Goal: Task Accomplishment & Management: Manage account settings

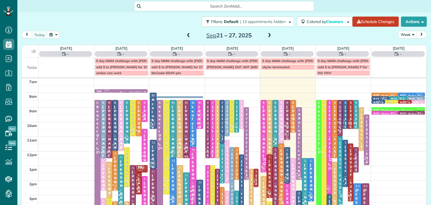
scroll to position [3, 3]
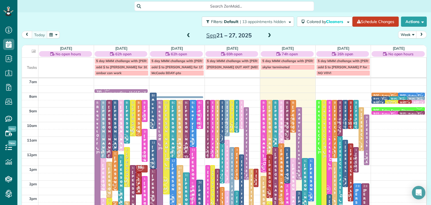
click at [206, 96] on div "7am 8am 9am 10am 11am 12pm 1pm 2pm 3pm 4pm 5pm 6pm 7pm 8pm SM [GEOGRAPHIC_DATA]…" at bounding box center [224, 180] width 404 height 204
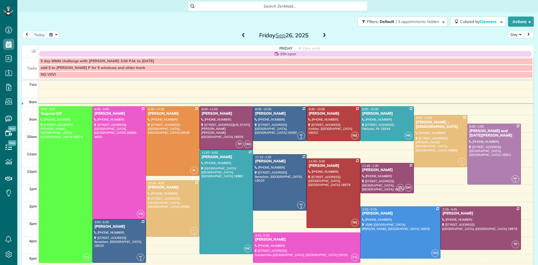
scroll to position [3, 3]
click at [243, 35] on span at bounding box center [244, 35] width 6 height 5
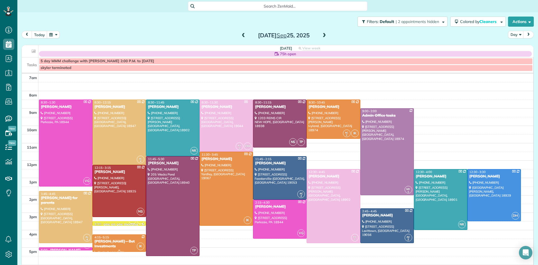
click at [127, 244] on div "Julie Sulpizio - Bet Investments" at bounding box center [119, 244] width 50 height 10
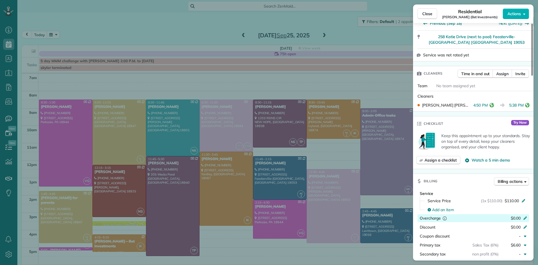
scroll to position [229, 0]
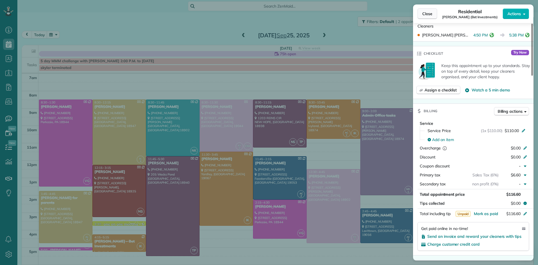
click at [430, 14] on span "Close" at bounding box center [428, 14] width 10 height 6
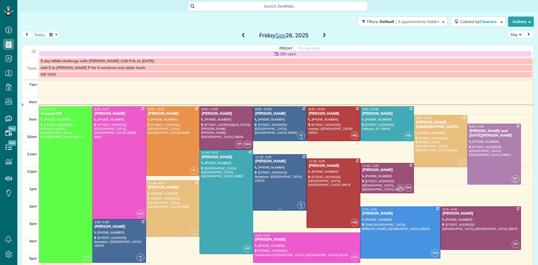
scroll to position [3, 3]
click at [373, 184] on div at bounding box center [387, 178] width 53 height 30
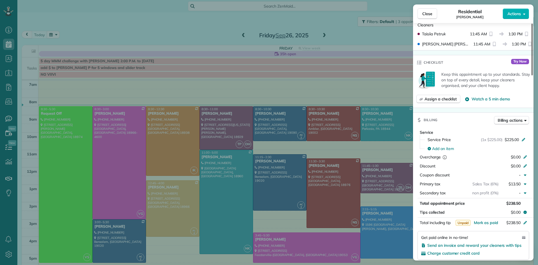
scroll to position [257, 0]
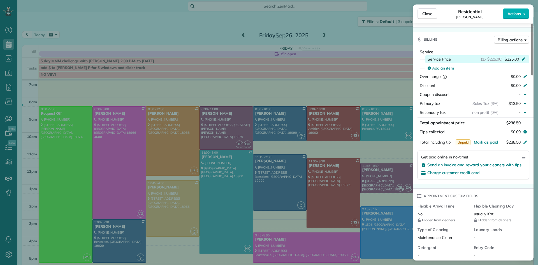
click at [514, 62] on span "$225.00" at bounding box center [512, 59] width 14 height 6
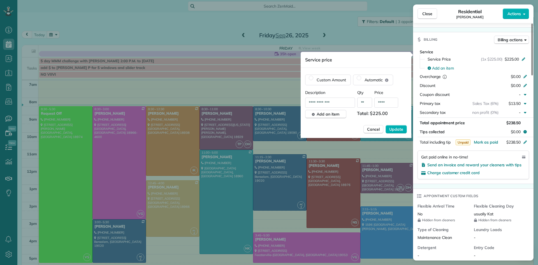
click at [391, 101] on input "****" at bounding box center [387, 103] width 24 height 10
type input "****"
click at [386, 125] on button "Update" at bounding box center [396, 129] width 21 height 8
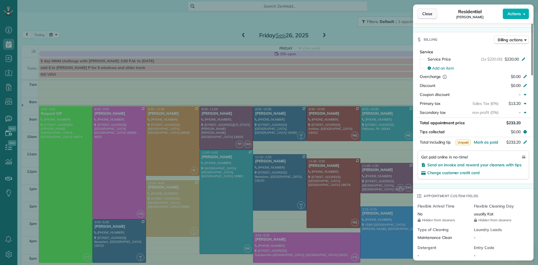
click at [425, 14] on span "Close" at bounding box center [428, 14] width 10 height 6
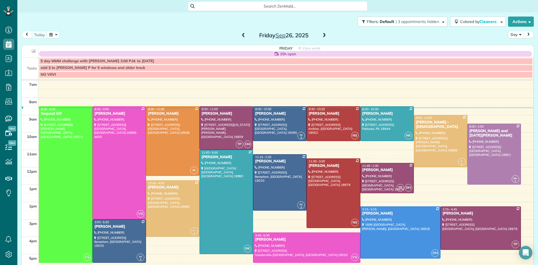
click at [243, 35] on span at bounding box center [244, 35] width 6 height 5
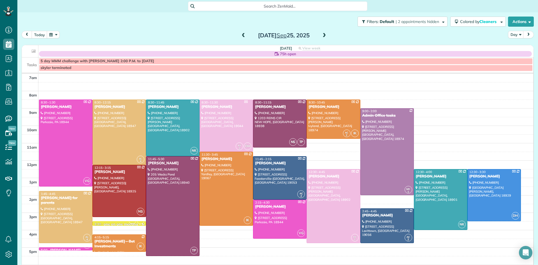
click at [323, 34] on span at bounding box center [324, 35] width 6 height 5
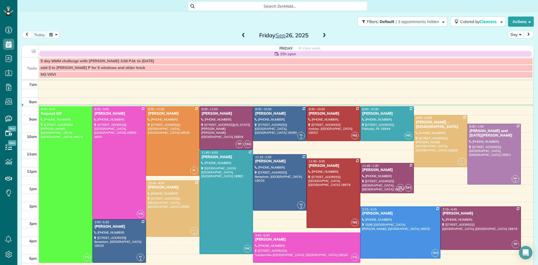
click at [245, 35] on span at bounding box center [244, 35] width 6 height 5
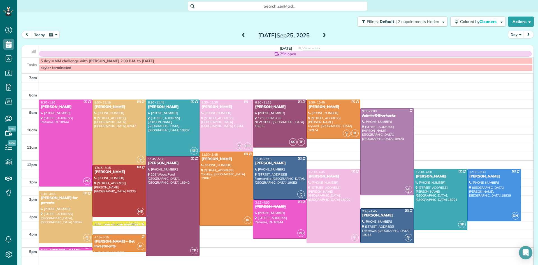
click at [245, 35] on span at bounding box center [244, 35] width 6 height 5
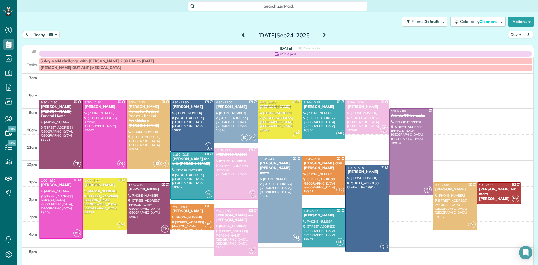
click at [53, 126] on div at bounding box center [60, 134] width 43 height 69
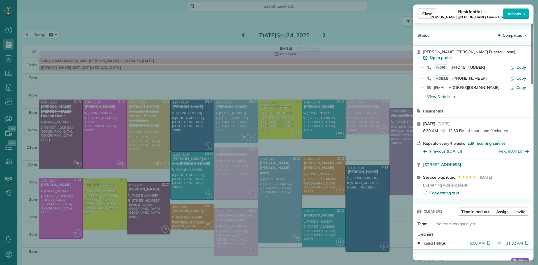
click at [428, 12] on span "Close" at bounding box center [428, 14] width 10 height 6
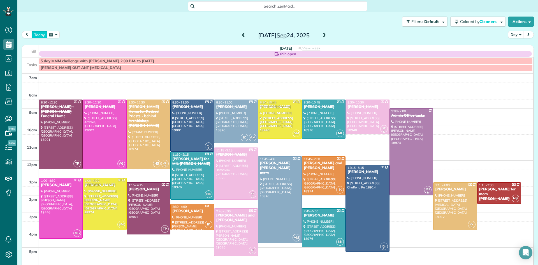
click at [34, 35] on button "today" at bounding box center [40, 35] width 16 height 8
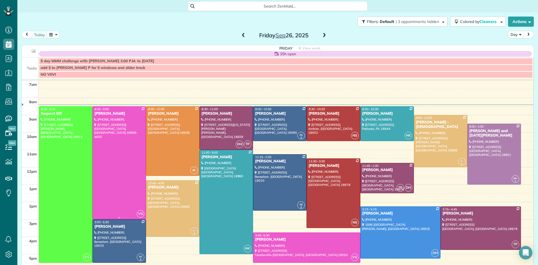
click at [128, 146] on div at bounding box center [119, 163] width 53 height 112
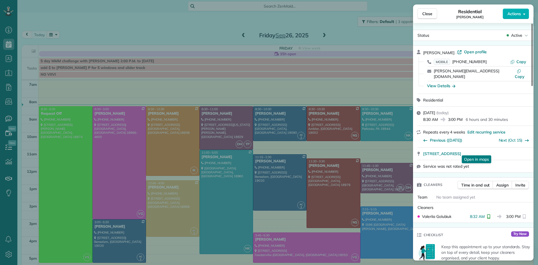
scroll to position [247, 0]
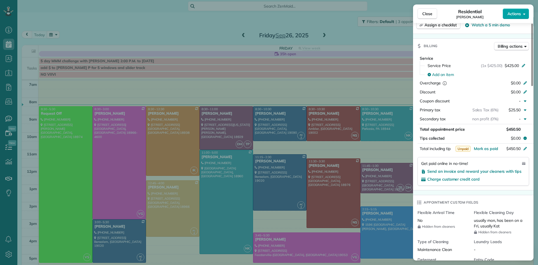
click at [511, 13] on span "Actions" at bounding box center [514, 14] width 13 height 6
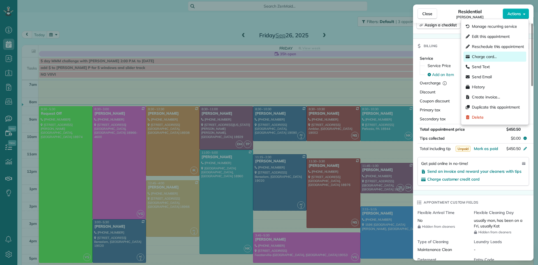
click at [476, 57] on span "Charge card…" at bounding box center [484, 57] width 25 height 6
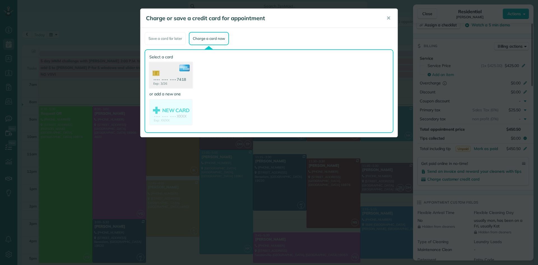
click at [158, 80] on use at bounding box center [170, 75] width 43 height 27
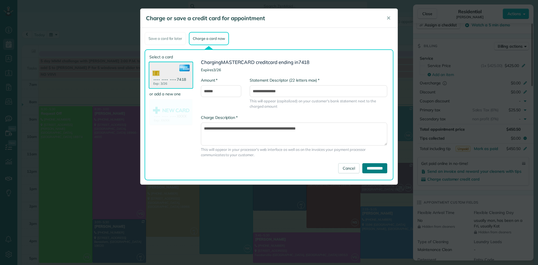
click at [371, 166] on input "**********" at bounding box center [375, 168] width 25 height 10
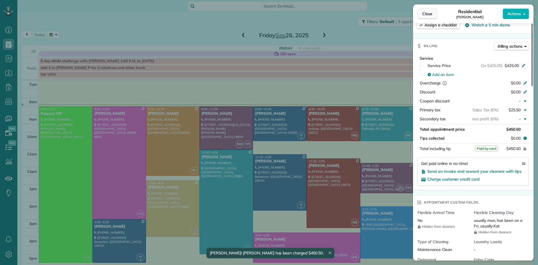
click at [432, 13] on span "Close" at bounding box center [428, 14] width 10 height 6
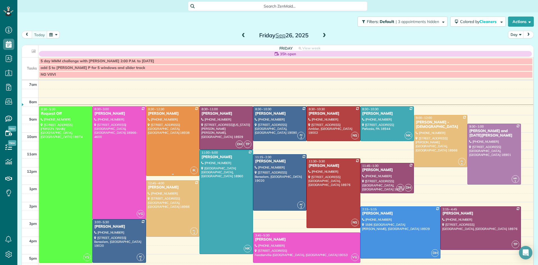
click at [174, 144] on div at bounding box center [172, 141] width 53 height 69
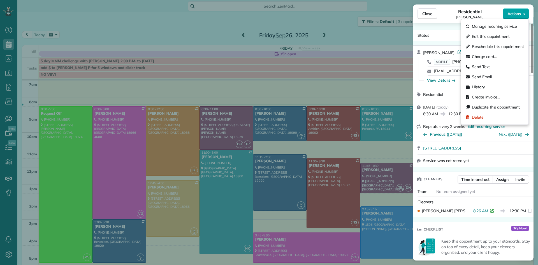
click at [518, 13] on span "Actions" at bounding box center [514, 14] width 13 height 6
click at [485, 57] on span "Charge card…" at bounding box center [484, 57] width 25 height 6
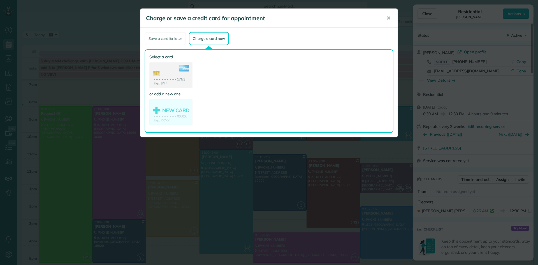
click at [168, 68] on use at bounding box center [171, 76] width 42 height 26
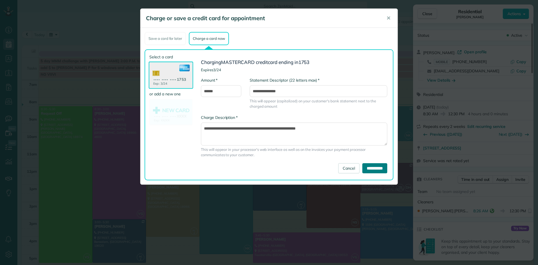
click at [363, 170] on input "**********" at bounding box center [375, 168] width 25 height 10
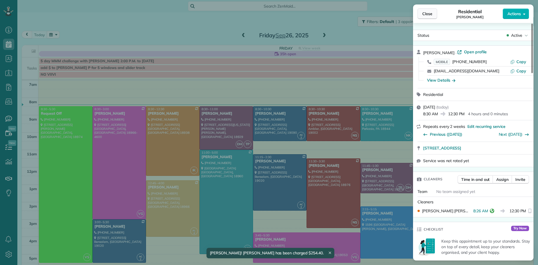
click at [435, 12] on button "Close" at bounding box center [428, 13] width 20 height 11
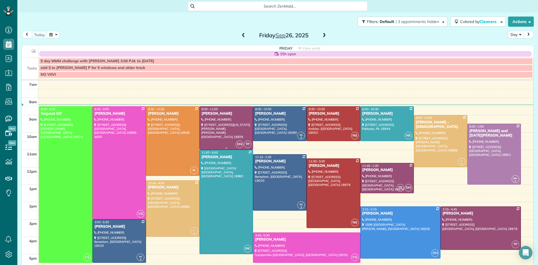
click at [234, 130] on div at bounding box center [226, 128] width 53 height 43
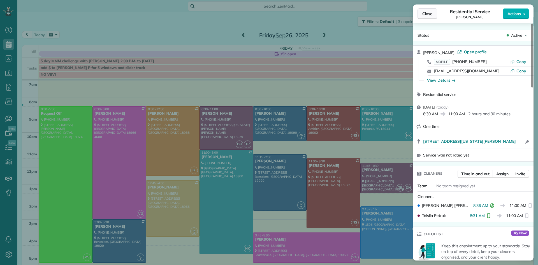
click at [425, 16] on span "Close" at bounding box center [428, 14] width 10 height 6
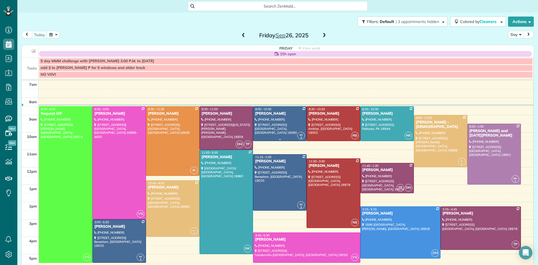
click at [259, 124] on div at bounding box center [280, 124] width 53 height 34
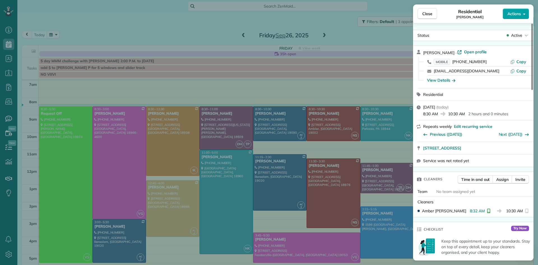
click at [515, 13] on span "Actions" at bounding box center [514, 14] width 13 height 6
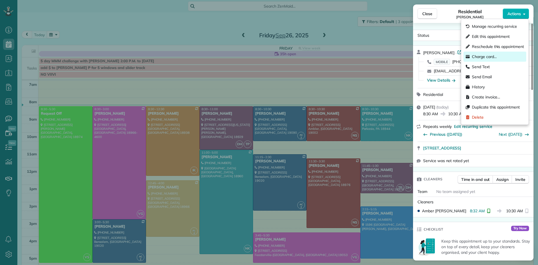
click at [493, 56] on span "Charge card…" at bounding box center [484, 57] width 25 height 6
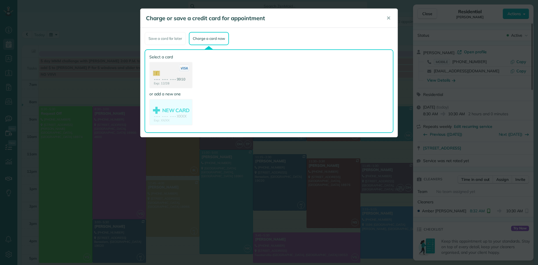
click at [185, 72] on use at bounding box center [171, 76] width 42 height 26
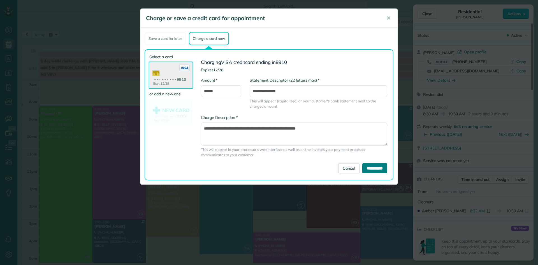
click at [379, 166] on input "**********" at bounding box center [375, 168] width 25 height 10
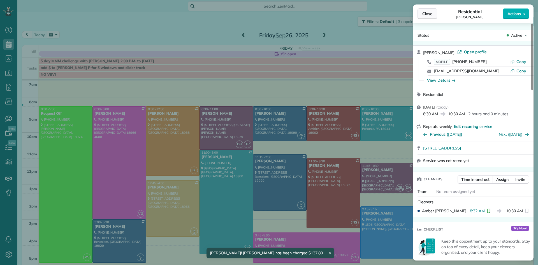
click at [423, 11] on span "Close" at bounding box center [428, 14] width 10 height 6
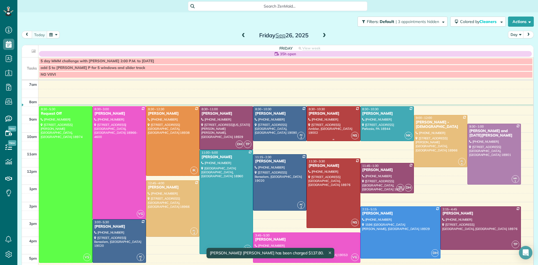
click at [335, 111] on div "[PERSON_NAME]" at bounding box center [334, 113] width 50 height 5
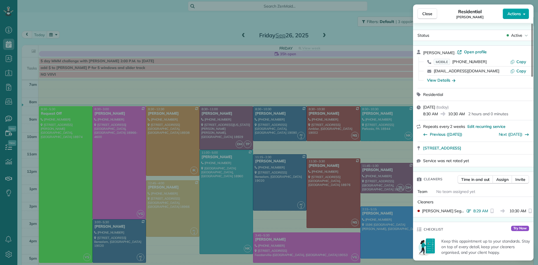
click at [515, 16] on span "Actions" at bounding box center [514, 14] width 13 height 6
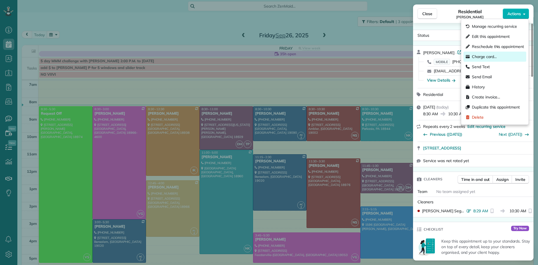
click at [479, 61] on div "Charge card…" at bounding box center [495, 57] width 63 height 10
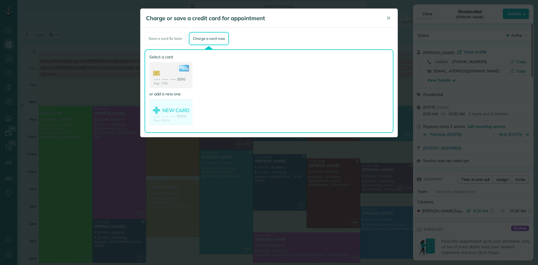
click at [171, 79] on use at bounding box center [171, 76] width 42 height 26
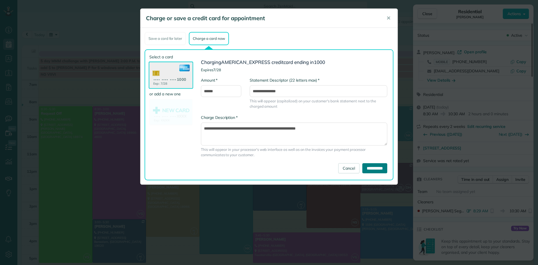
click at [378, 171] on input "**********" at bounding box center [375, 168] width 25 height 10
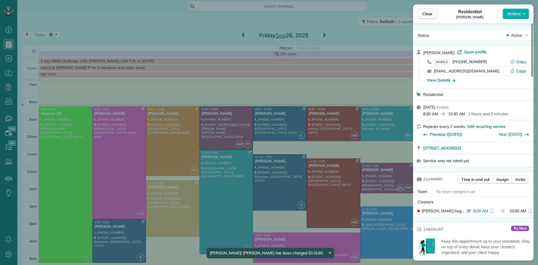
click at [425, 11] on span "Close" at bounding box center [428, 14] width 10 height 6
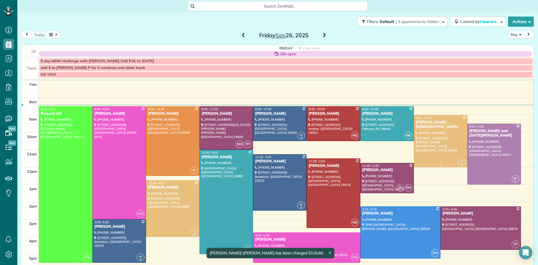
click at [436, 130] on div "[PERSON_NAME] - [DEMOGRAPHIC_DATA]" at bounding box center [441, 125] width 50 height 10
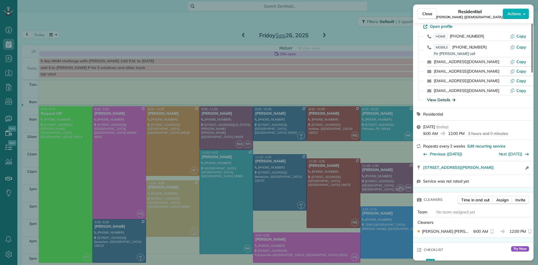
scroll to position [34, 0]
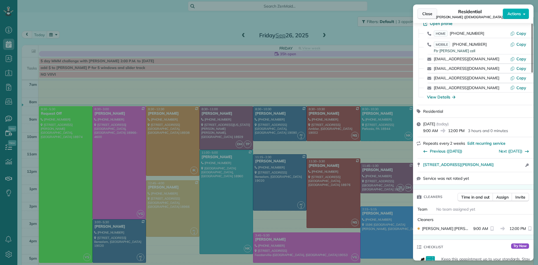
click at [430, 11] on span "Close" at bounding box center [428, 14] width 10 height 6
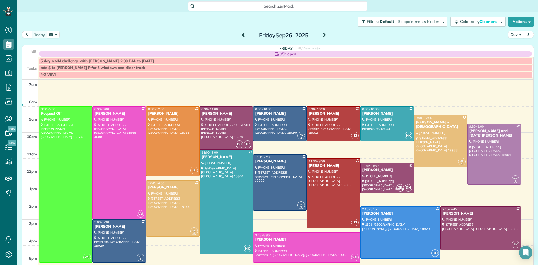
click at [392, 119] on div at bounding box center [387, 124] width 53 height 34
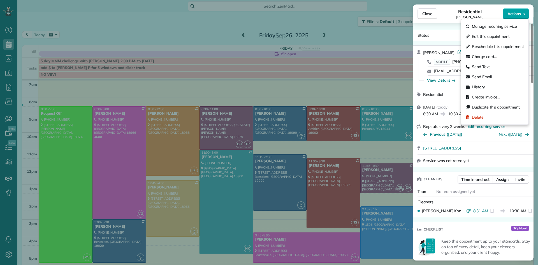
click at [511, 15] on span "Actions" at bounding box center [514, 14] width 13 height 6
click at [487, 56] on span "Charge card…" at bounding box center [484, 57] width 25 height 6
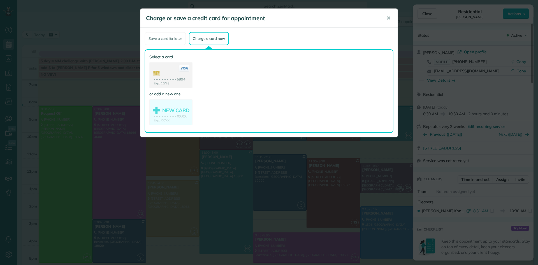
click at [175, 85] on use at bounding box center [171, 76] width 42 height 26
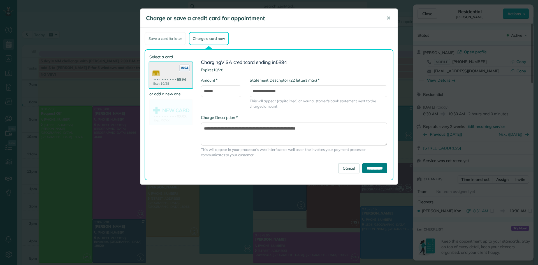
click at [375, 167] on input "**********" at bounding box center [375, 168] width 25 height 10
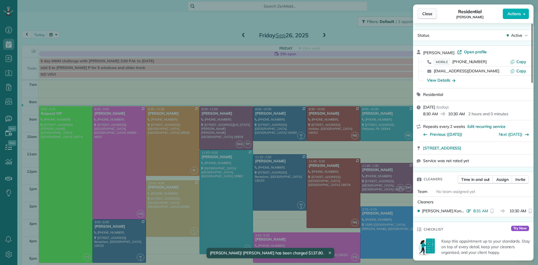
click at [429, 15] on span "Close" at bounding box center [428, 14] width 10 height 6
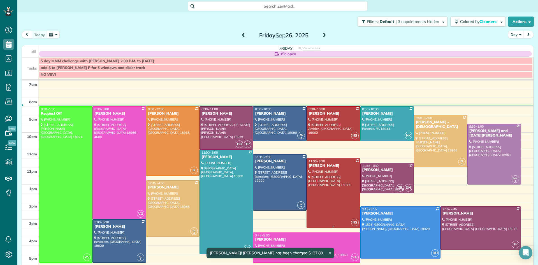
click at [332, 208] on div at bounding box center [333, 193] width 53 height 69
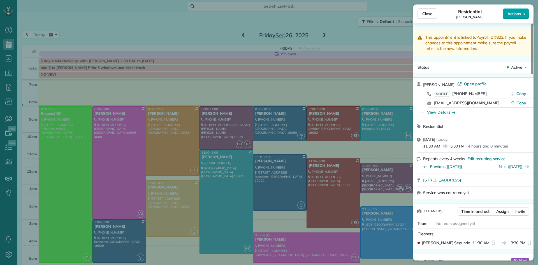
click at [514, 12] on span "Actions" at bounding box center [514, 14] width 13 height 6
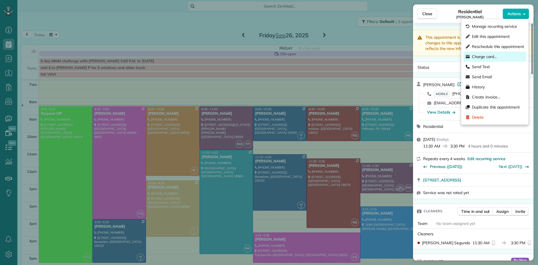
click at [485, 54] on span "Charge card…" at bounding box center [484, 57] width 25 height 6
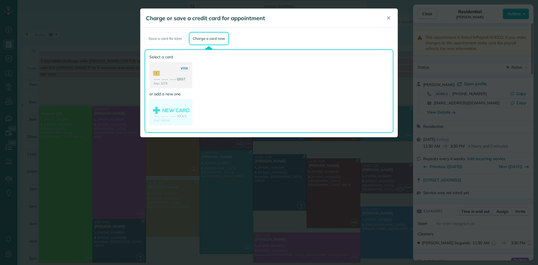
click at [167, 73] on use at bounding box center [171, 76] width 42 height 26
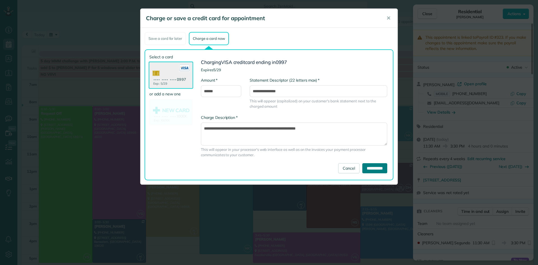
click at [371, 165] on input "**********" at bounding box center [375, 168] width 25 height 10
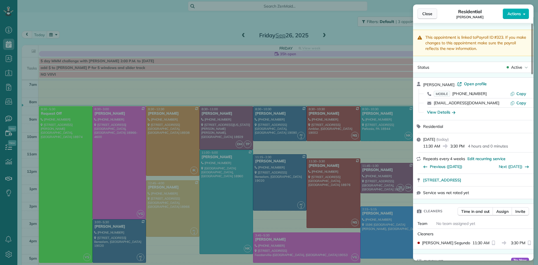
click at [427, 10] on button "Close" at bounding box center [428, 13] width 20 height 11
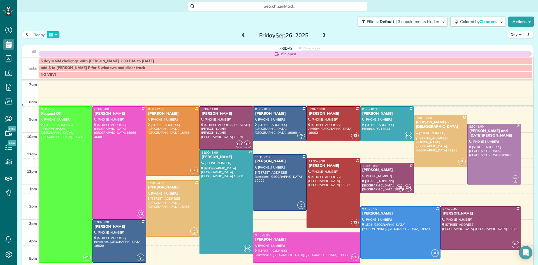
click at [52, 37] on button "button" at bounding box center [53, 35] width 13 height 8
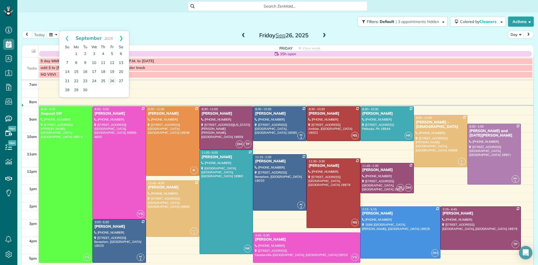
click at [123, 37] on link "Next" at bounding box center [121, 38] width 15 height 14
click at [112, 62] on link "10" at bounding box center [112, 63] width 9 height 9
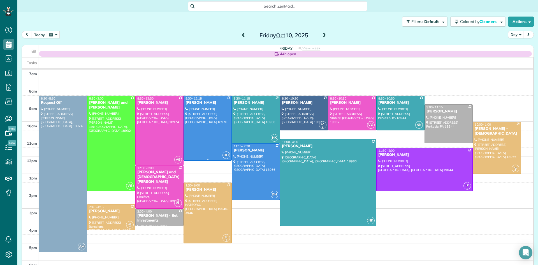
click at [219, 132] on div at bounding box center [208, 128] width 48 height 65
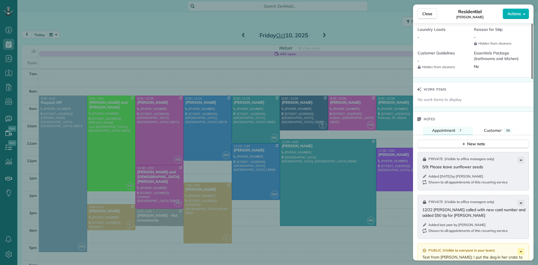
scroll to position [510, 0]
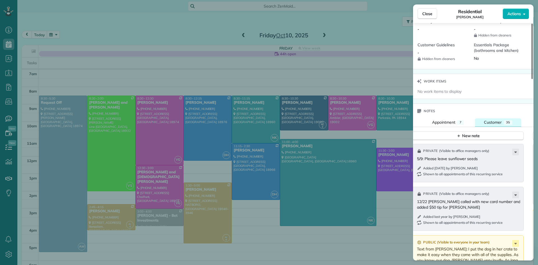
click at [492, 125] on span "Customer" at bounding box center [493, 122] width 18 height 5
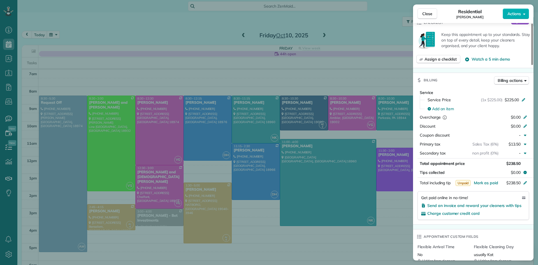
scroll to position [120, 0]
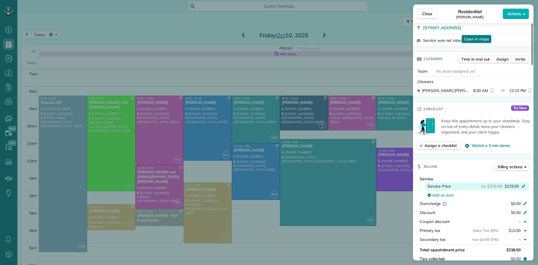
click at [512, 189] on span "$225.00" at bounding box center [512, 186] width 14 height 6
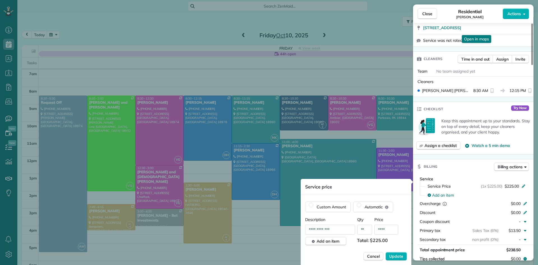
click at [388, 228] on input "****" at bounding box center [387, 230] width 24 height 10
type input "****"
click at [386, 252] on button "Update" at bounding box center [396, 256] width 21 height 8
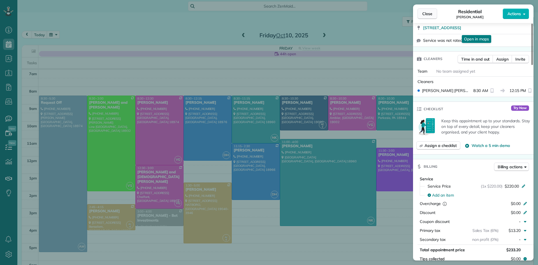
click at [429, 14] on span "Close" at bounding box center [428, 14] width 10 height 6
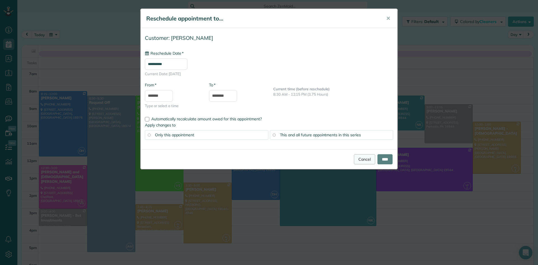
type input "**********"
click at [359, 134] on span "This and all future appointments in this series" at bounding box center [320, 134] width 81 height 5
click at [384, 158] on input "****" at bounding box center [385, 159] width 15 height 10
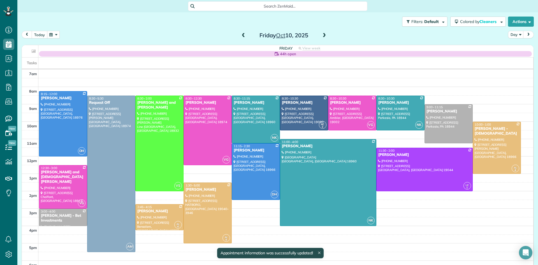
click at [44, 37] on button "today" at bounding box center [40, 35] width 16 height 8
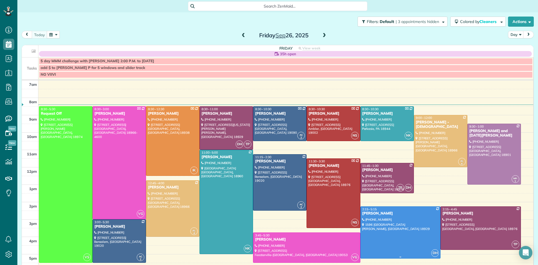
click at [393, 234] on div at bounding box center [401, 233] width 80 height 52
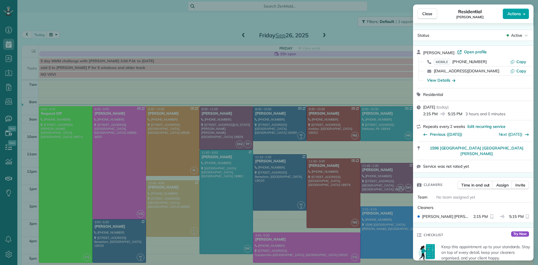
click at [519, 15] on span "Actions" at bounding box center [514, 14] width 13 height 6
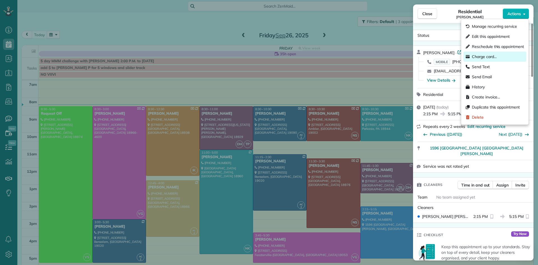
click at [503, 52] on div "Charge card…" at bounding box center [495, 57] width 63 height 10
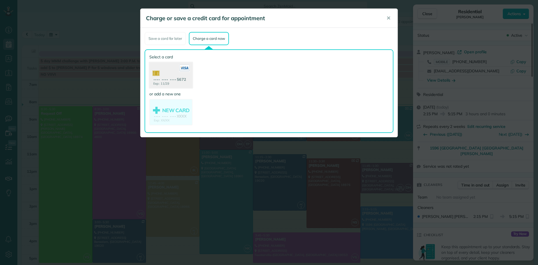
click at [176, 71] on use at bounding box center [170, 75] width 43 height 27
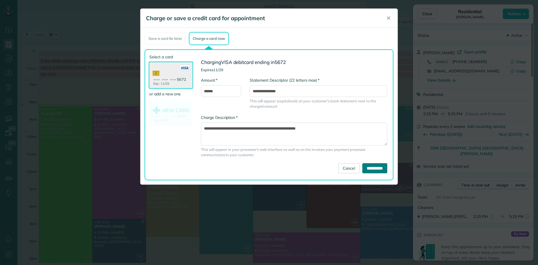
click at [363, 166] on input "**********" at bounding box center [375, 168] width 25 height 10
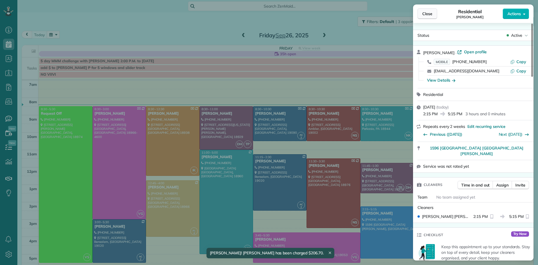
click at [431, 14] on span "Close" at bounding box center [428, 14] width 10 height 6
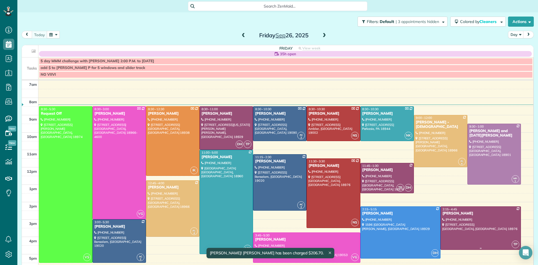
click at [469, 234] on div at bounding box center [481, 228] width 80 height 43
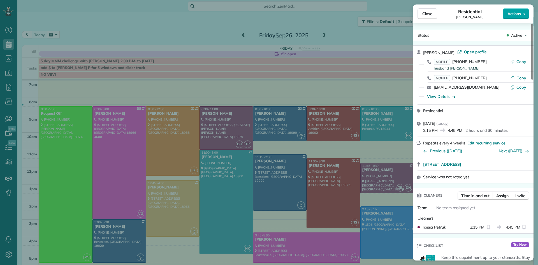
click at [510, 13] on span "Actions" at bounding box center [514, 14] width 13 height 6
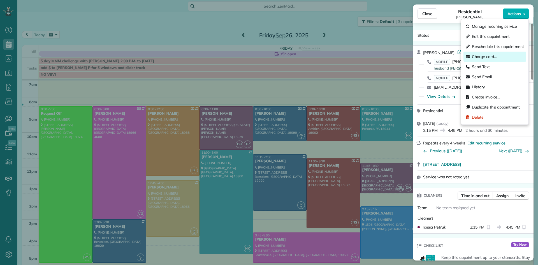
click at [498, 55] on div "Charge card…" at bounding box center [495, 57] width 63 height 10
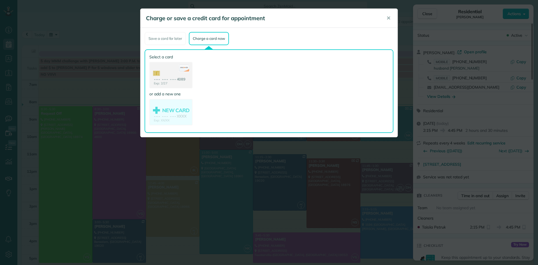
click at [183, 83] on use at bounding box center [171, 76] width 42 height 26
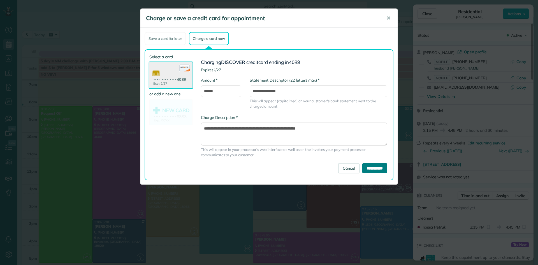
click at [373, 171] on input "**********" at bounding box center [375, 168] width 25 height 10
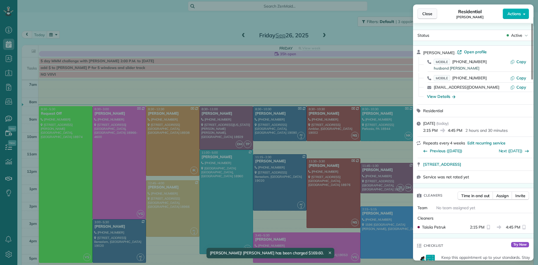
click at [425, 10] on button "Close" at bounding box center [428, 13] width 20 height 11
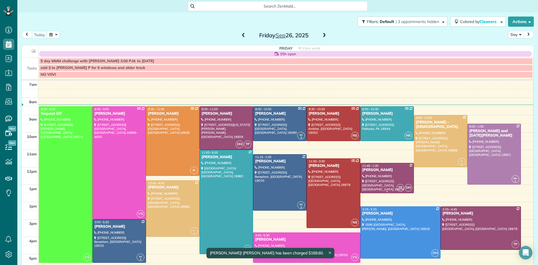
click at [402, 178] on div at bounding box center [387, 178] width 53 height 30
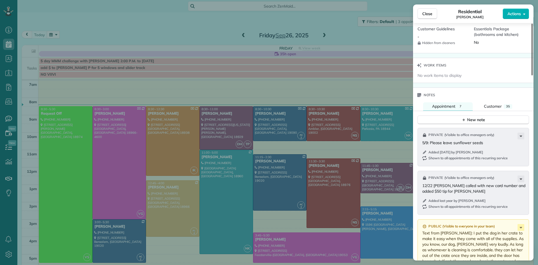
scroll to position [540, 0]
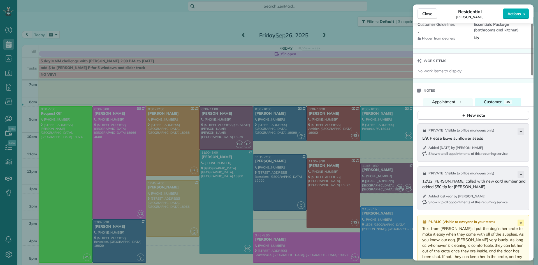
click at [494, 104] on span "Customer" at bounding box center [493, 101] width 18 height 5
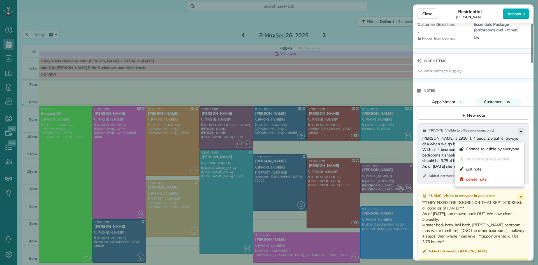
click at [522, 135] on icon at bounding box center [521, 131] width 7 height 7
click at [484, 170] on div "Edit note" at bounding box center [490, 169] width 64 height 10
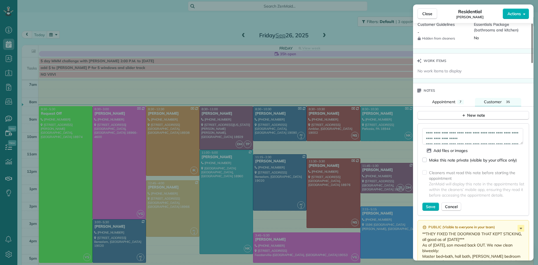
scroll to position [22, 0]
click at [510, 144] on textarea "**********" at bounding box center [473, 136] width 101 height 16
type textarea "**********"
click at [431, 210] on span "Save" at bounding box center [431, 207] width 10 height 6
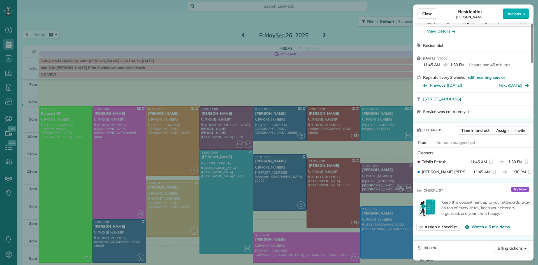
scroll to position [47, 0]
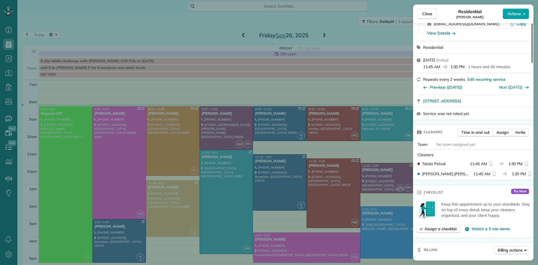
click at [519, 13] on span "Actions" at bounding box center [514, 14] width 13 height 6
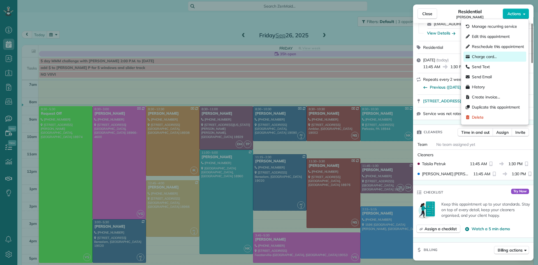
click at [496, 54] on span "Charge card…" at bounding box center [484, 57] width 25 height 6
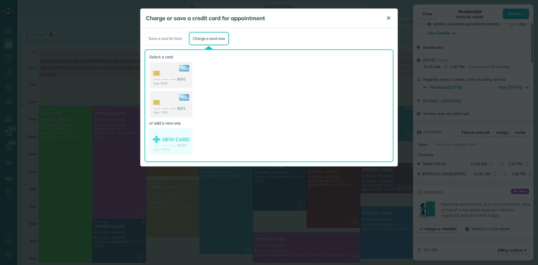
click at [387, 19] on span "✕" at bounding box center [389, 18] width 4 height 6
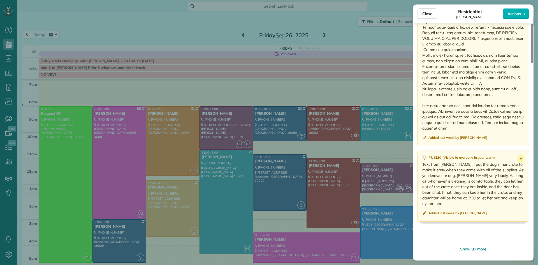
scroll to position [1146, 0]
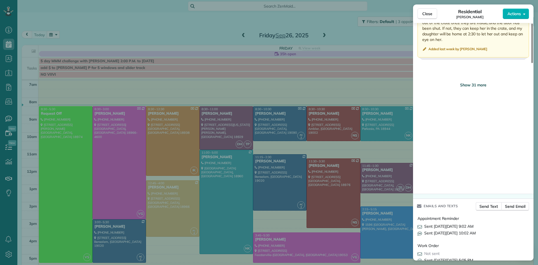
click at [475, 88] on span "Show 31 more" at bounding box center [474, 85] width 26 height 6
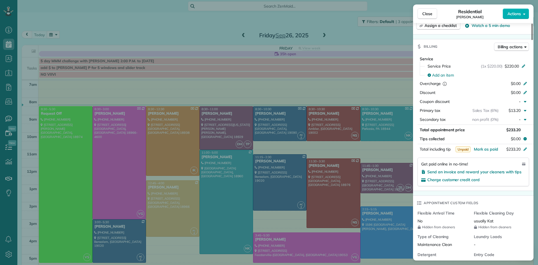
scroll to position [0, 0]
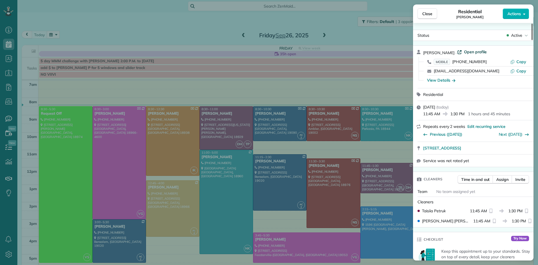
click at [476, 51] on span "Open profile" at bounding box center [475, 52] width 23 height 6
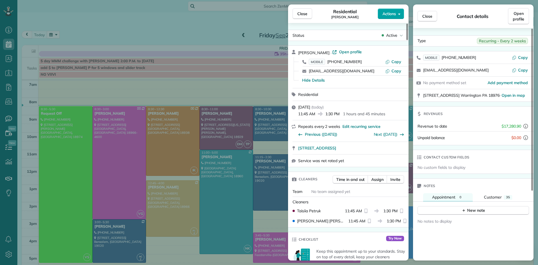
click at [386, 13] on span "Actions" at bounding box center [389, 14] width 13 height 6
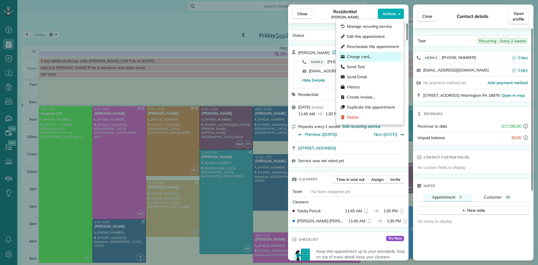
click at [362, 58] on span "Charge card…" at bounding box center [359, 57] width 25 height 6
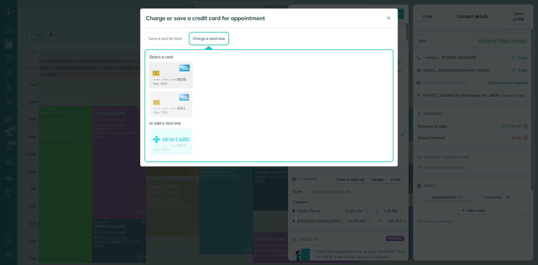
click at [163, 78] on use at bounding box center [170, 75] width 43 height 27
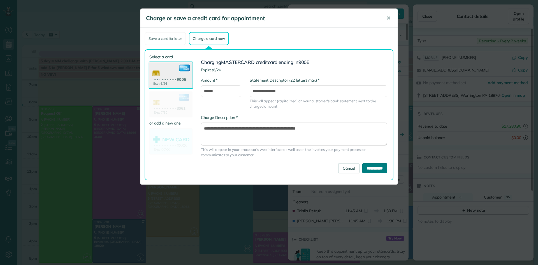
click at [363, 168] on input "**********" at bounding box center [375, 168] width 25 height 10
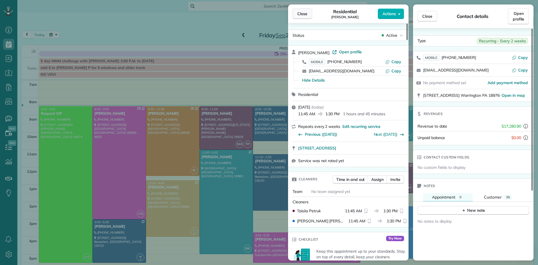
click at [303, 12] on span "Close" at bounding box center [303, 14] width 10 height 6
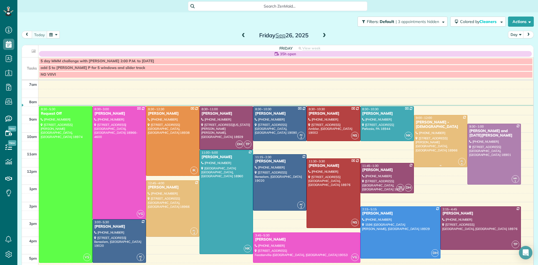
click at [443, 149] on div at bounding box center [441, 141] width 53 height 52
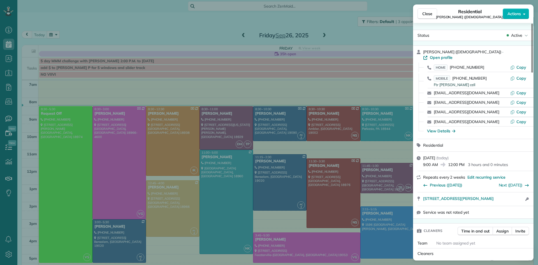
scroll to position [34, 0]
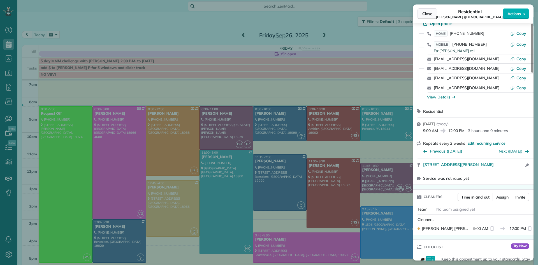
click at [425, 9] on button "Close" at bounding box center [428, 13] width 20 height 11
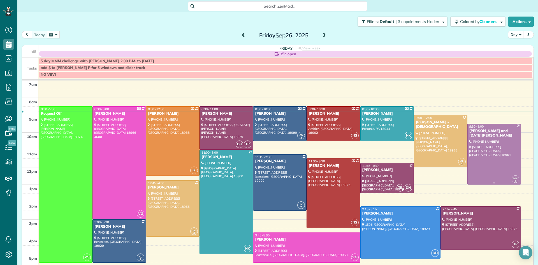
click at [486, 156] on div at bounding box center [494, 154] width 53 height 60
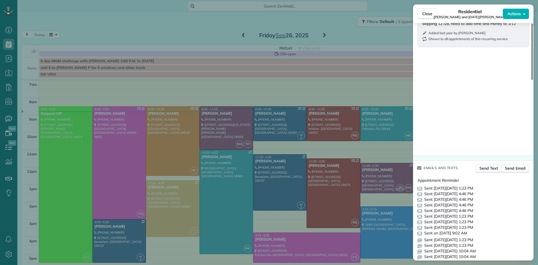
scroll to position [552, 0]
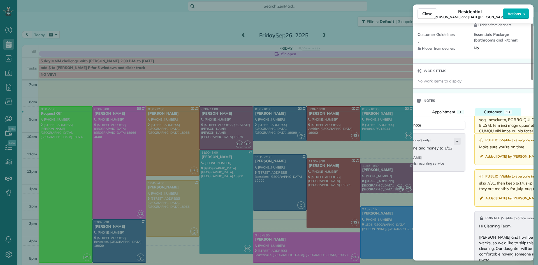
click at [496, 113] on span "Customer" at bounding box center [493, 111] width 18 height 5
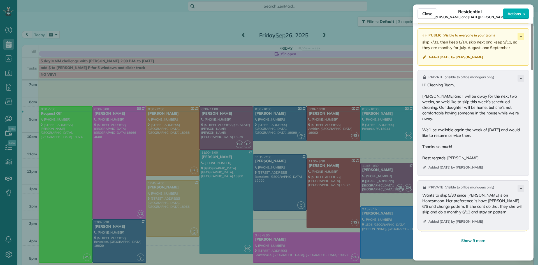
scroll to position [766, 0]
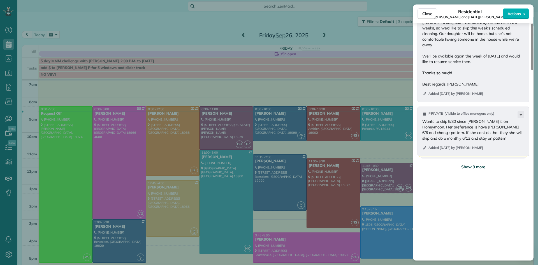
click at [480, 168] on span "Show 9 more" at bounding box center [474, 167] width 24 height 6
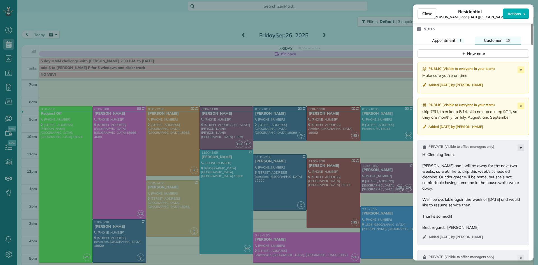
scroll to position [623, 0]
click at [448, 42] on span "Appointment" at bounding box center [443, 40] width 23 height 5
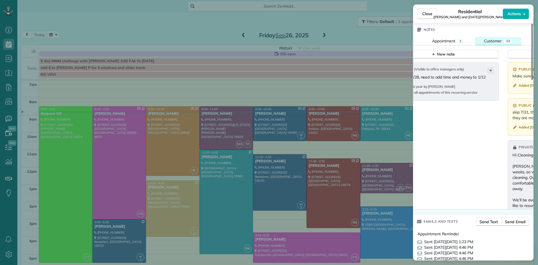
click at [489, 43] on span "Customer" at bounding box center [493, 40] width 18 height 5
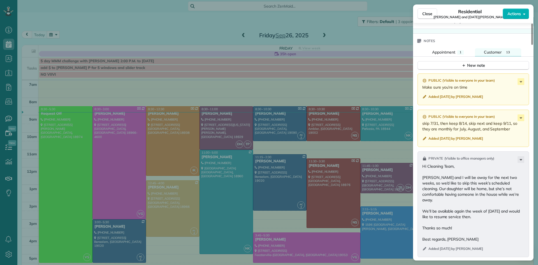
scroll to position [593, 0]
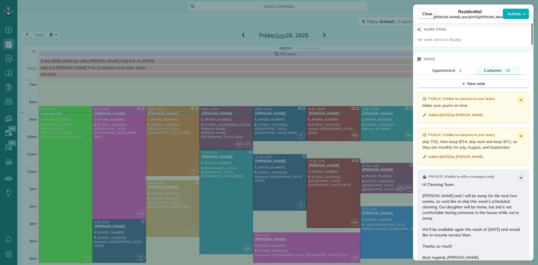
click at [421, 11] on button "Close" at bounding box center [428, 13] width 20 height 11
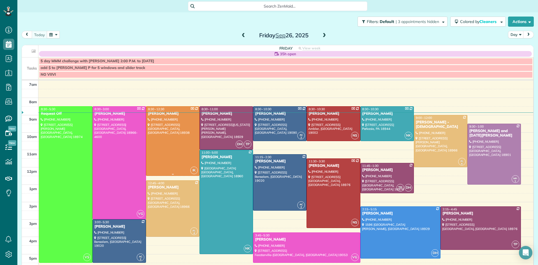
click at [174, 148] on div at bounding box center [172, 141] width 53 height 69
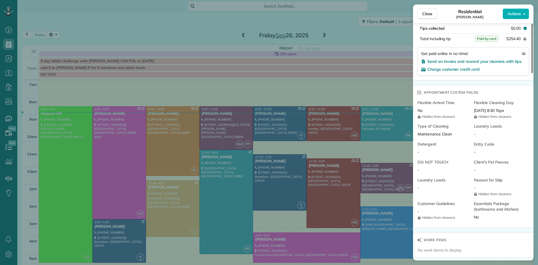
scroll to position [519, 0]
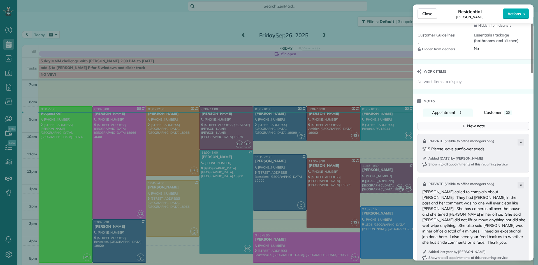
click at [461, 130] on button "New note" at bounding box center [474, 126] width 112 height 9
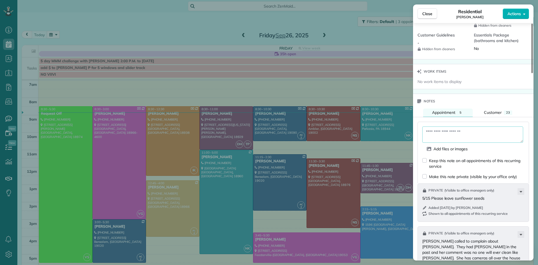
click at [436, 139] on textarea at bounding box center [473, 134] width 101 height 16
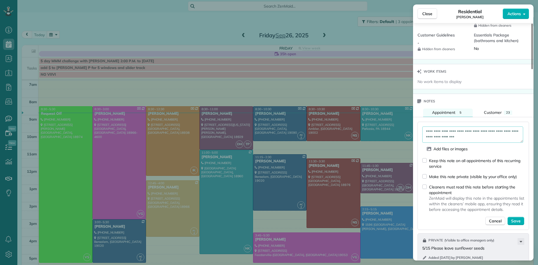
type textarea "**********"
click at [512, 223] on div "Keep this note on all appointments of this recurring service Make this note pri…" at bounding box center [474, 192] width 102 height 68
click at [517, 224] on span "Save" at bounding box center [517, 221] width 10 height 6
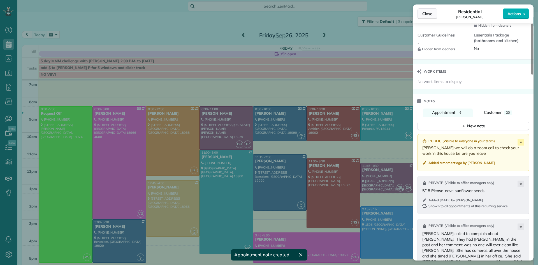
click at [422, 10] on button "Close" at bounding box center [428, 13] width 20 height 11
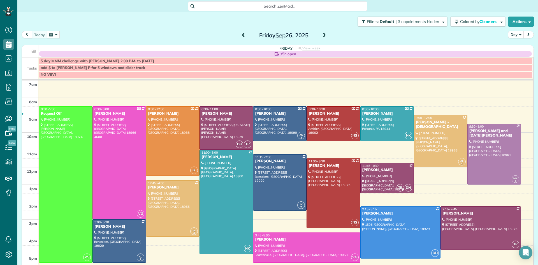
click at [514, 34] on button "Day" at bounding box center [516, 35] width 16 height 8
click at [517, 59] on link "Week" at bounding box center [531, 58] width 44 height 11
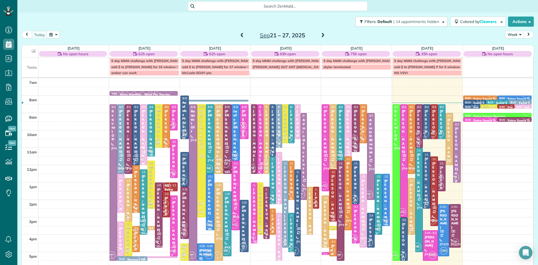
click at [292, 186] on div "[PERSON_NAME] and [PERSON_NAME]" at bounding box center [291, 224] width 3 height 117
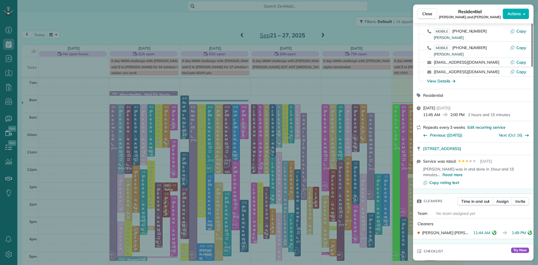
scroll to position [80, 0]
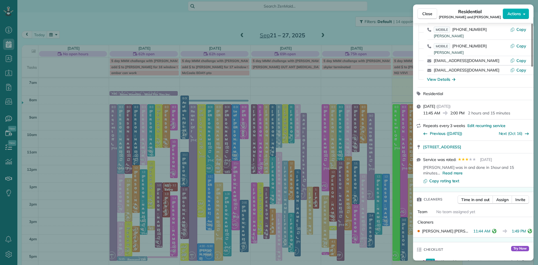
click at [492, 233] on icon "reset" at bounding box center [494, 231] width 4 height 4
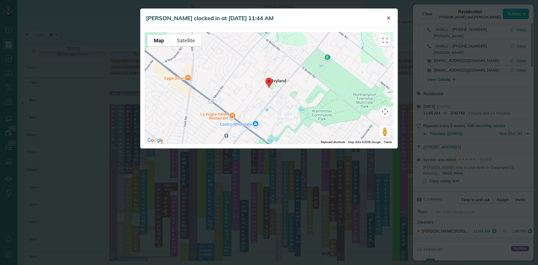
click at [387, 17] on span "✕" at bounding box center [389, 18] width 4 height 6
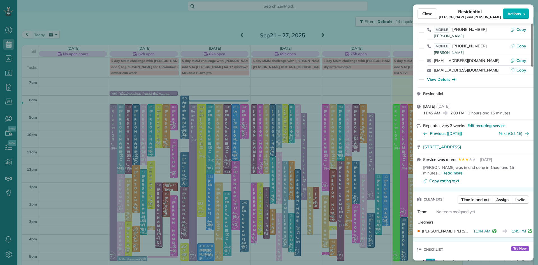
click at [529, 233] on icon "reset" at bounding box center [530, 231] width 4 height 4
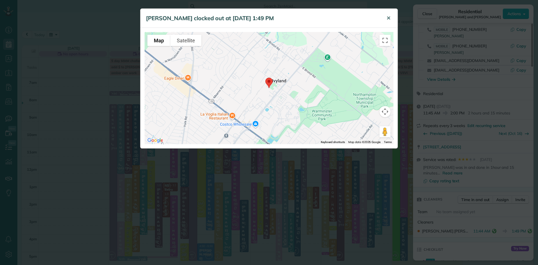
click at [388, 19] on span "✕" at bounding box center [389, 18] width 4 height 6
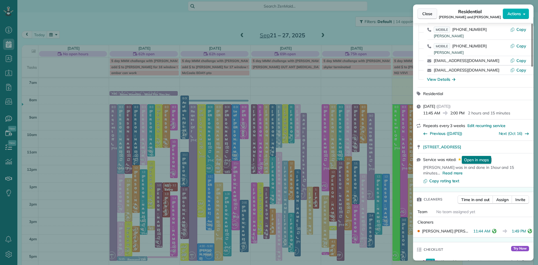
click at [429, 13] on span "Close" at bounding box center [428, 14] width 10 height 6
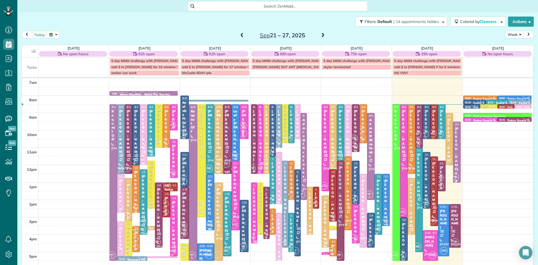
click at [457, 174] on span "MH 1" at bounding box center [456, 177] width 8 height 8
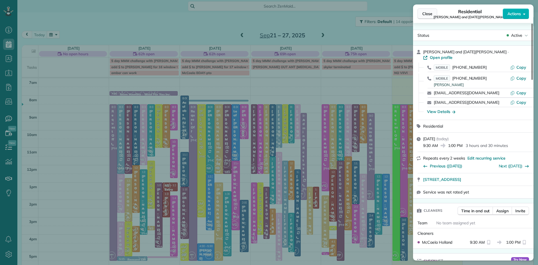
click at [430, 13] on span "Close" at bounding box center [428, 14] width 10 height 6
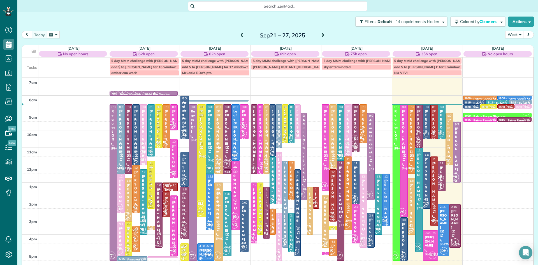
click at [448, 156] on span "AL 4" at bounding box center [448, 160] width 8 height 8
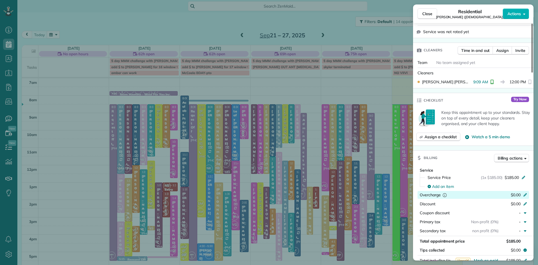
scroll to position [180, 0]
click at [436, 16] on span "Robert Suskey (Our Lady Of Good Council Roman Catholic Church)" at bounding box center [470, 17] width 68 height 4
click at [424, 13] on span "Close" at bounding box center [428, 14] width 10 height 6
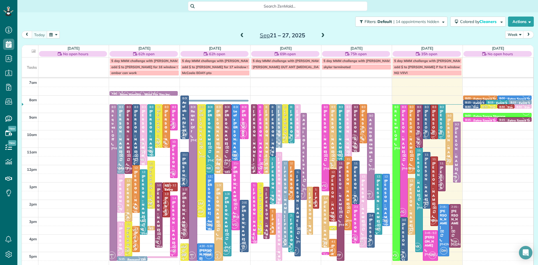
click at [412, 206] on div "[PERSON_NAME]" at bounding box center [412, 205] width 4 height 44
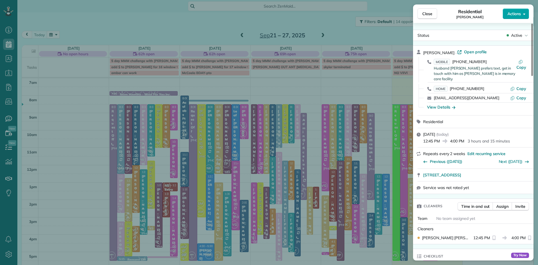
click at [516, 13] on span "Actions" at bounding box center [514, 14] width 13 height 6
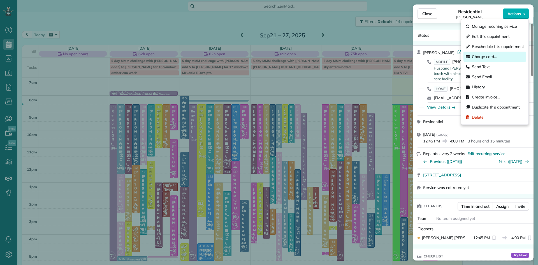
click at [484, 57] on span "Charge card…" at bounding box center [484, 57] width 25 height 6
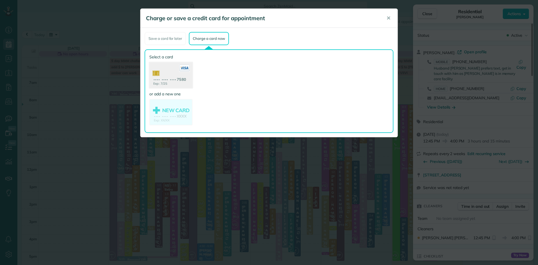
click at [175, 73] on use at bounding box center [170, 75] width 43 height 27
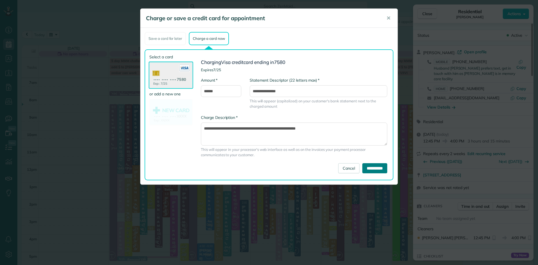
click at [363, 167] on input "**********" at bounding box center [375, 168] width 25 height 10
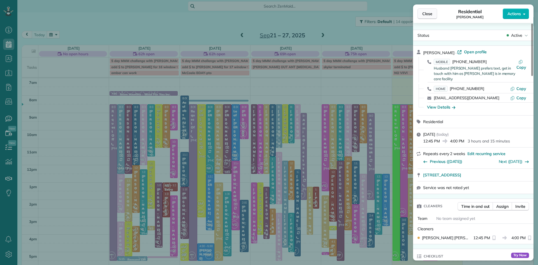
click at [426, 14] on span "Close" at bounding box center [428, 14] width 10 height 6
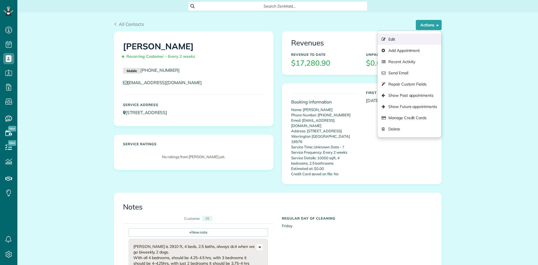
scroll to position [3, 3]
click at [409, 119] on link "Manage Credit Cards" at bounding box center [410, 117] width 64 height 11
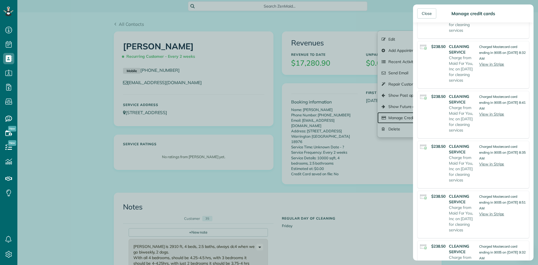
scroll to position [268, 0]
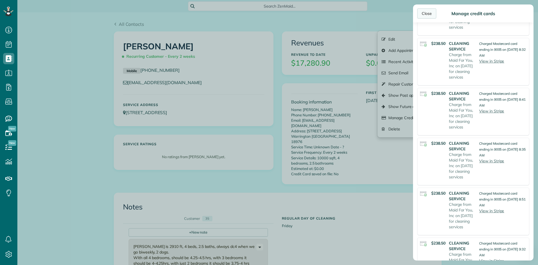
click at [427, 13] on div "Close" at bounding box center [427, 13] width 19 height 10
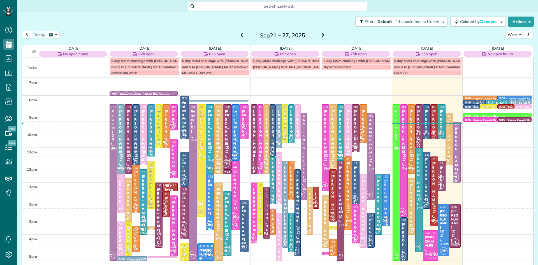
scroll to position [3, 3]
click at [333, 247] on div "IK" at bounding box center [332, 251] width 8 height 8
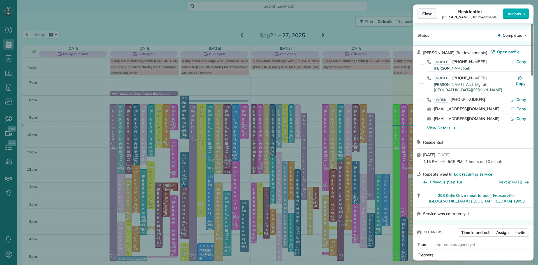
click at [434, 15] on button "Close" at bounding box center [428, 13] width 20 height 11
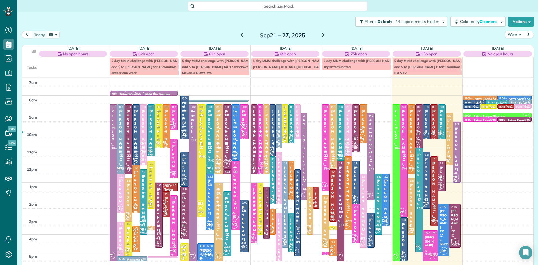
click at [458, 176] on span "MH 1" at bounding box center [456, 177] width 8 height 8
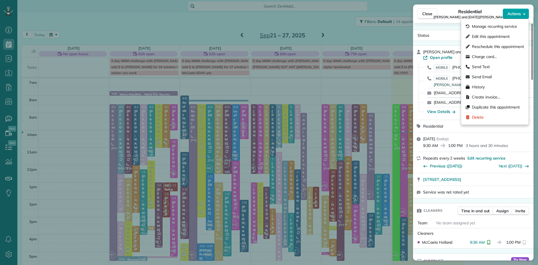
click at [514, 15] on span "Actions" at bounding box center [514, 14] width 13 height 6
click at [491, 56] on span "Charge card…" at bounding box center [484, 57] width 25 height 6
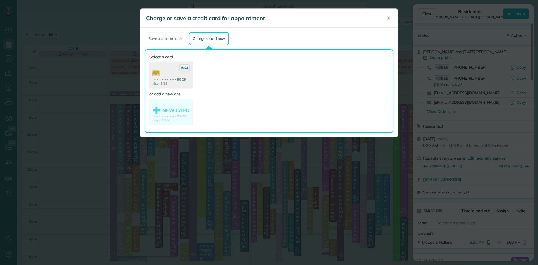
click at [180, 74] on use at bounding box center [170, 75] width 43 height 27
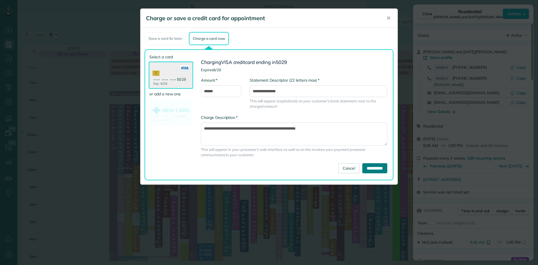
click at [367, 166] on input "**********" at bounding box center [375, 168] width 25 height 10
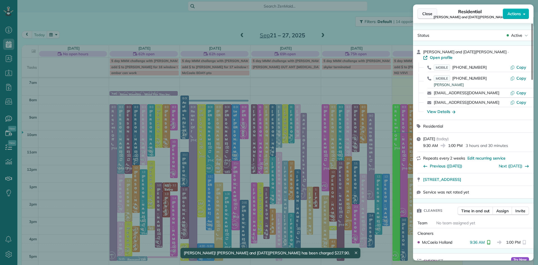
click at [425, 15] on span "Close" at bounding box center [428, 14] width 10 height 6
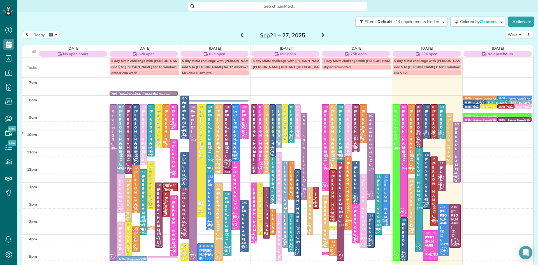
click at [356, 138] on span "TP" at bounding box center [355, 139] width 8 height 8
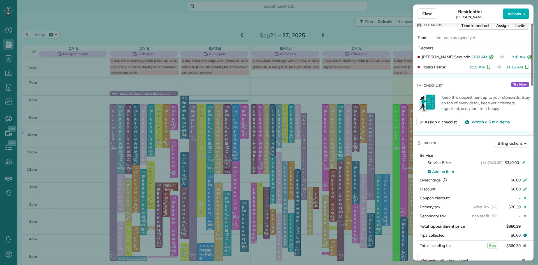
scroll to position [156, 0]
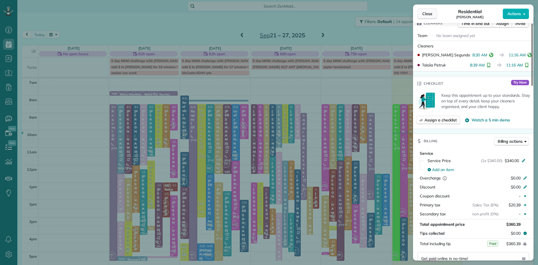
click at [422, 12] on button "Close" at bounding box center [428, 13] width 20 height 11
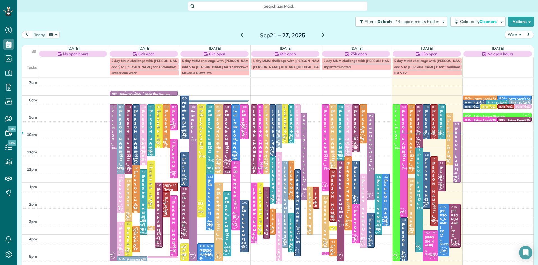
click at [418, 126] on div "[PERSON_NAME]" at bounding box center [419, 131] width 4 height 44
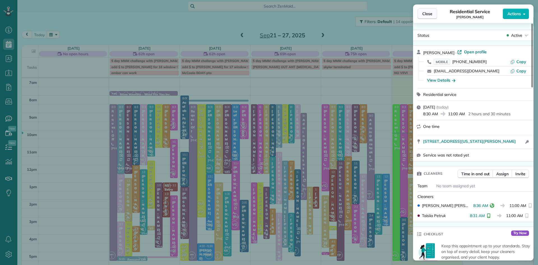
click at [423, 12] on span "Close" at bounding box center [428, 14] width 10 height 6
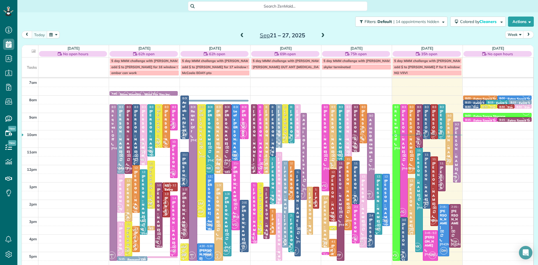
click at [457, 214] on div "[PERSON_NAME]" at bounding box center [455, 219] width 8 height 20
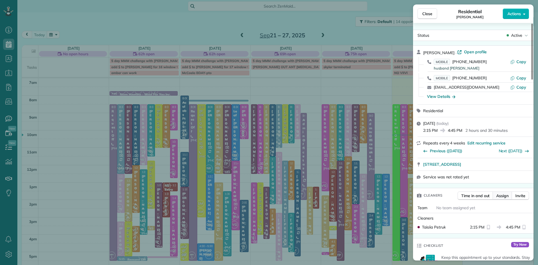
click at [501, 199] on span "Assign" at bounding box center [503, 196] width 12 height 6
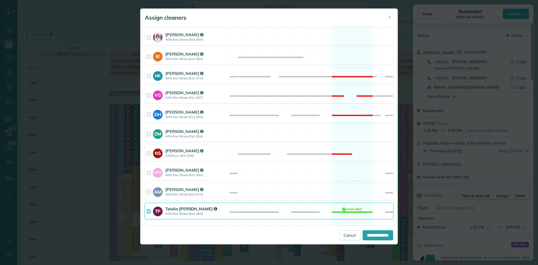
scroll to position [262, 0]
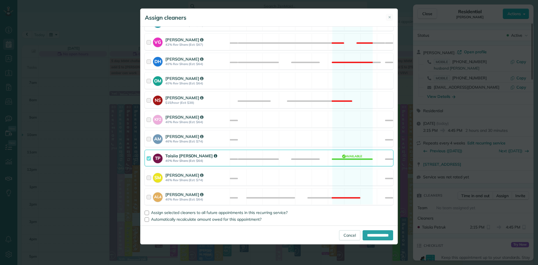
click at [184, 159] on strong "40% Rev Share (Est: $64)" at bounding box center [196, 161] width 63 height 4
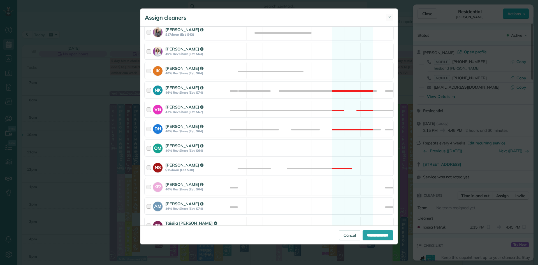
scroll to position [181, 0]
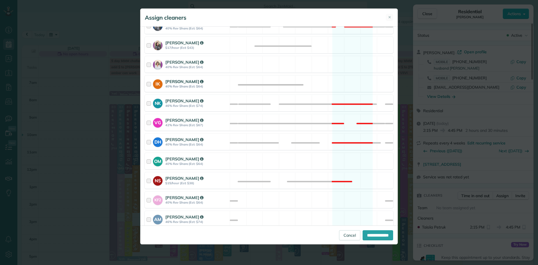
click at [180, 84] on strong "40% Rev Share (Est: $64)" at bounding box center [196, 86] width 63 height 4
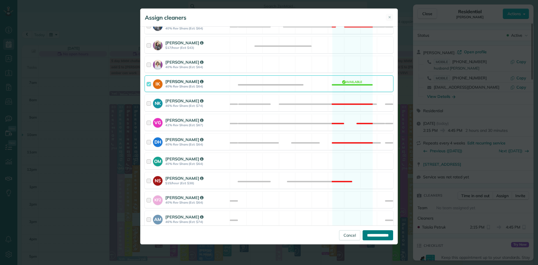
click at [381, 234] on input "**********" at bounding box center [378, 235] width 31 height 10
type input "**********"
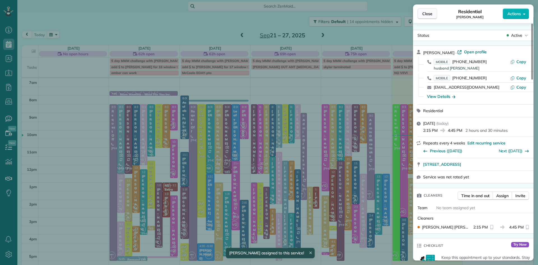
click at [430, 14] on span "Close" at bounding box center [428, 14] width 10 height 6
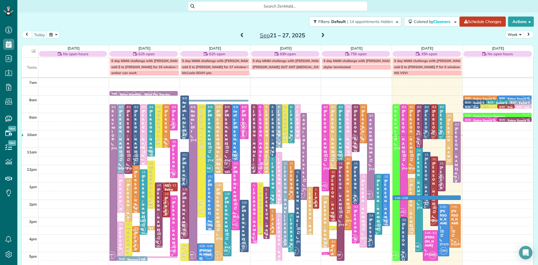
click at [445, 197] on div "7am 8am 9am 10am 11am 12pm 1pm 2pm 3pm 4pm 5pm 6pm 7pm 8pm SM TP AM VS MH 1 AL …" at bounding box center [278, 199] width 512 height 243
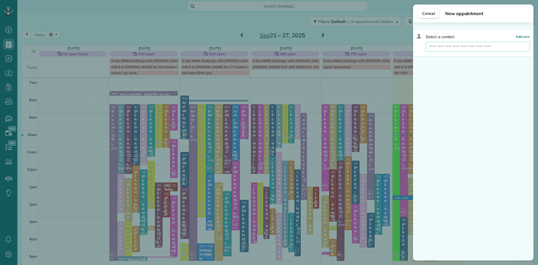
click at [457, 45] on input "text" at bounding box center [478, 47] width 104 height 10
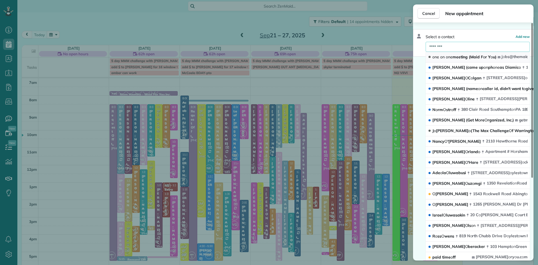
type input "********"
click at [456, 57] on span "o n e o n o n e meeting (Maid F o r Y o u)" at bounding box center [465, 56] width 64 height 5
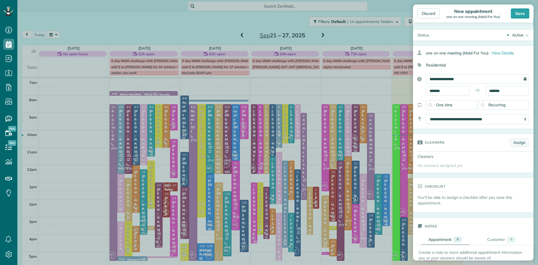
click at [524, 145] on link "Assign" at bounding box center [519, 142] width 19 height 8
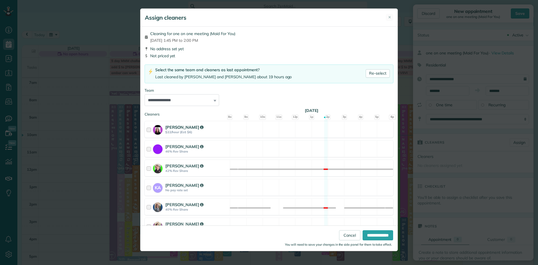
click at [176, 132] on strong "$22/hour (Est: $6)" at bounding box center [196, 132] width 63 height 4
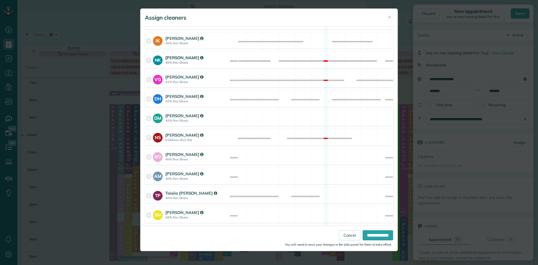
scroll to position [208, 0]
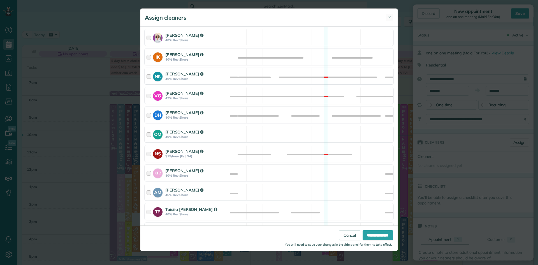
click at [187, 54] on strong "[PERSON_NAME]" at bounding box center [184, 54] width 38 height 5
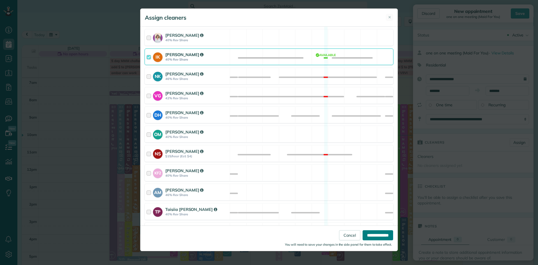
click at [369, 235] on input "**********" at bounding box center [378, 235] width 31 height 10
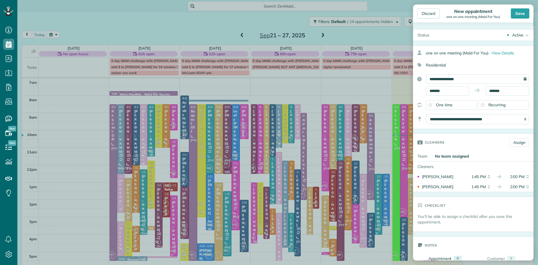
scroll to position [89, 0]
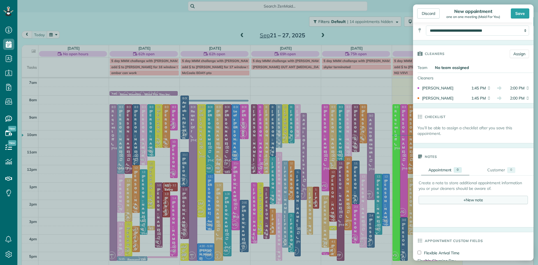
click at [450, 204] on div "+ New note" at bounding box center [473, 200] width 109 height 8
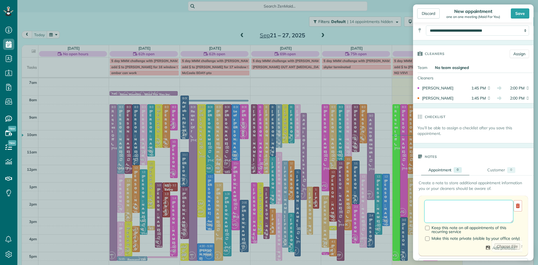
click at [449, 204] on textarea at bounding box center [469, 211] width 89 height 23
type textarea "**********"
click at [520, 13] on div "Save" at bounding box center [520, 13] width 19 height 10
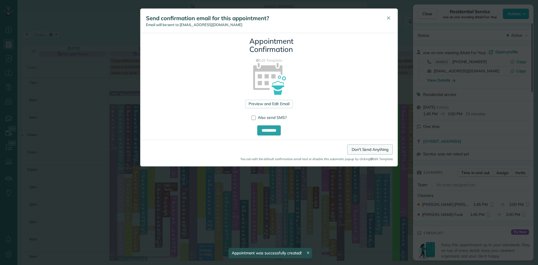
click at [372, 149] on link "Don't Send Anything" at bounding box center [370, 149] width 46 height 10
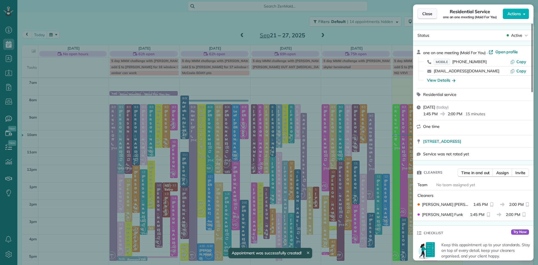
click at [427, 14] on span "Close" at bounding box center [428, 14] width 10 height 6
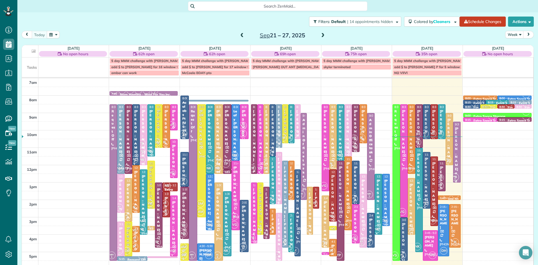
click at [487, 106] on div "8:30 - 8:45" at bounding box center [486, 107] width 8 height 4
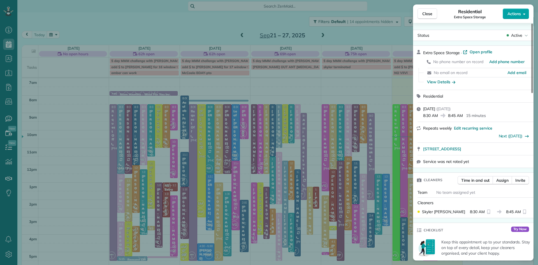
click at [520, 14] on span "Actions" at bounding box center [514, 14] width 13 height 6
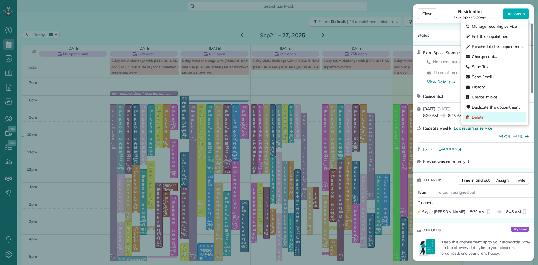
click at [480, 117] on span "Delete" at bounding box center [478, 117] width 12 height 6
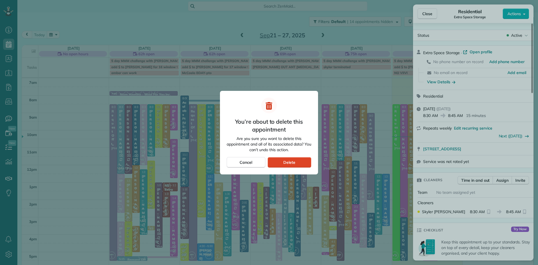
click at [300, 158] on div "Delete" at bounding box center [290, 162] width 44 height 11
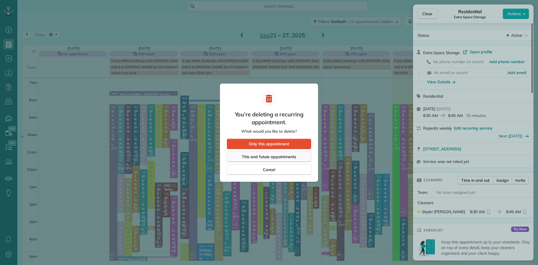
click at [299, 156] on div "This and future appointments" at bounding box center [269, 156] width 85 height 11
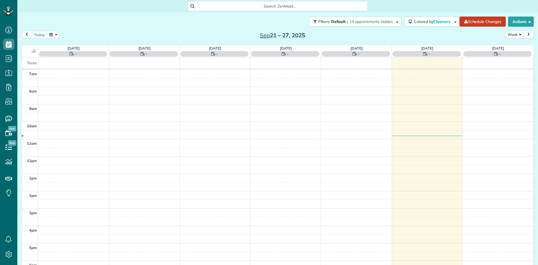
scroll to position [3, 3]
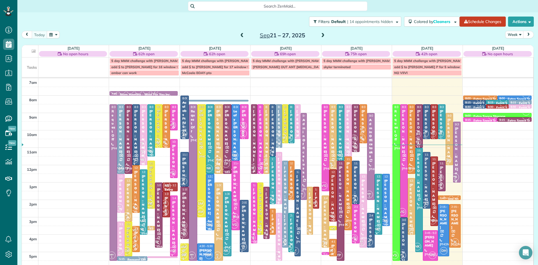
click at [323, 34] on span at bounding box center [323, 35] width 6 height 5
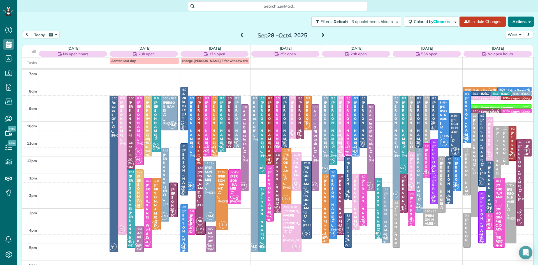
click at [518, 24] on button "Actions" at bounding box center [521, 22] width 26 height 10
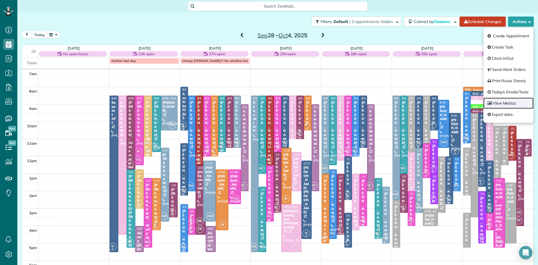
click at [512, 101] on link "View Metrics" at bounding box center [509, 103] width 50 height 11
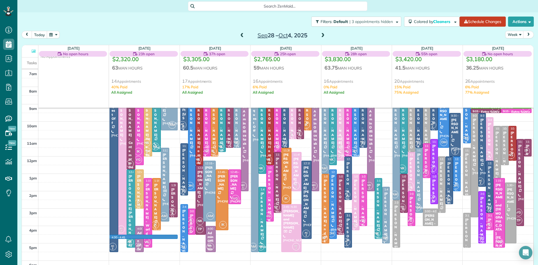
click at [174, 235] on div "7am 8am 9am 10am 11am 12pm 1pm 2pm 3pm 4pm 5pm 6pm 7pm 8pm 4:30 - 4:45 AC 2 8:3…" at bounding box center [278, 191] width 512 height 243
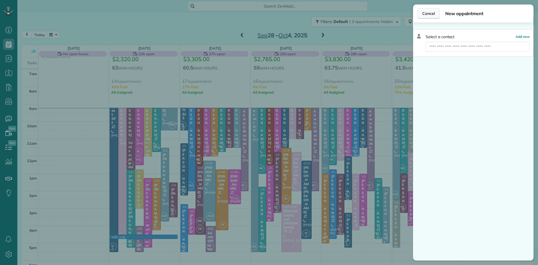
click at [427, 16] on span "Cancel" at bounding box center [429, 14] width 13 height 6
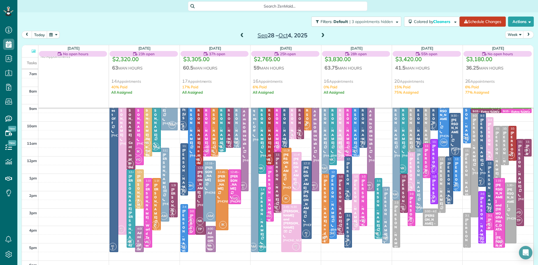
click at [244, 34] on span at bounding box center [242, 35] width 6 height 5
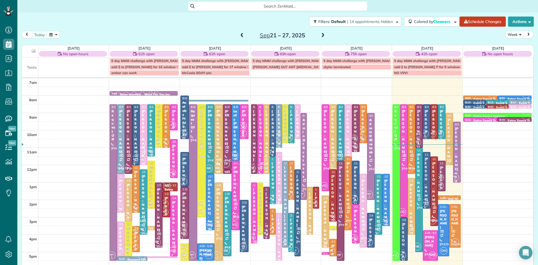
click at [244, 35] on span at bounding box center [242, 35] width 6 height 5
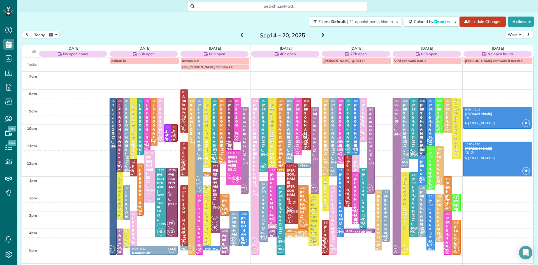
click at [323, 36] on span at bounding box center [323, 35] width 6 height 5
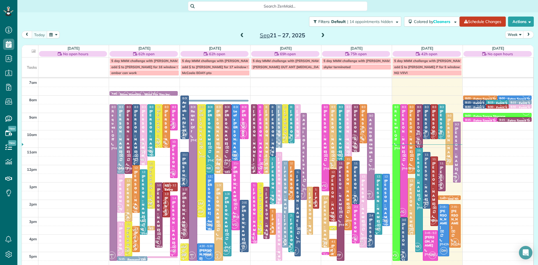
click at [322, 35] on span at bounding box center [323, 35] width 6 height 5
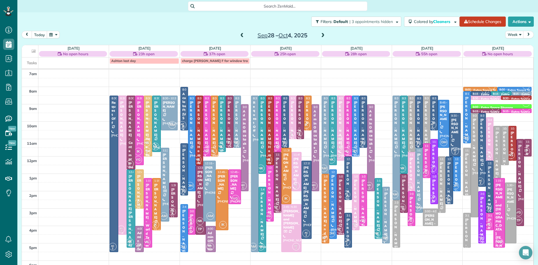
click at [122, 188] on div at bounding box center [123, 165] width 8 height 139
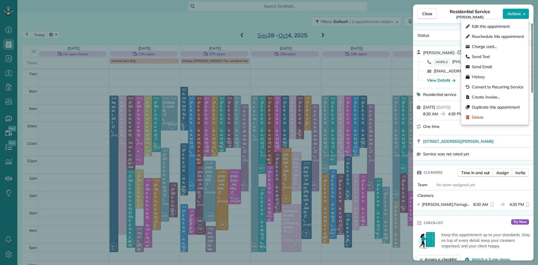
click at [513, 15] on span "Actions" at bounding box center [514, 14] width 13 height 6
click at [486, 67] on span "Send Email" at bounding box center [498, 67] width 52 height 6
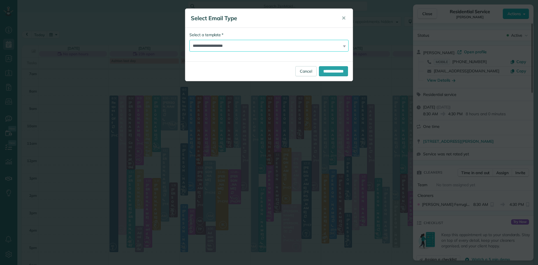
click at [283, 46] on select "**********" at bounding box center [269, 46] width 159 height 12
select select "*****"
click at [190, 40] on select "**********" at bounding box center [269, 46] width 159 height 12
click at [324, 73] on input "**********" at bounding box center [333, 71] width 29 height 10
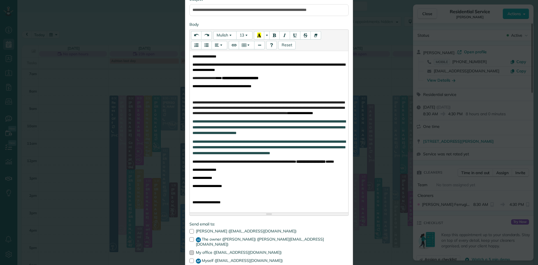
scroll to position [118, 0]
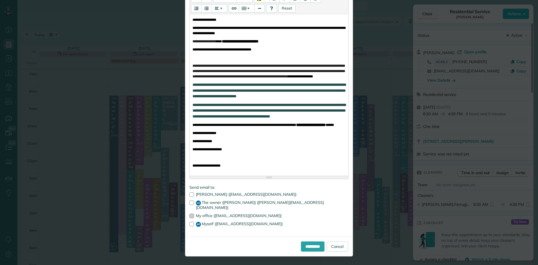
click at [190, 214] on div at bounding box center [192, 216] width 4 height 4
click at [192, 224] on div at bounding box center [192, 224] width 4 height 4
click at [317, 245] on input "**********" at bounding box center [313, 246] width 24 height 10
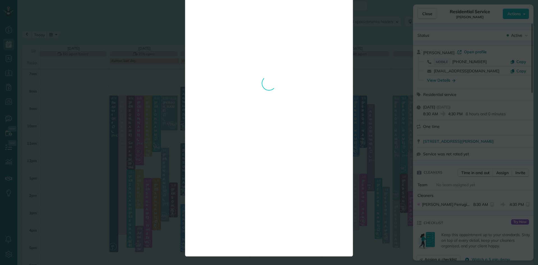
scroll to position [0, 0]
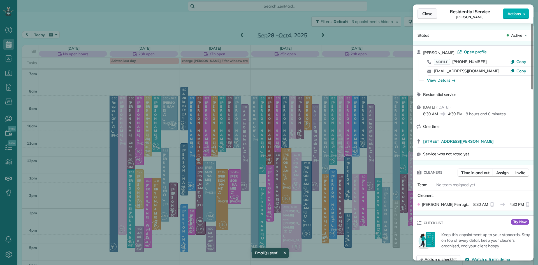
click at [431, 14] on span "Close" at bounding box center [428, 14] width 10 height 6
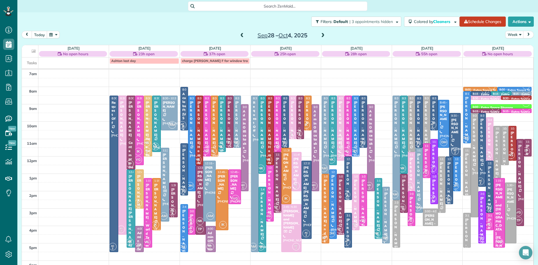
click at [158, 220] on div at bounding box center [157, 204] width 8 height 52
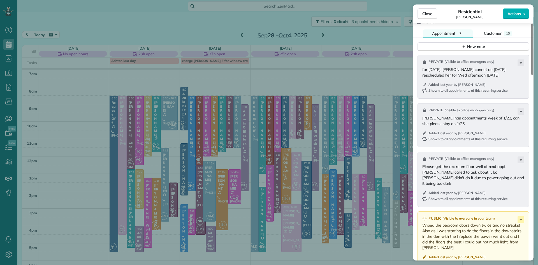
scroll to position [859, 0]
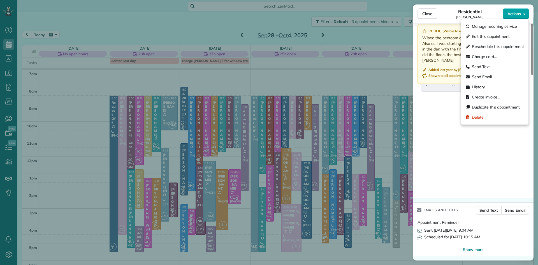
click at [509, 12] on span "Actions" at bounding box center [514, 14] width 13 height 6
click at [482, 75] on span "Send Email" at bounding box center [498, 77] width 52 height 6
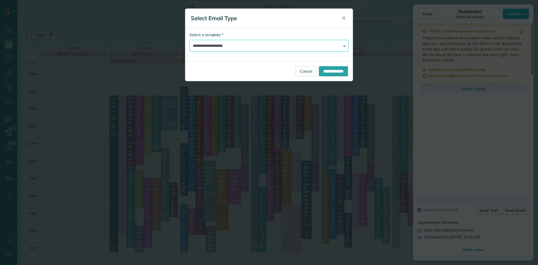
click at [216, 43] on select "**********" at bounding box center [269, 46] width 159 height 12
select select "*****"
click at [190, 40] on select "**********" at bounding box center [269, 46] width 159 height 12
click at [344, 73] on input "**********" at bounding box center [333, 71] width 29 height 10
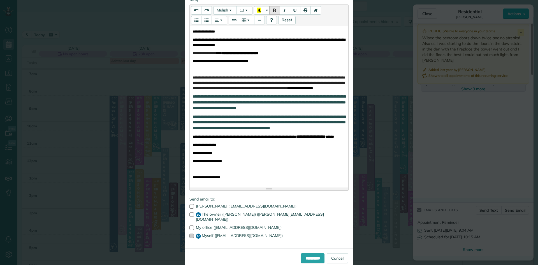
scroll to position [118, 0]
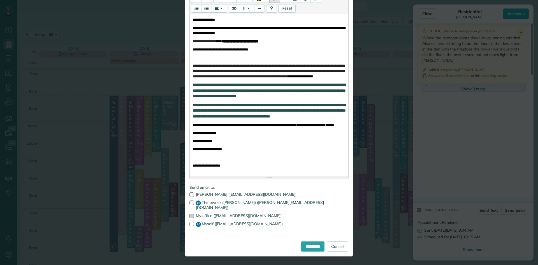
click at [192, 214] on div at bounding box center [192, 216] width 4 height 4
click at [193, 223] on div at bounding box center [192, 224] width 4 height 4
click at [307, 244] on input "**********" at bounding box center [313, 246] width 24 height 10
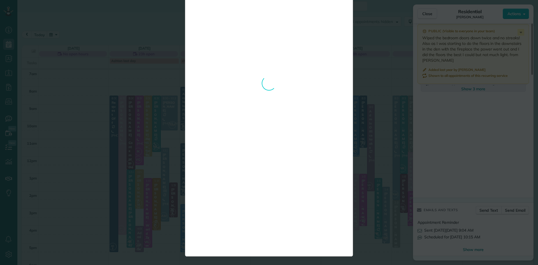
scroll to position [0, 0]
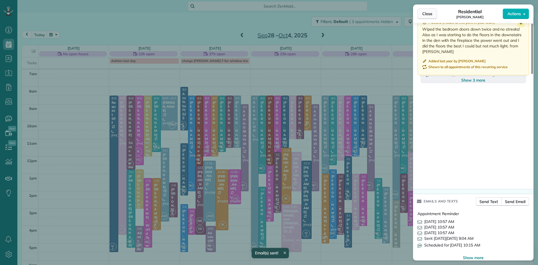
click at [424, 13] on span "Close" at bounding box center [428, 14] width 10 height 6
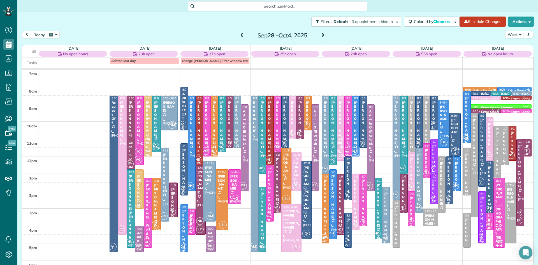
click at [208, 127] on div "[PERSON_NAME]" at bounding box center [207, 123] width 4 height 44
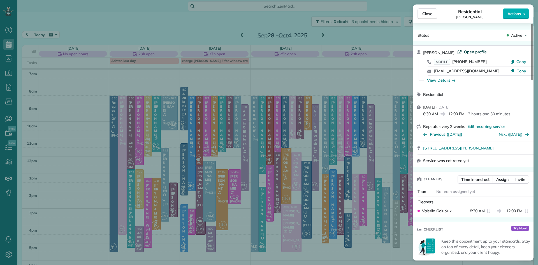
click at [476, 51] on span "Open profile" at bounding box center [475, 52] width 23 height 6
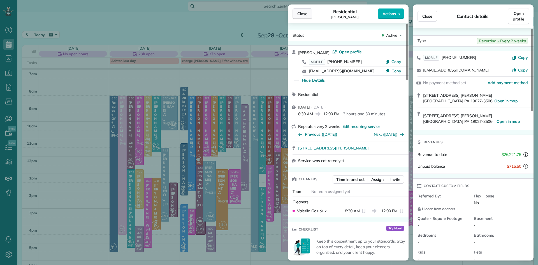
click at [302, 17] on button "Close" at bounding box center [303, 13] width 20 height 11
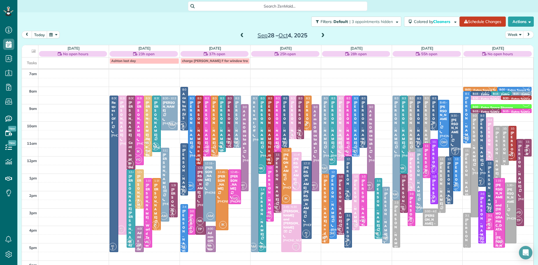
click at [307, 227] on div at bounding box center [307, 200] width 10 height 78
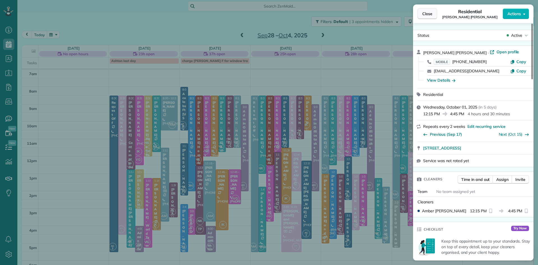
click at [427, 15] on span "Close" at bounding box center [428, 14] width 10 height 6
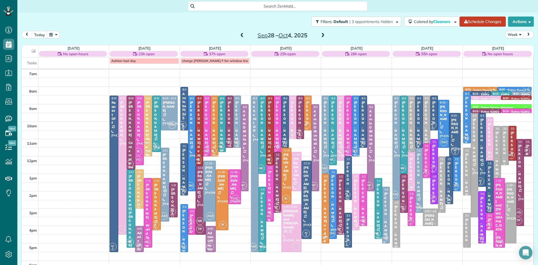
click at [207, 144] on div at bounding box center [207, 126] width 7 height 60
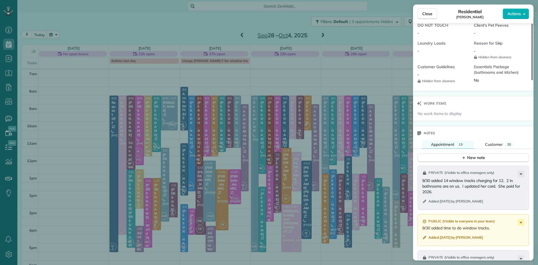
scroll to position [494, 0]
click at [520, 225] on icon at bounding box center [521, 222] width 7 height 7
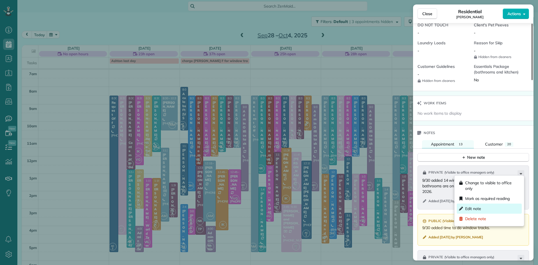
click at [479, 207] on span "Edit note" at bounding box center [493, 209] width 54 height 6
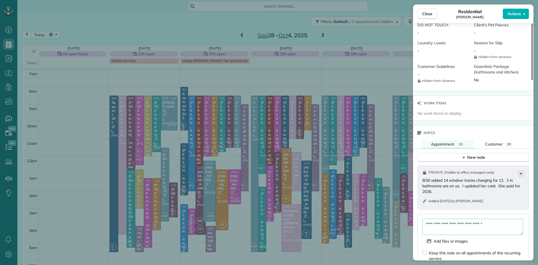
click at [499, 234] on textarea "**********" at bounding box center [473, 227] width 101 height 16
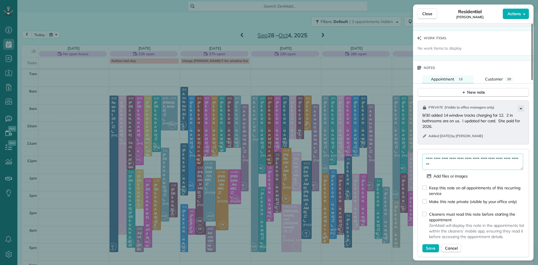
scroll to position [564, 0]
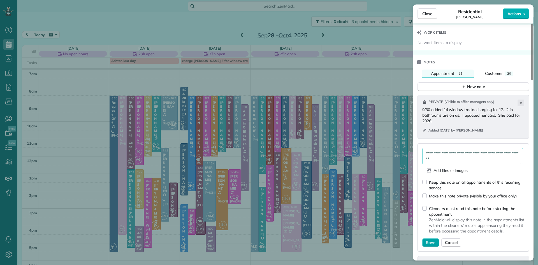
type textarea "**********"
click at [433, 245] on span "Save" at bounding box center [431, 243] width 10 height 6
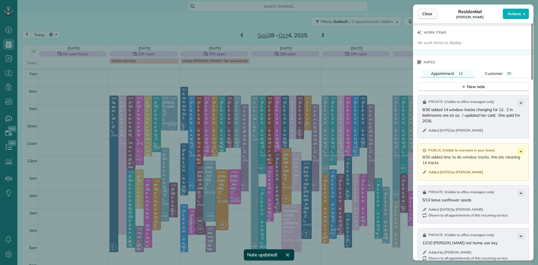
click at [429, 13] on span "Close" at bounding box center [428, 14] width 10 height 6
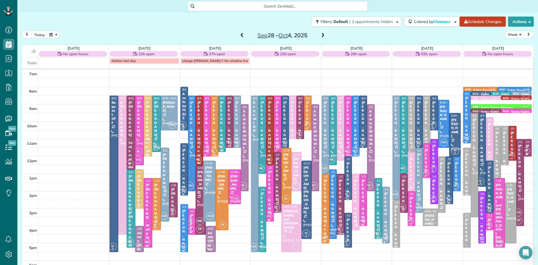
click at [321, 35] on span at bounding box center [323, 35] width 6 height 5
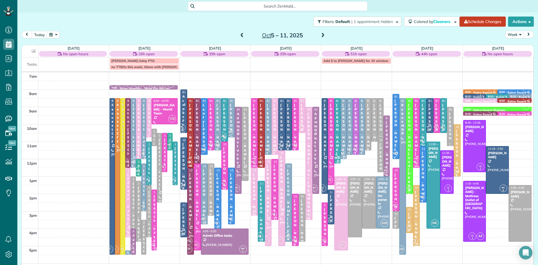
click at [243, 35] on span at bounding box center [242, 35] width 6 height 5
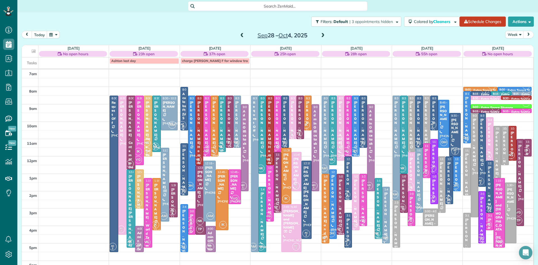
click at [243, 35] on span at bounding box center [242, 35] width 6 height 5
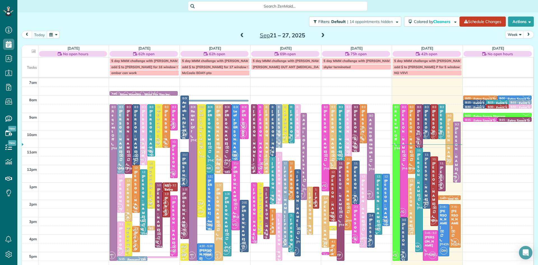
click at [323, 36] on span at bounding box center [323, 35] width 6 height 5
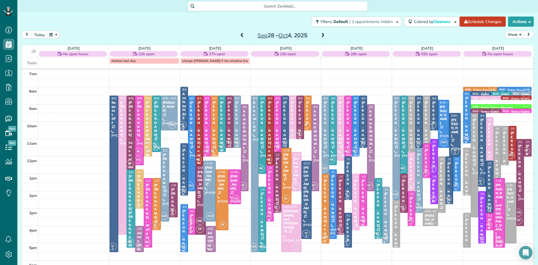
click at [307, 199] on div at bounding box center [307, 200] width 10 height 78
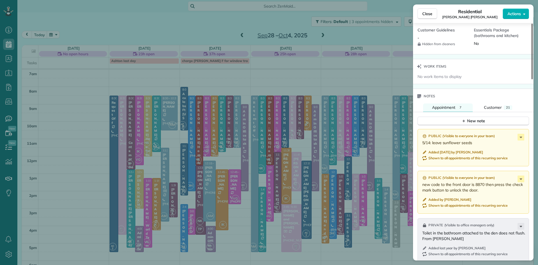
scroll to position [531, 0]
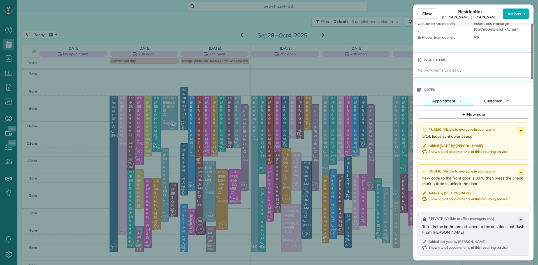
click at [522, 134] on icon at bounding box center [521, 130] width 7 height 7
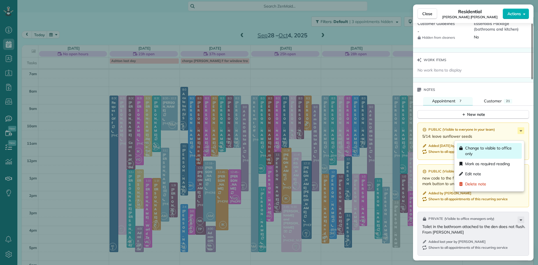
click at [512, 145] on span "Change to visible to office only" at bounding box center [493, 150] width 54 height 11
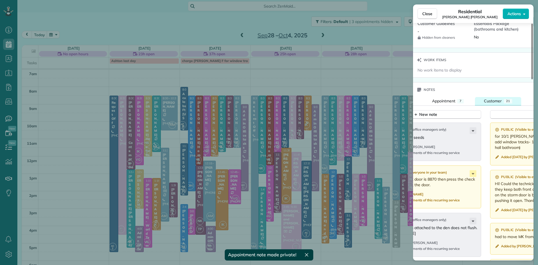
click at [496, 103] on span "Customer" at bounding box center [493, 100] width 18 height 5
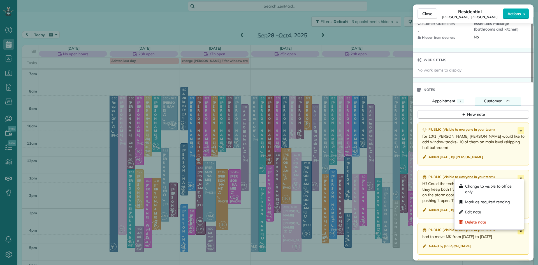
click at [521, 231] on icon at bounding box center [521, 231] width 7 height 7
drag, startPoint x: 483, startPoint y: 224, endPoint x: 312, endPoint y: 50, distance: 243.3
click at [483, 223] on span "Delete note" at bounding box center [493, 222] width 54 height 6
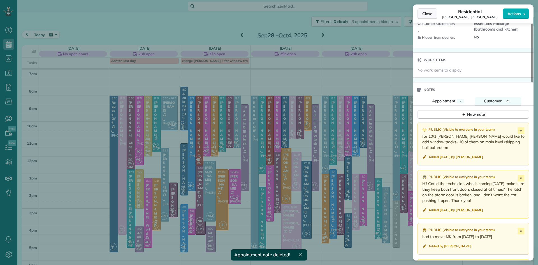
click at [420, 14] on button "Close" at bounding box center [428, 13] width 20 height 11
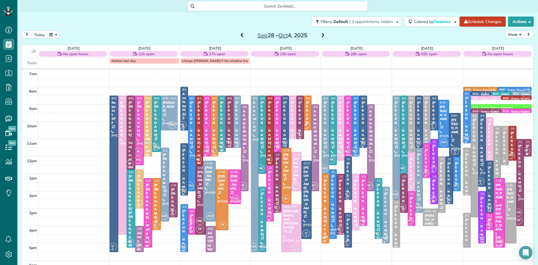
click at [301, 65] on div "Ashton last day charge Marsha F for window tracks" at bounding box center [278, 61] width 512 height 8
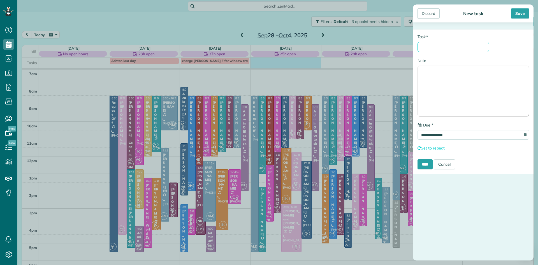
click at [426, 46] on input "* Task" at bounding box center [454, 47] width 72 height 10
type input "**********"
click at [518, 15] on div "Save" at bounding box center [520, 13] width 19 height 10
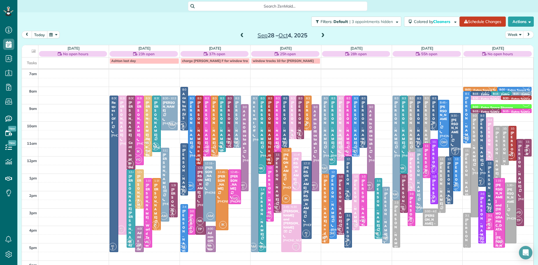
click at [40, 34] on button "today" at bounding box center [40, 35] width 16 height 8
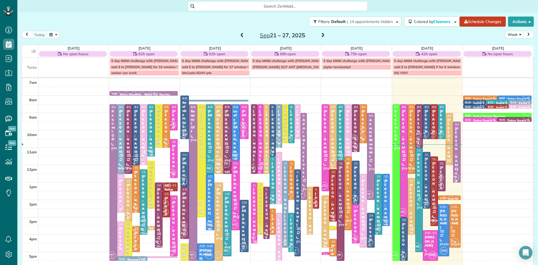
click at [458, 174] on span "MH 1" at bounding box center [456, 177] width 8 height 8
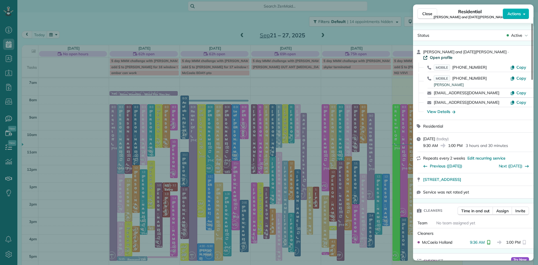
click at [453, 55] on span "Open profile" at bounding box center [441, 58] width 23 height 6
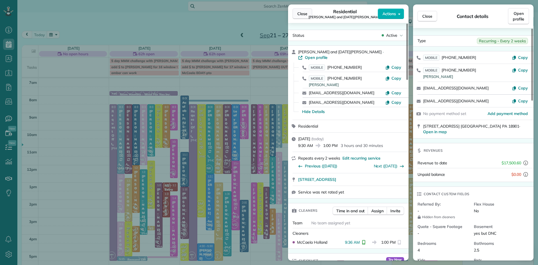
click at [305, 15] on span "Close" at bounding box center [303, 14] width 10 height 6
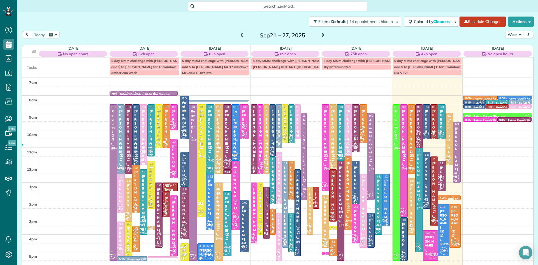
click at [323, 35] on span at bounding box center [323, 35] width 6 height 5
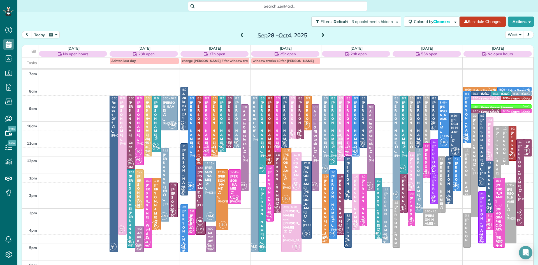
click at [429, 128] on div at bounding box center [426, 119] width 7 height 47
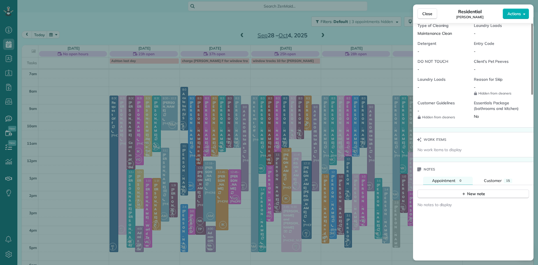
scroll to position [484, 0]
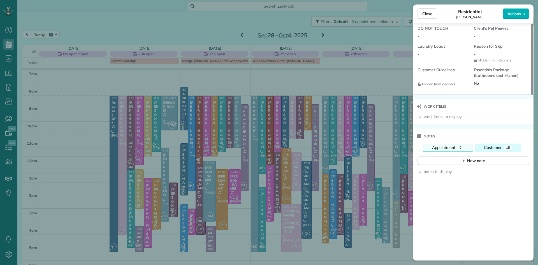
click at [491, 150] on span "Customer" at bounding box center [493, 147] width 18 height 5
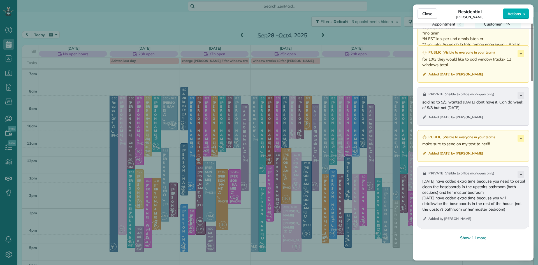
scroll to position [696, 0]
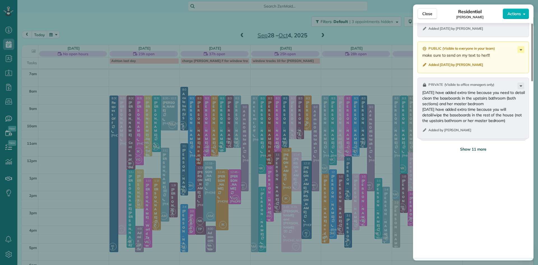
click at [477, 152] on span "Show 11 more" at bounding box center [474, 149] width 26 height 6
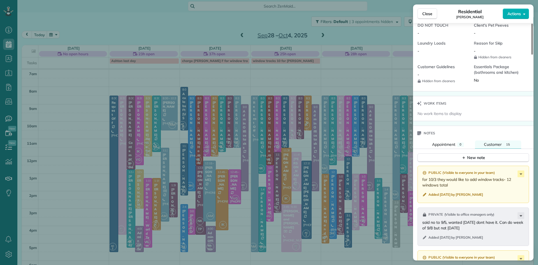
scroll to position [482, 0]
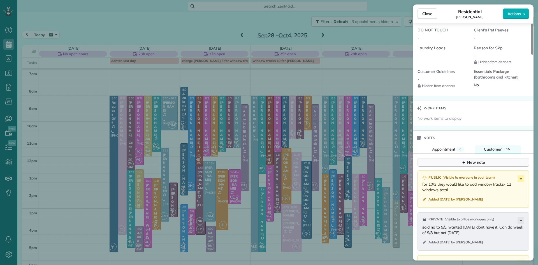
click at [480, 165] on div "New note" at bounding box center [474, 163] width 24 height 6
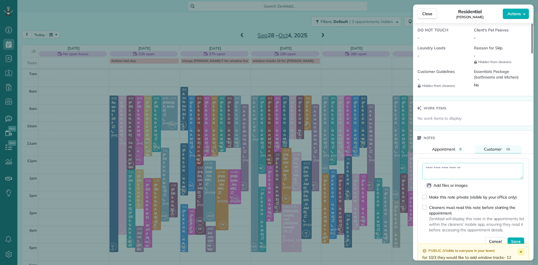
click at [467, 176] on textarea at bounding box center [473, 171] width 101 height 16
type textarea "**********"
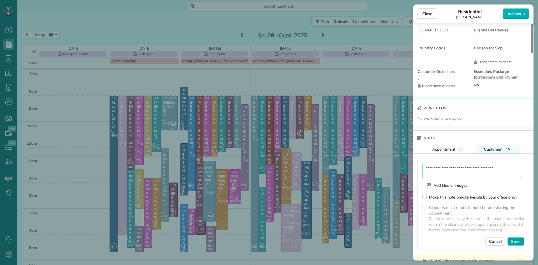
click at [517, 244] on span "Save" at bounding box center [517, 242] width 10 height 6
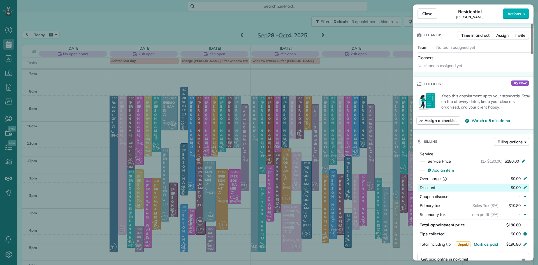
scroll to position [0, 0]
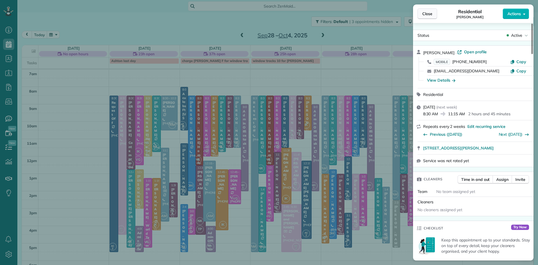
click at [427, 12] on span "Close" at bounding box center [428, 14] width 10 height 6
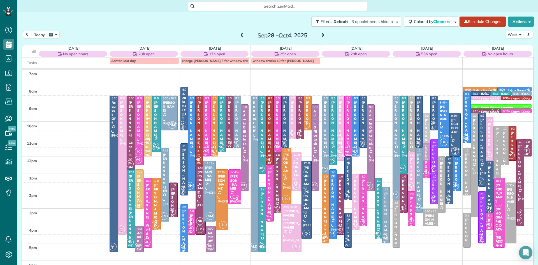
drag, startPoint x: 428, startPoint y: 118, endPoint x: 428, endPoint y: 132, distance: 13.2
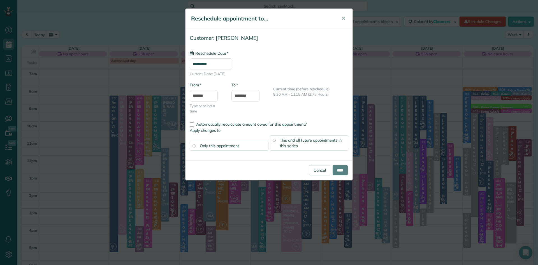
type input "**********"
click at [211, 98] on input "*******" at bounding box center [204, 96] width 28 height 12
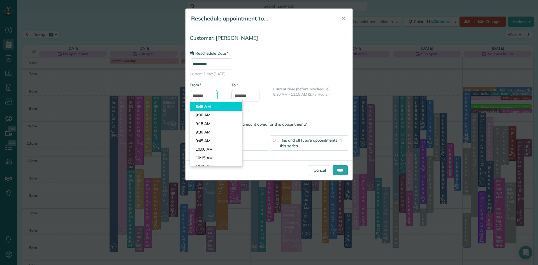
scroll to position [281, 0]
type input "*******"
click at [210, 104] on body "Dashboard Scheduling Calendar View List View Dispatch View - Weekly scheduling …" at bounding box center [269, 132] width 538 height 265
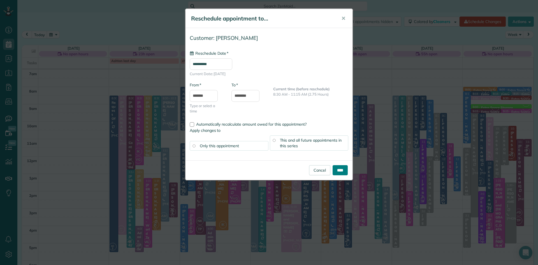
click at [339, 170] on input "****" at bounding box center [340, 170] width 15 height 10
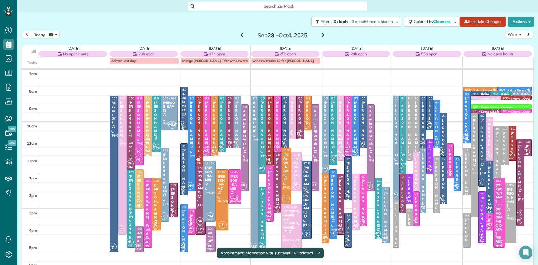
click at [410, 146] on div at bounding box center [410, 128] width 6 height 65
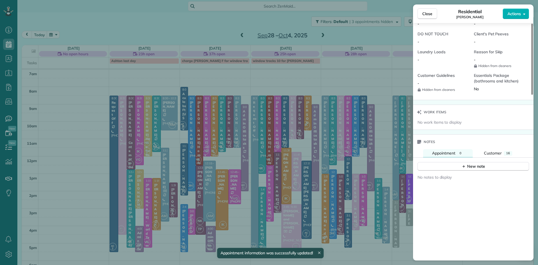
scroll to position [550, 0]
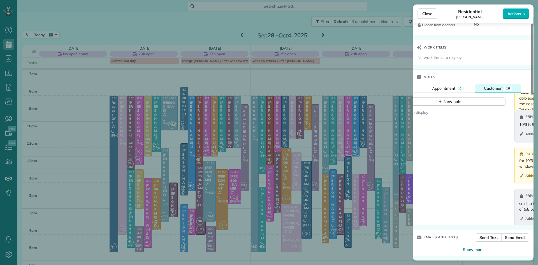
click at [493, 86] on span "Customer" at bounding box center [493, 88] width 18 height 5
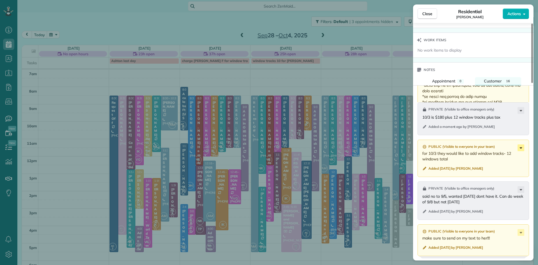
click at [522, 151] on icon at bounding box center [521, 147] width 7 height 7
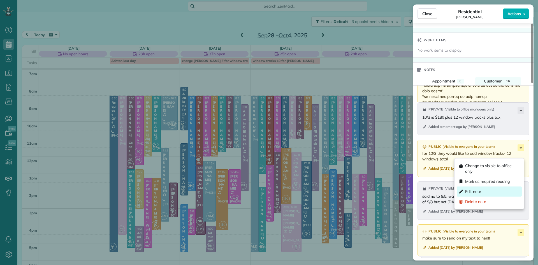
click at [477, 191] on span "Edit note" at bounding box center [493, 192] width 54 height 6
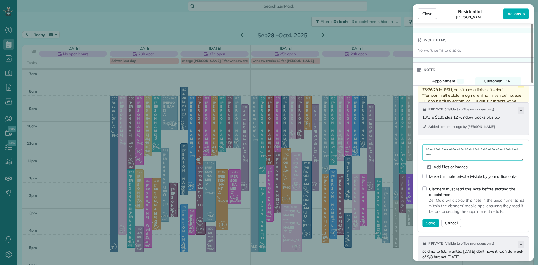
click at [459, 161] on textarea "**********" at bounding box center [473, 152] width 101 height 16
type textarea "**********"
click at [431, 226] on span "Save" at bounding box center [431, 223] width 10 height 6
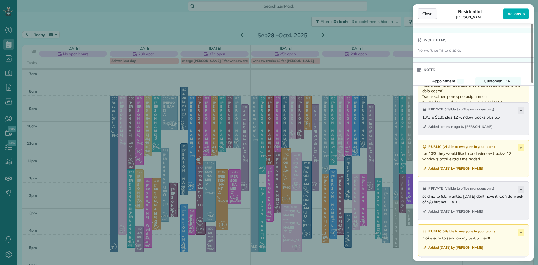
click at [427, 14] on span "Close" at bounding box center [428, 14] width 10 height 6
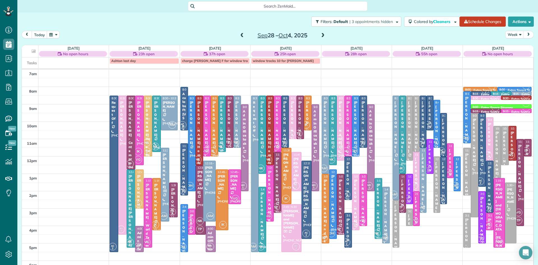
click at [415, 64] on td at bounding box center [427, 60] width 71 height 6
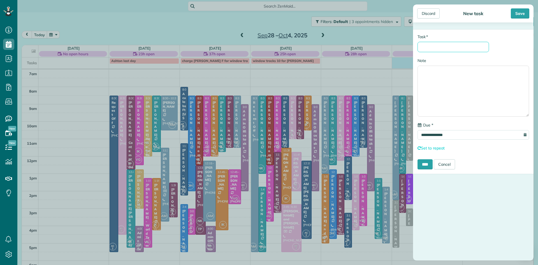
click at [445, 45] on input "* Task" at bounding box center [454, 47] width 72 height 10
click at [430, 49] on input "**********" at bounding box center [454, 47] width 72 height 10
type input "**********"
click at [430, 166] on input "****" at bounding box center [425, 164] width 15 height 10
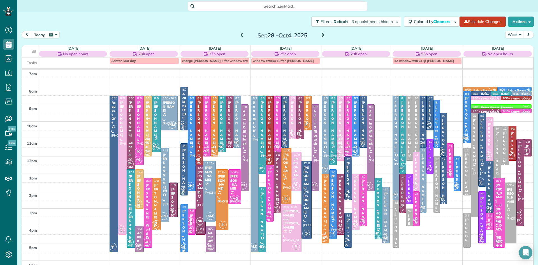
click at [436, 206] on div "[PERSON_NAME]" at bounding box center [437, 188] width 3 height 52
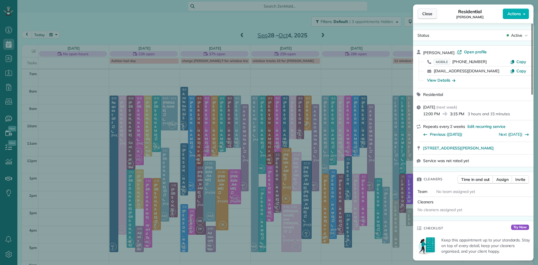
click at [430, 12] on span "Close" at bounding box center [428, 14] width 10 height 6
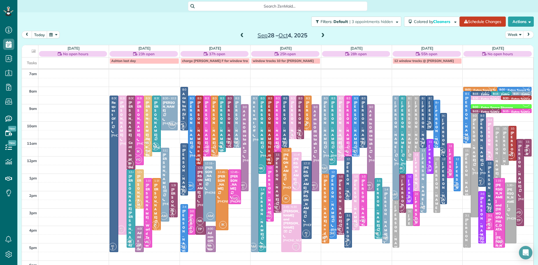
click at [408, 139] on div at bounding box center [410, 128] width 6 height 65
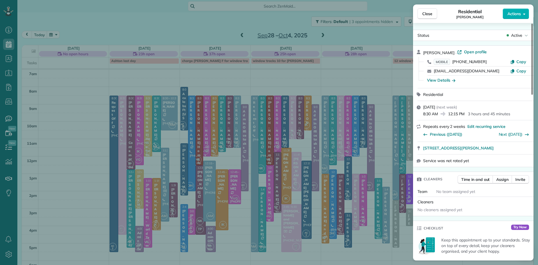
scroll to position [102, 0]
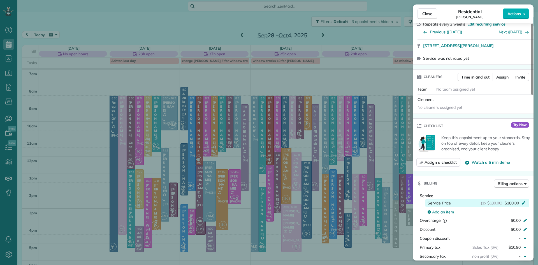
click at [514, 206] on span "$180.00" at bounding box center [512, 203] width 14 height 6
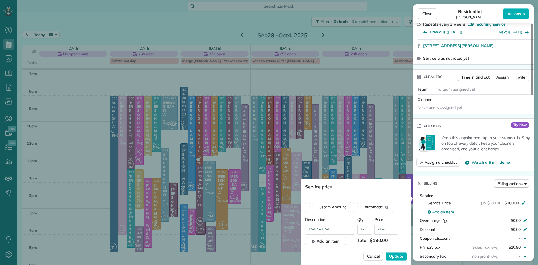
click at [392, 230] on input "****" at bounding box center [387, 230] width 24 height 10
type input "**"
click at [396, 256] on span "Update" at bounding box center [397, 257] width 14 height 6
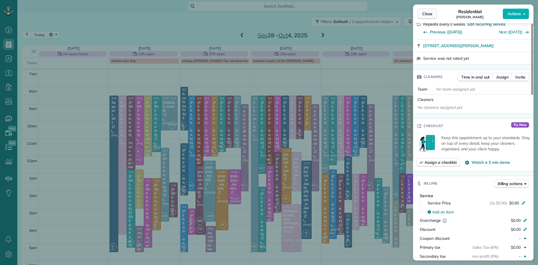
click at [428, 14] on span "Close" at bounding box center [428, 14] width 10 height 6
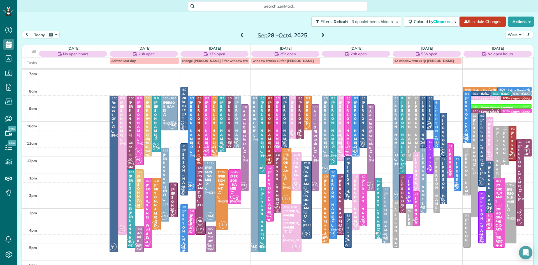
click at [184, 242] on div "[PERSON_NAME] - [PERSON_NAME] mom" at bounding box center [184, 261] width 4 height 105
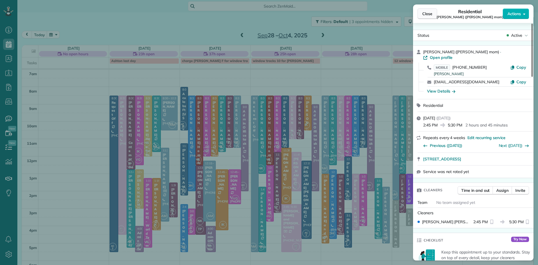
click at [422, 13] on button "Close" at bounding box center [428, 13] width 20 height 11
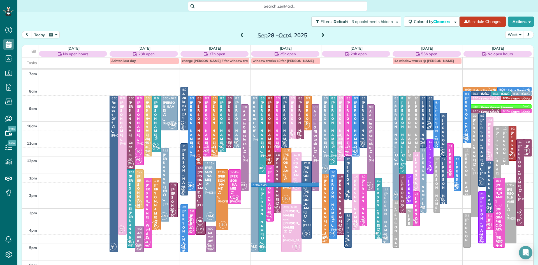
click at [263, 185] on div "7am 8am 9am 10am 11am 12pm 1pm 2pm 3pm 4pm 5pm 6pm 7pm 8pm AC 2 8:30 - 5:30 Req…" at bounding box center [278, 191] width 512 height 243
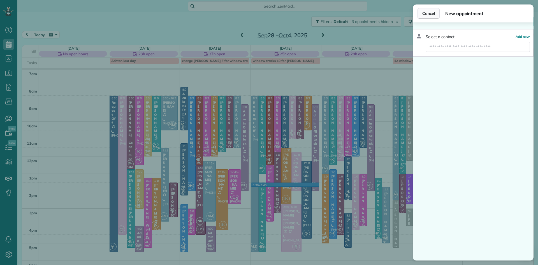
click at [428, 13] on span "Cancel" at bounding box center [429, 14] width 13 height 6
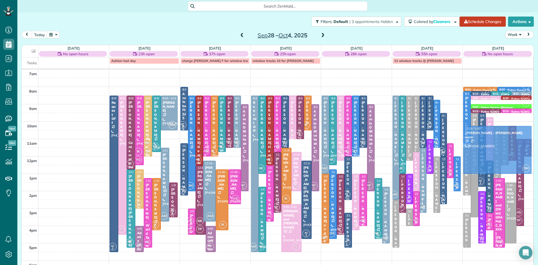
drag, startPoint x: 183, startPoint y: 231, endPoint x: 494, endPoint y: 155, distance: 320.0
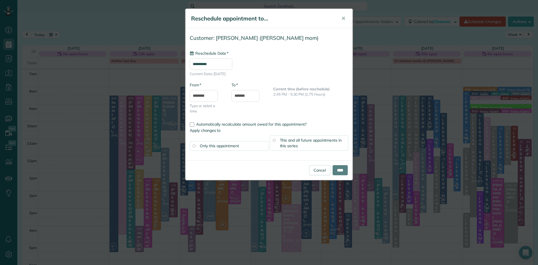
type input "**********"
click at [336, 171] on input "****" at bounding box center [340, 170] width 15 height 10
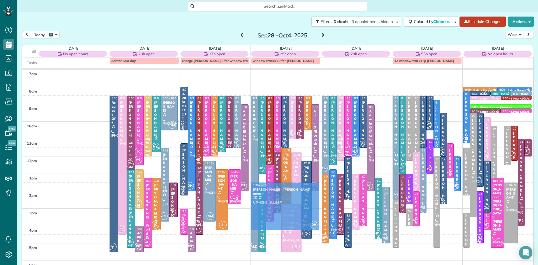
drag, startPoint x: 501, startPoint y: 150, endPoint x: 296, endPoint y: 205, distance: 211.8
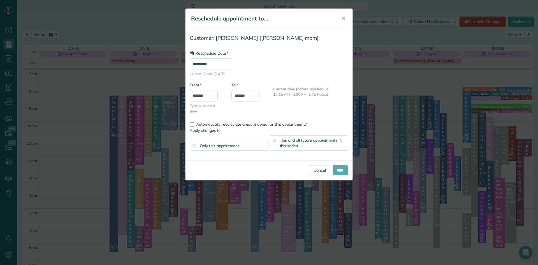
type input "**********"
click at [339, 170] on input "****" at bounding box center [340, 170] width 15 height 10
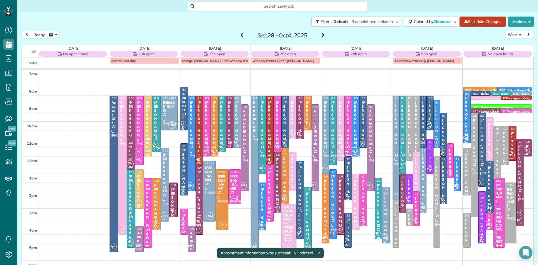
click at [261, 194] on div "[PERSON_NAME] - [PERSON_NAME] mom" at bounding box center [263, 240] width 4 height 105
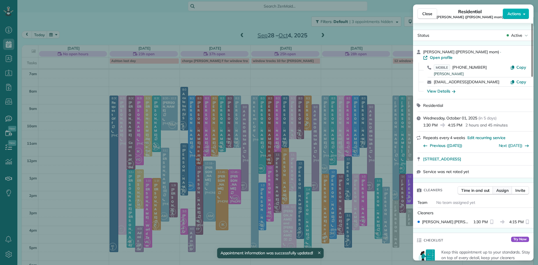
click at [502, 193] on span "Assign" at bounding box center [503, 191] width 12 height 6
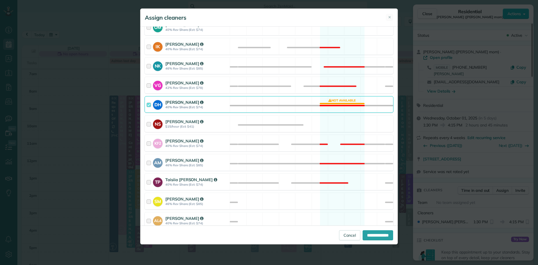
scroll to position [262, 0]
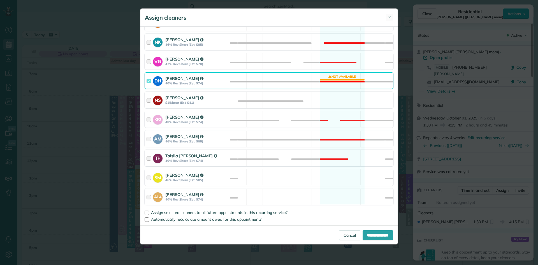
click at [178, 80] on strong "Denise Houser" at bounding box center [184, 78] width 38 height 5
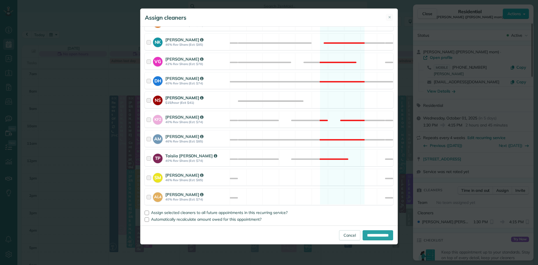
click at [179, 100] on div "Norma Segundo" at bounding box center [196, 98] width 63 height 6
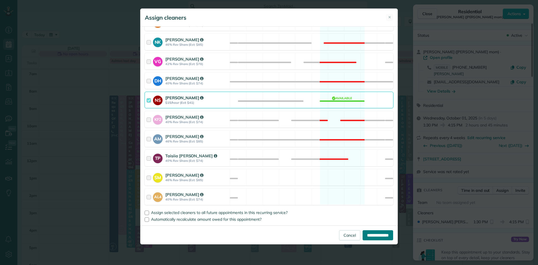
click at [386, 234] on input "**********" at bounding box center [378, 235] width 31 height 10
type input "**********"
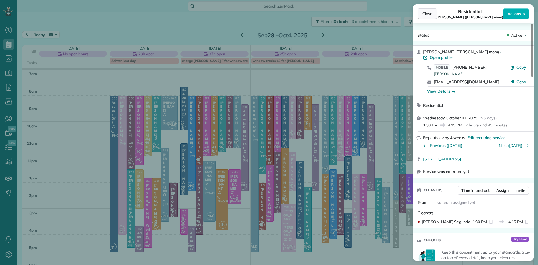
click at [425, 14] on span "Close" at bounding box center [428, 14] width 10 height 6
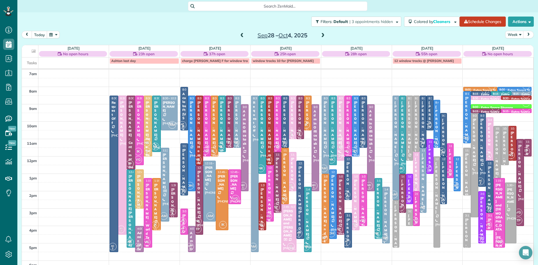
click at [415, 177] on div "[PERSON_NAME] for dad [PERSON_NAME]" at bounding box center [416, 221] width 3 height 129
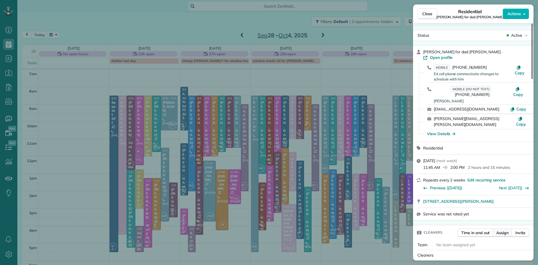
click at [502, 230] on span "Assign" at bounding box center [503, 233] width 12 height 6
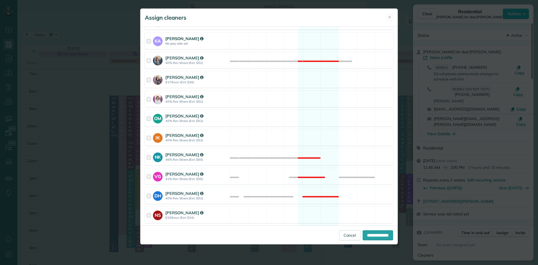
scroll to position [255, 0]
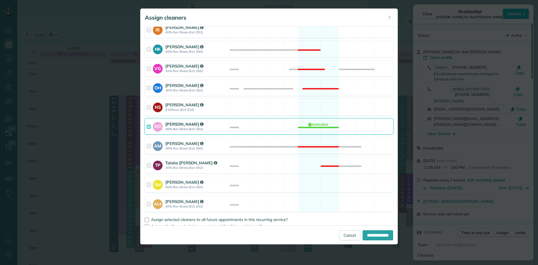
click at [183, 120] on div "KF2 Kathleen Ferrugiari 40% Rev Share (Est: $52)" at bounding box center [187, 126] width 85 height 16
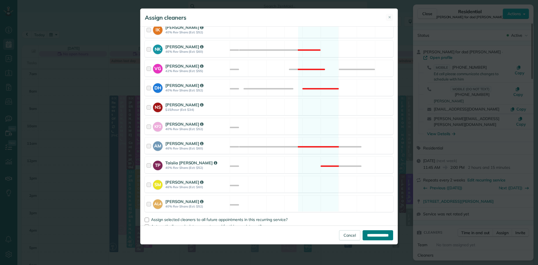
click at [363, 234] on input "**********" at bounding box center [378, 235] width 31 height 10
type input "**********"
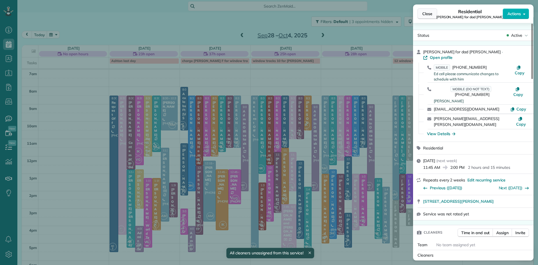
click at [424, 13] on span "Close" at bounding box center [428, 14] width 10 height 6
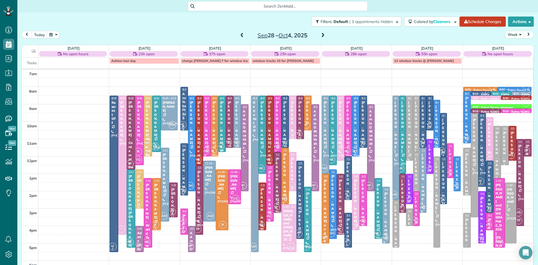
click at [402, 204] on span "TP" at bounding box center [401, 208] width 8 height 8
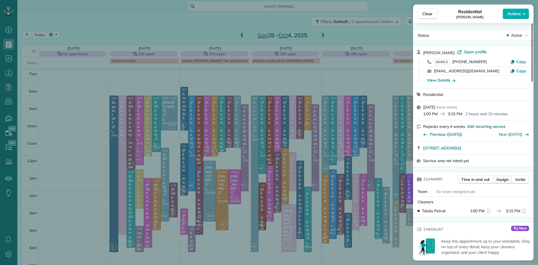
click at [499, 179] on span "Assign" at bounding box center [503, 180] width 12 height 6
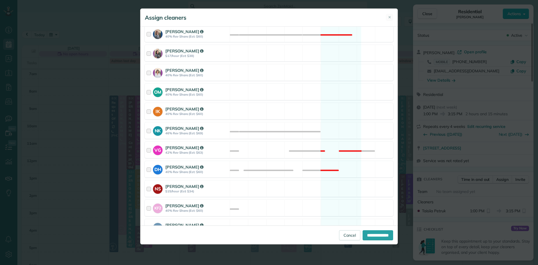
scroll to position [262, 0]
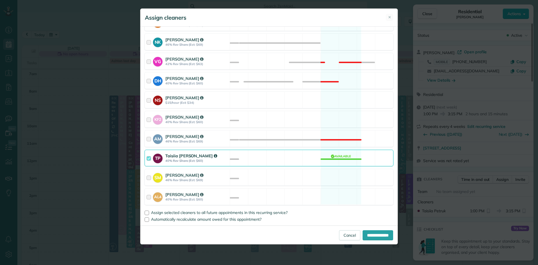
click at [173, 156] on strong "Taisiia Petruk" at bounding box center [191, 155] width 52 height 5
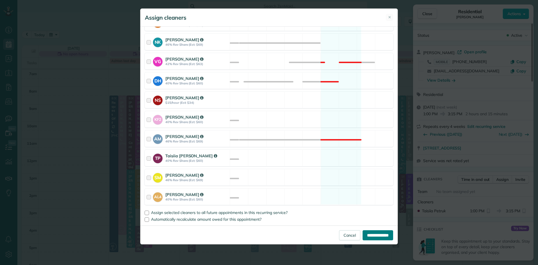
click at [366, 236] on input "**********" at bounding box center [378, 235] width 31 height 10
type input "**********"
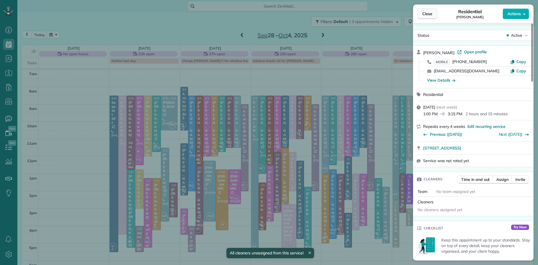
click at [429, 14] on span "Close" at bounding box center [428, 14] width 10 height 6
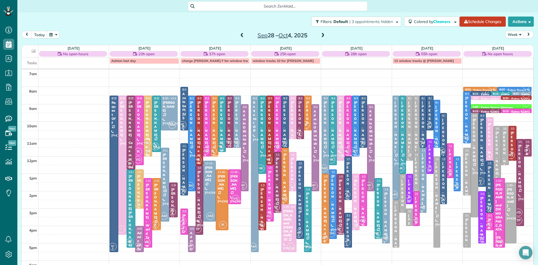
click at [437, 124] on div "[PERSON_NAME]" at bounding box center [437, 131] width 3 height 52
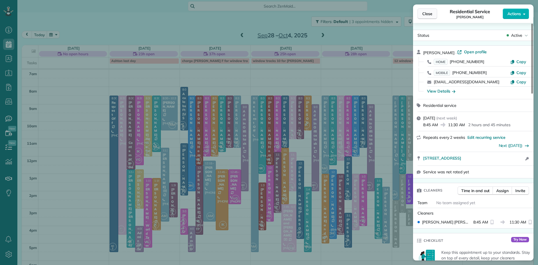
click at [423, 12] on span "Close" at bounding box center [428, 14] width 10 height 6
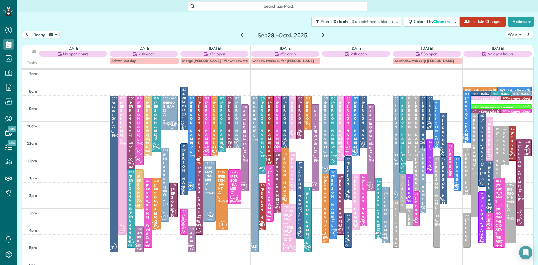
click at [457, 182] on div "DH" at bounding box center [456, 186] width 8 height 8
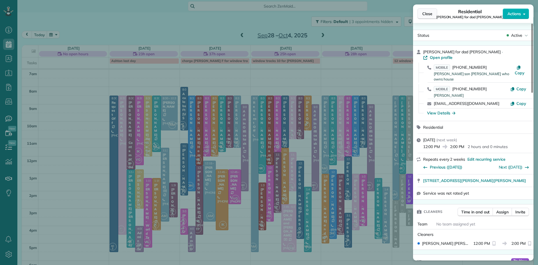
click at [424, 9] on button "Close" at bounding box center [428, 13] width 20 height 11
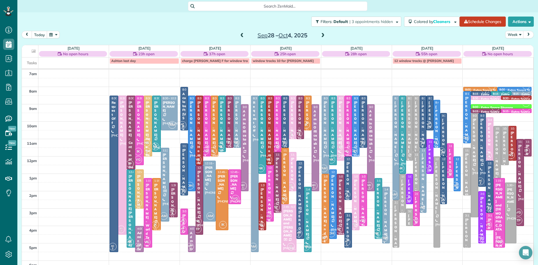
click at [444, 192] on div "[PERSON_NAME] for First Rate appliances" at bounding box center [443, 226] width 3 height 129
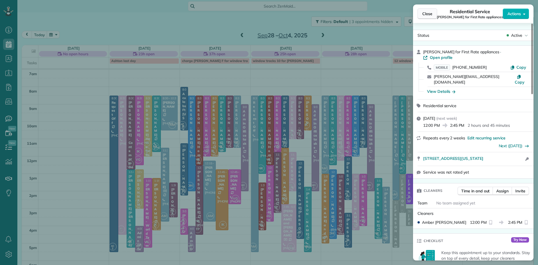
click at [427, 13] on span "Close" at bounding box center [428, 14] width 10 height 6
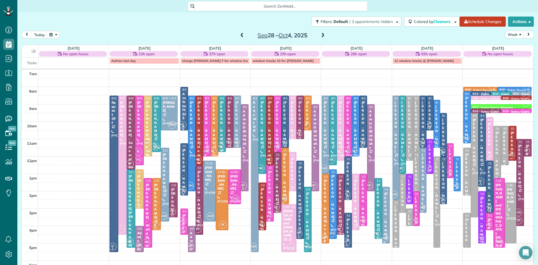
click at [429, 124] on span "AC" at bounding box center [428, 124] width 3 height 3
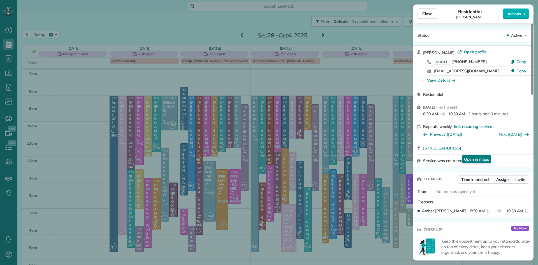
click at [500, 182] on span "Assign" at bounding box center [503, 180] width 12 height 6
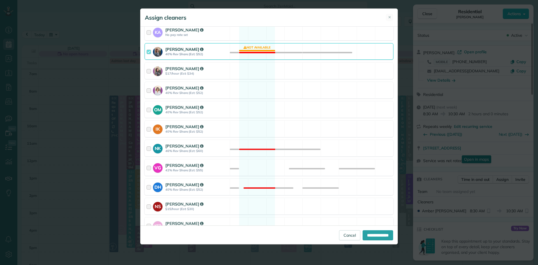
scroll to position [155, 0]
click at [174, 53] on strong "40% Rev Share (Est: $52)" at bounding box center [196, 54] width 63 height 4
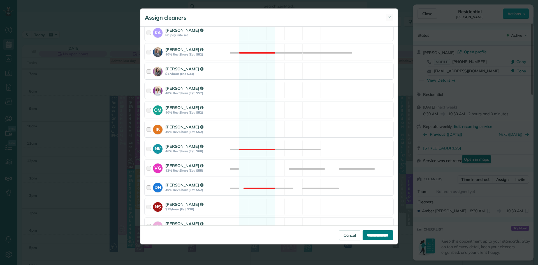
click at [369, 234] on input "**********" at bounding box center [378, 235] width 31 height 10
type input "**********"
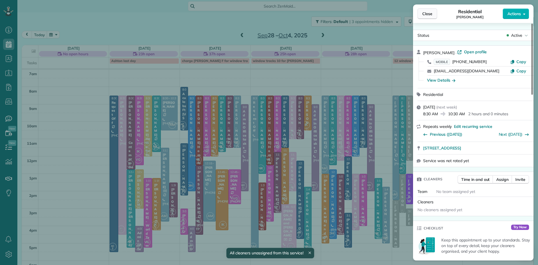
click at [427, 14] on span "Close" at bounding box center [428, 14] width 10 height 6
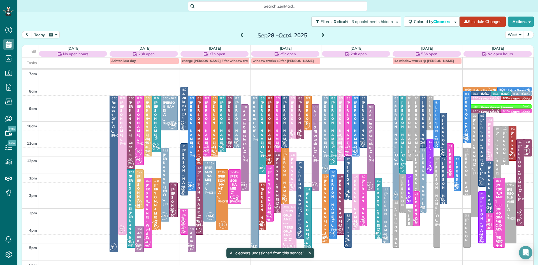
click at [443, 148] on span "AC 2" at bounding box center [442, 151] width 8 height 8
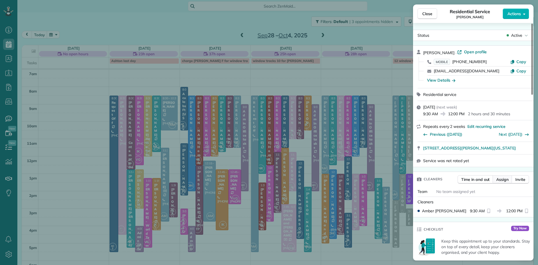
click at [504, 181] on span "Assign" at bounding box center [503, 180] width 12 height 6
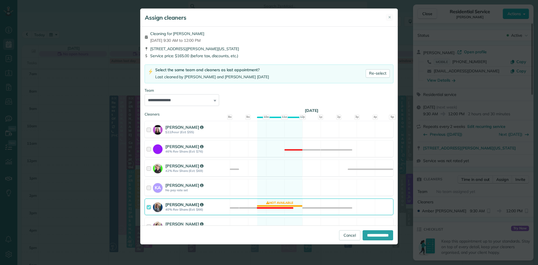
click at [174, 208] on div "Amber Clark" at bounding box center [196, 205] width 63 height 6
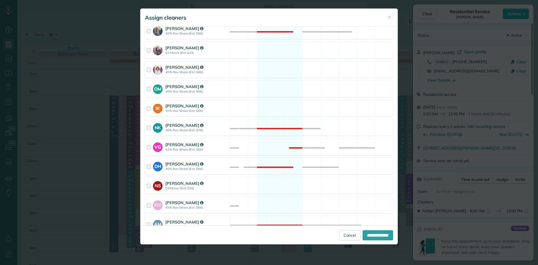
scroll to position [262, 0]
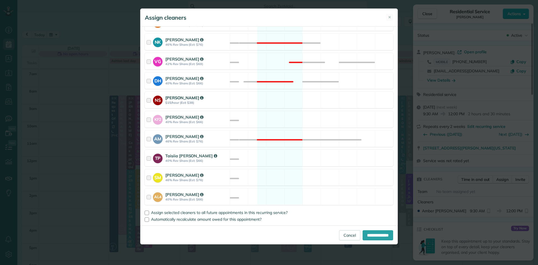
click at [170, 93] on div "NS Norma Segundo $15/hour (Est: $38)" at bounding box center [187, 100] width 85 height 16
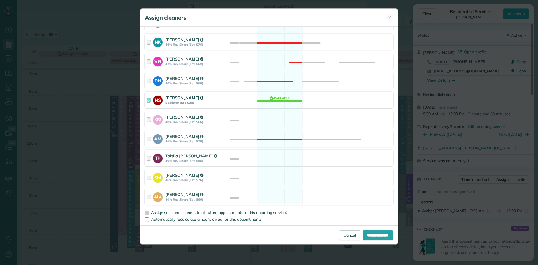
click at [172, 213] on span "Assign selected cleaners to all future appointments in this recurring service?" at bounding box center [219, 212] width 137 height 5
click at [377, 234] on input "**********" at bounding box center [378, 235] width 31 height 10
type input "**********"
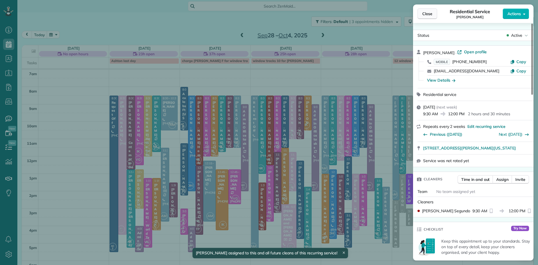
click at [427, 15] on span "Close" at bounding box center [428, 14] width 10 height 6
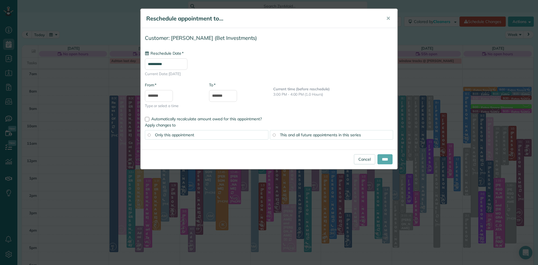
type input "**********"
click at [383, 161] on input "****" at bounding box center [385, 159] width 15 height 10
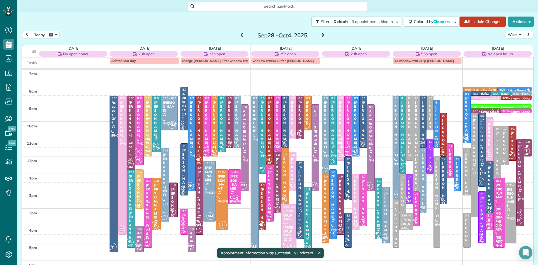
click at [407, 225] on div "[PERSON_NAME] - Bet Investments" at bounding box center [406, 230] width 10 height 24
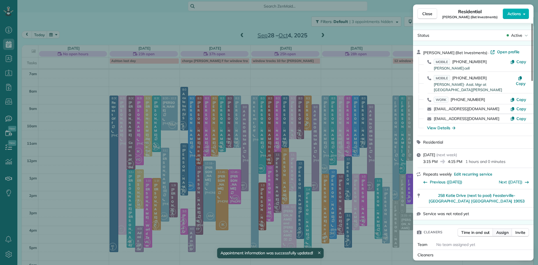
click at [503, 231] on span "Assign" at bounding box center [503, 233] width 12 height 6
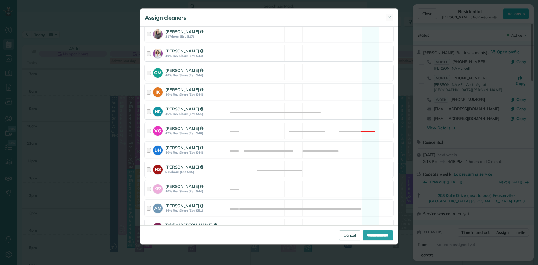
scroll to position [254, 0]
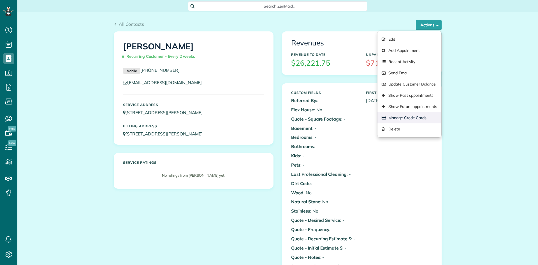
scroll to position [3, 3]
click at [423, 117] on link "Manage Credit Cards" at bounding box center [410, 117] width 64 height 11
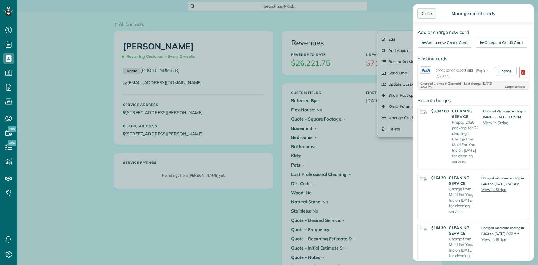
click at [429, 17] on div "Close" at bounding box center [427, 13] width 19 height 10
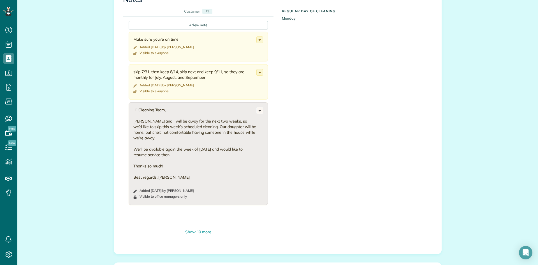
scroll to position [507, 0]
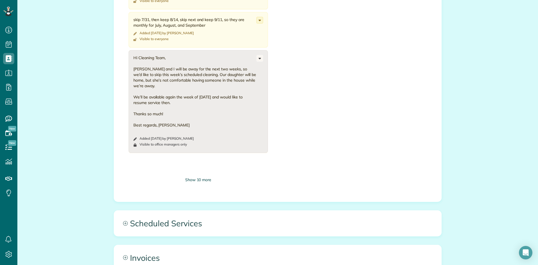
click at [206, 180] on div "Show 10 more" at bounding box center [198, 180] width 139 height 6
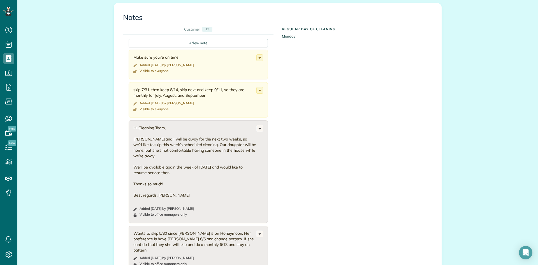
scroll to position [428, 0]
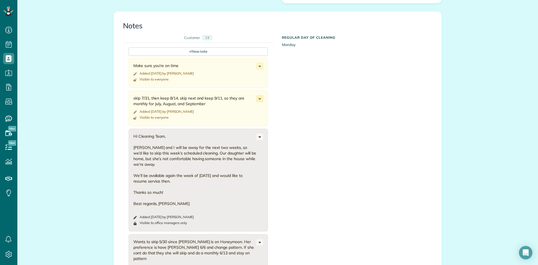
click at [259, 97] on icon at bounding box center [260, 99] width 6 height 6
click at [246, 111] on span "Change to private" at bounding box center [243, 110] width 32 height 4
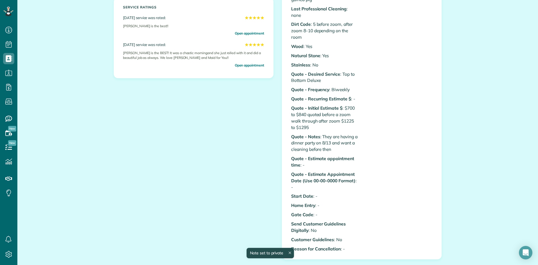
scroll to position [0, 0]
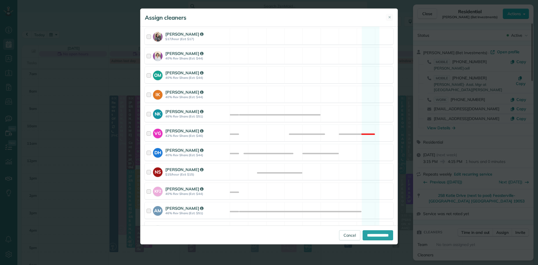
scroll to position [93, 0]
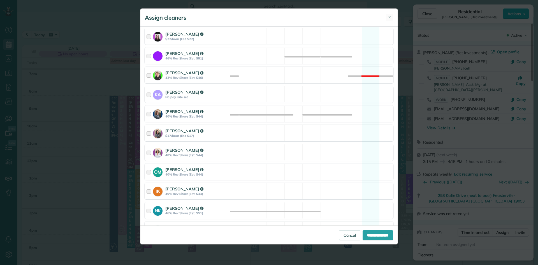
click at [170, 118] on strong "40% Rev Share (Est: $44)" at bounding box center [196, 116] width 63 height 4
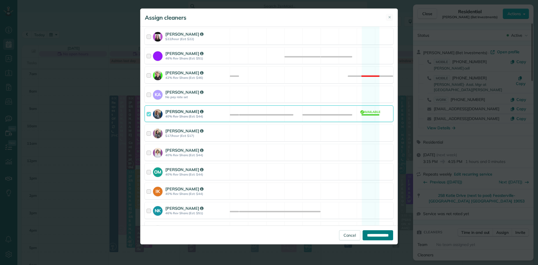
click at [363, 236] on input "**********" at bounding box center [378, 235] width 31 height 10
type input "**********"
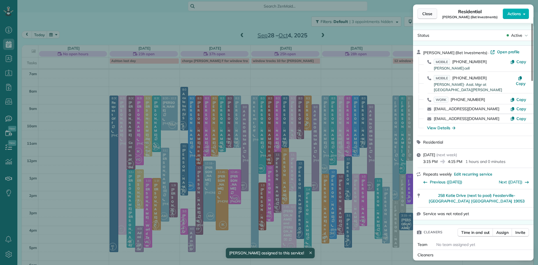
click at [425, 15] on span "Close" at bounding box center [428, 14] width 10 height 6
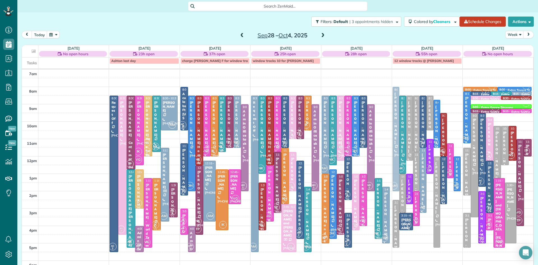
drag, startPoint x: 395, startPoint y: 148, endPoint x: 395, endPoint y: 141, distance: 7.0
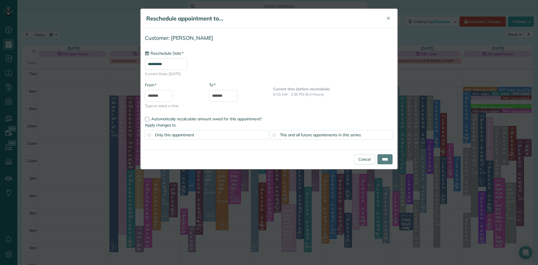
type input "**********"
click at [167, 92] on input "*******" at bounding box center [159, 96] width 28 height 12
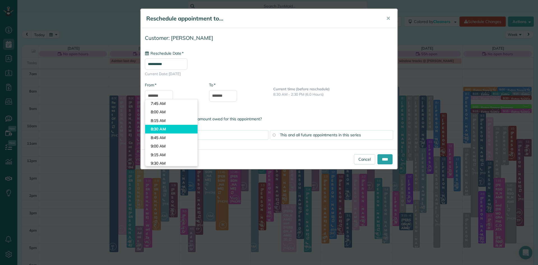
type input "*******"
click at [167, 129] on body "Dashboard Scheduling Calendar View List View Dispatch View - Weekly scheduling …" at bounding box center [269, 132] width 538 height 265
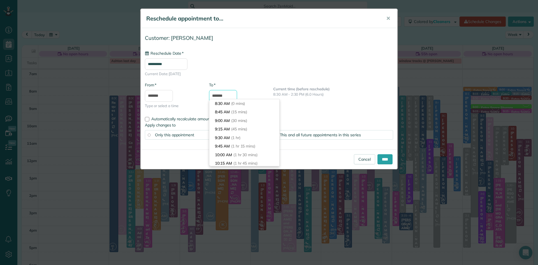
click at [235, 96] on input "*******" at bounding box center [223, 96] width 28 height 12
type input "********"
click at [240, 154] on span "(3 hrs)" at bounding box center [240, 153] width 12 height 5
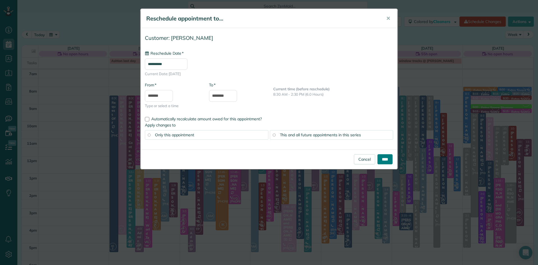
click at [386, 158] on input "****" at bounding box center [385, 159] width 15 height 10
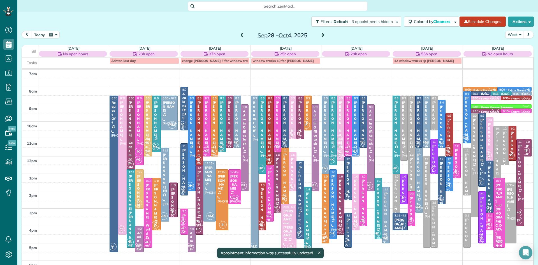
click at [426, 132] on div "[PERSON_NAME]" at bounding box center [427, 123] width 4 height 44
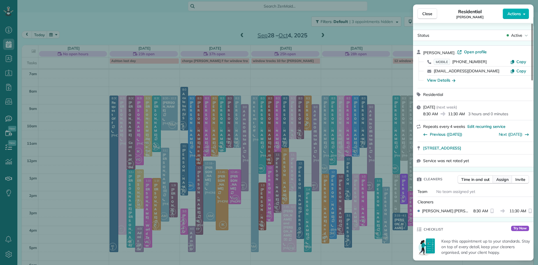
click at [500, 181] on span "Assign" at bounding box center [503, 180] width 12 height 6
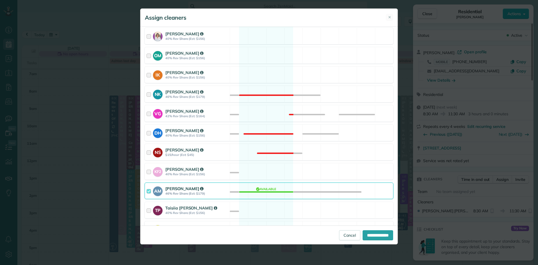
scroll to position [262, 0]
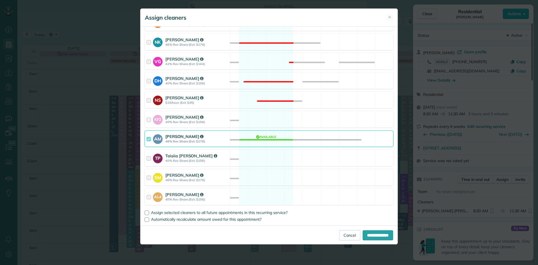
click at [162, 139] on strong "AM" at bounding box center [158, 138] width 10 height 8
click at [171, 99] on strong "[PERSON_NAME]" at bounding box center [184, 97] width 38 height 5
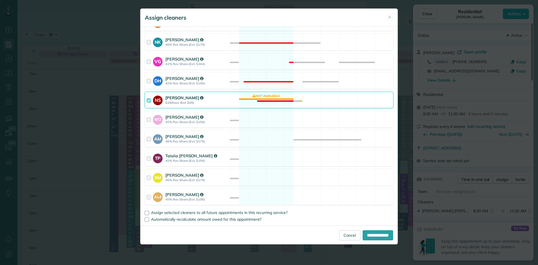
scroll to position [83, 0]
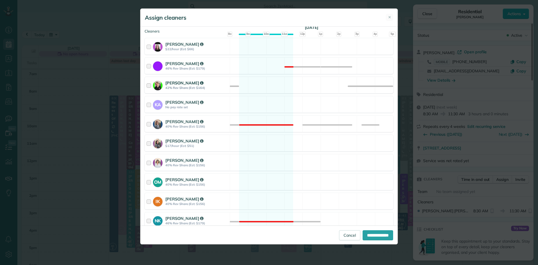
click at [182, 82] on strong "[PERSON_NAME]" at bounding box center [184, 82] width 38 height 5
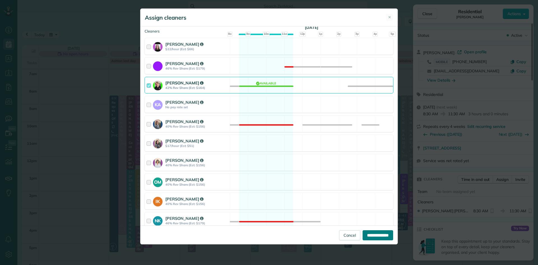
click at [371, 235] on input "**********" at bounding box center [378, 235] width 31 height 10
type input "**********"
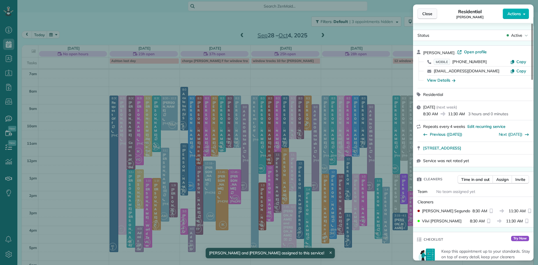
click at [425, 13] on span "Close" at bounding box center [428, 14] width 10 height 6
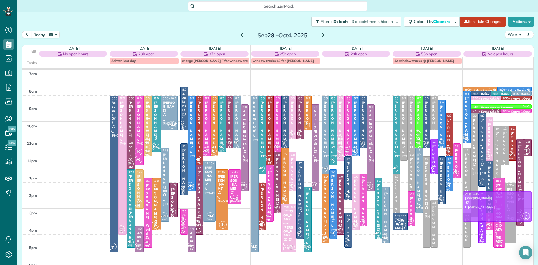
drag, startPoint x: 404, startPoint y: 188, endPoint x: 473, endPoint y: 206, distance: 71.6
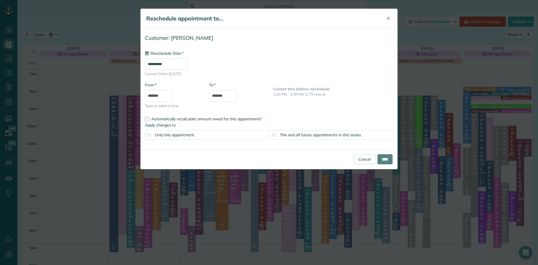
type input "**********"
click at [378, 158] on input "****" at bounding box center [385, 159] width 15 height 10
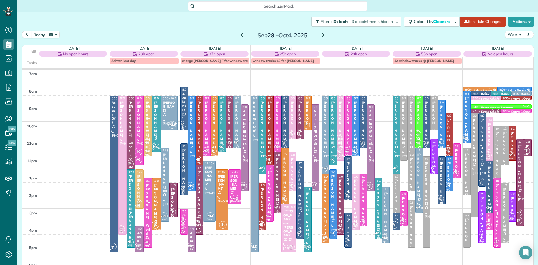
click at [433, 157] on div "[PERSON_NAME]" at bounding box center [434, 166] width 4 height 44
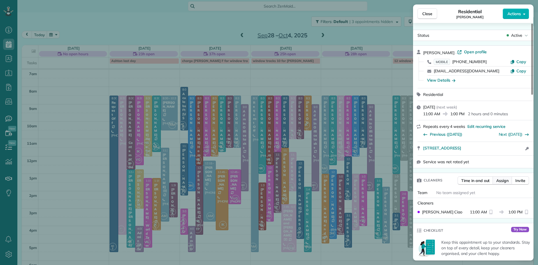
click at [505, 183] on span "Assign" at bounding box center [503, 181] width 12 height 6
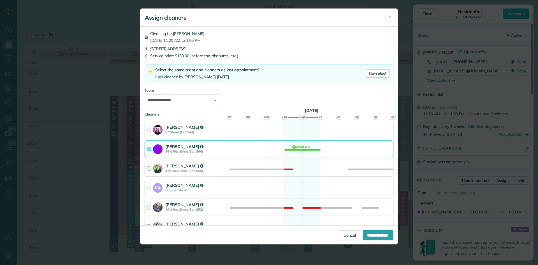
click at [182, 149] on strong "[PERSON_NAME]" at bounding box center [184, 146] width 38 height 5
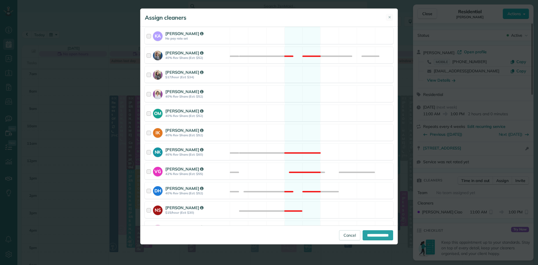
scroll to position [238, 0]
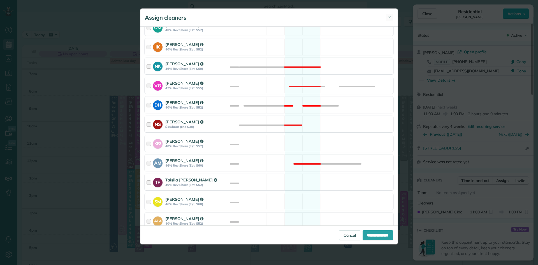
click at [162, 108] on strong "DH" at bounding box center [158, 104] width 10 height 8
click at [368, 235] on input "**********" at bounding box center [378, 235] width 31 height 10
type input "**********"
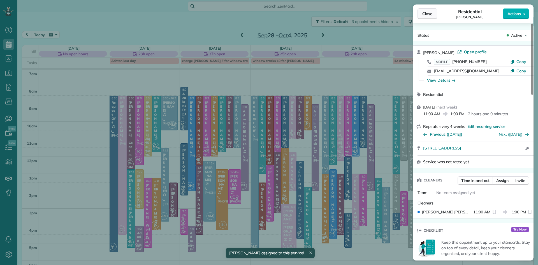
click at [424, 15] on span "Close" at bounding box center [428, 14] width 10 height 6
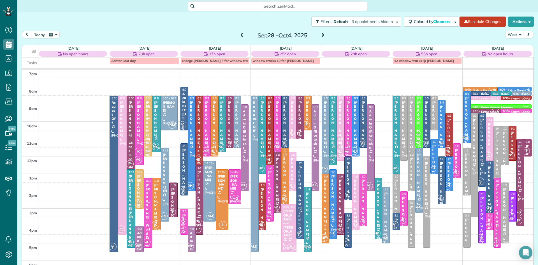
click at [441, 129] on div "[PERSON_NAME]" at bounding box center [442, 127] width 4 height 44
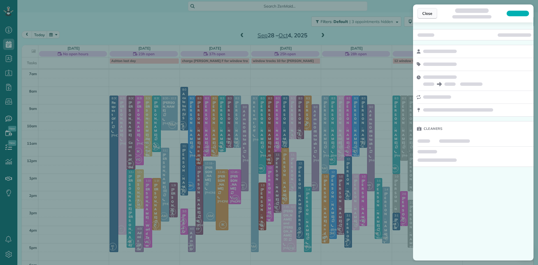
click at [426, 12] on span "Close" at bounding box center [428, 14] width 10 height 6
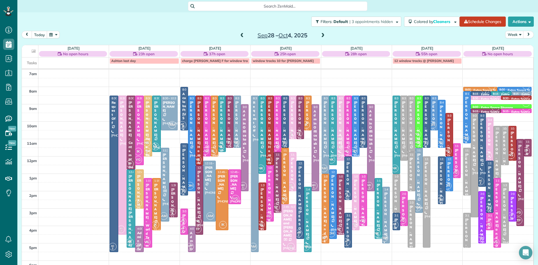
drag, startPoint x: 434, startPoint y: 154, endPoint x: 432, endPoint y: 111, distance: 42.4
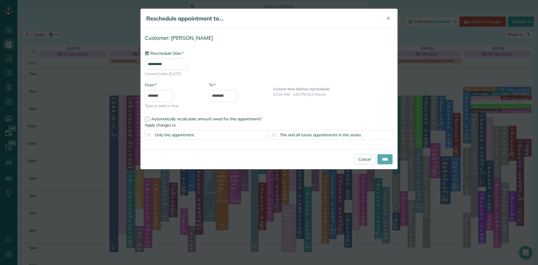
type input "**********"
click at [388, 156] on input "****" at bounding box center [385, 159] width 15 height 10
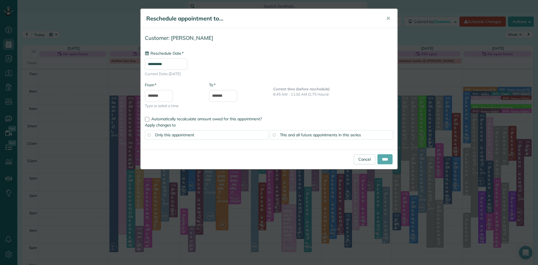
type input "**********"
click at [381, 160] on input "****" at bounding box center [385, 159] width 15 height 10
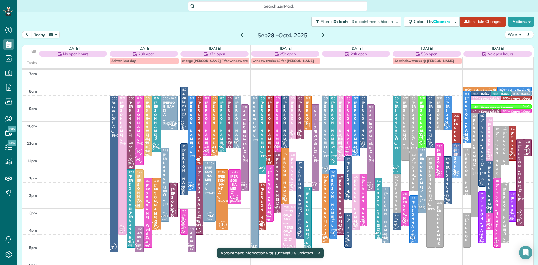
drag, startPoint x: 458, startPoint y: 171, endPoint x: 455, endPoint y: 155, distance: 15.4
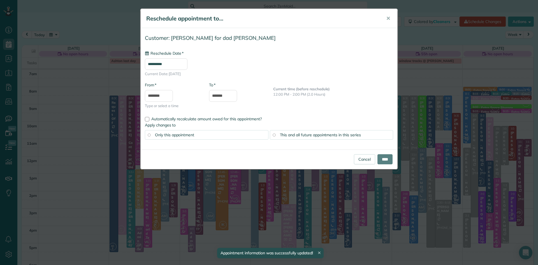
type input "**********"
click at [389, 157] on input "****" at bounding box center [385, 159] width 15 height 10
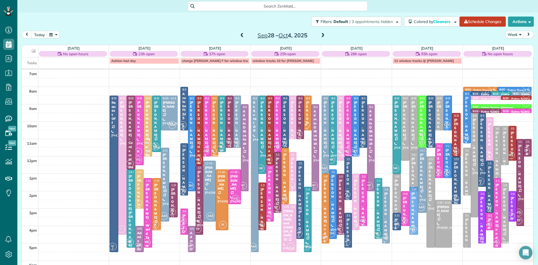
drag, startPoint x: 415, startPoint y: 223, endPoint x: 426, endPoint y: 216, distance: 13.0
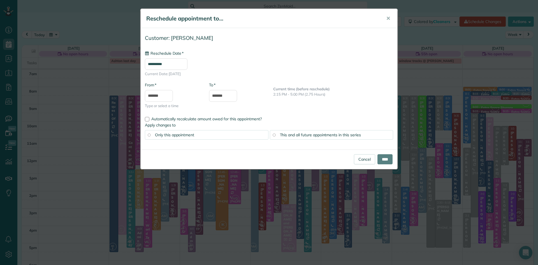
type input "**********"
click at [385, 158] on input "****" at bounding box center [385, 159] width 15 height 10
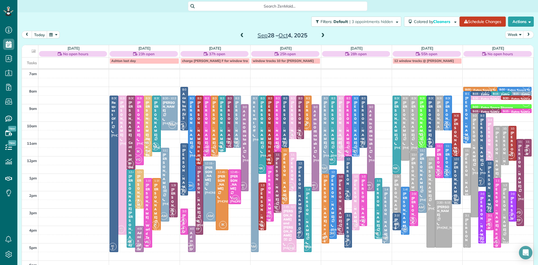
click at [270, 197] on div "[PERSON_NAME] - Bucks County Women's Journal" at bounding box center [270, 230] width 4 height 121
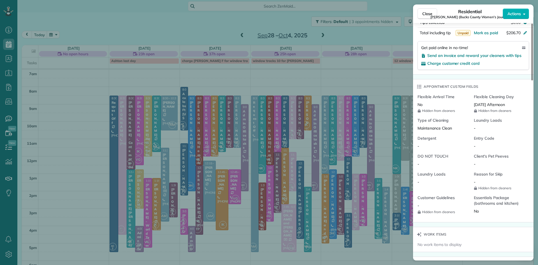
scroll to position [747, 0]
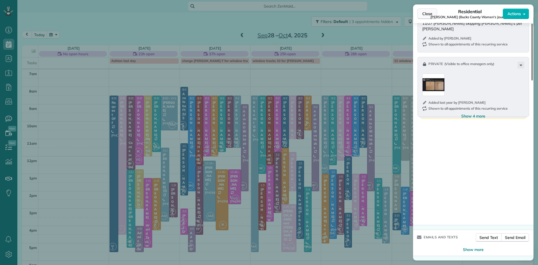
click at [425, 12] on span "Close" at bounding box center [428, 14] width 10 height 6
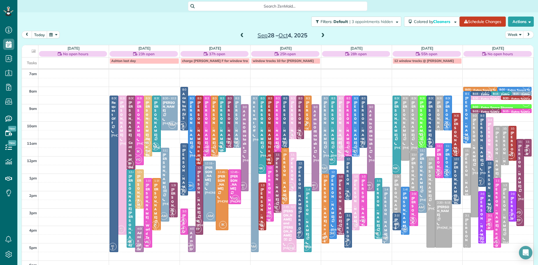
click at [308, 115] on div "[PERSON_NAME]" at bounding box center [308, 123] width 4 height 44
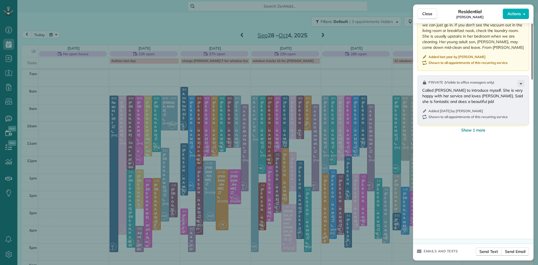
scroll to position [766, 0]
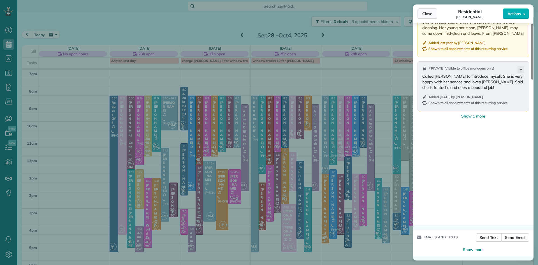
click at [428, 12] on span "Close" at bounding box center [428, 14] width 10 height 6
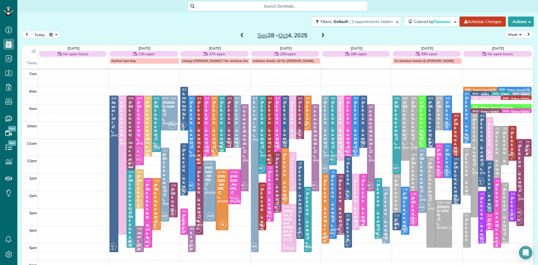
click at [236, 128] on div at bounding box center [237, 122] width 7 height 52
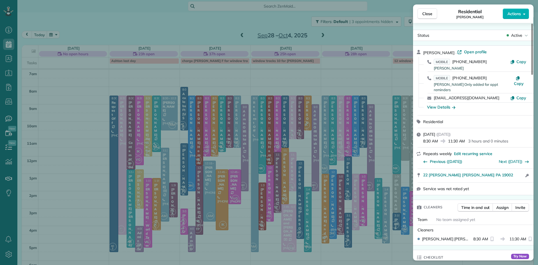
scroll to position [858, 0]
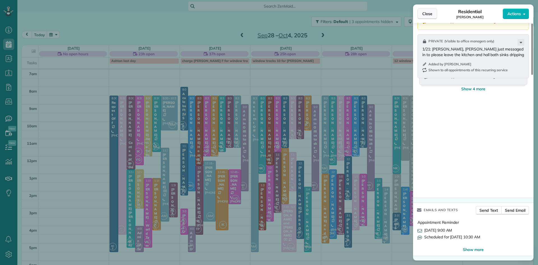
click at [428, 14] on span "Close" at bounding box center [428, 14] width 10 height 6
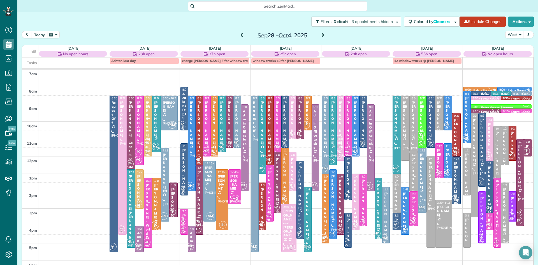
click at [38, 34] on button "today" at bounding box center [40, 35] width 16 height 8
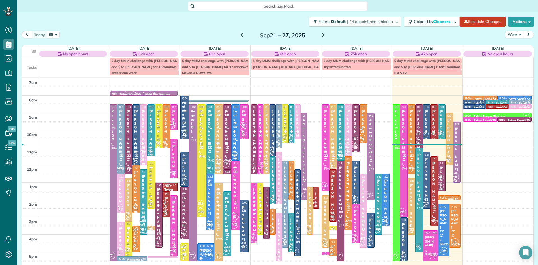
click at [441, 180] on span "DH" at bounding box center [441, 178] width 8 height 8
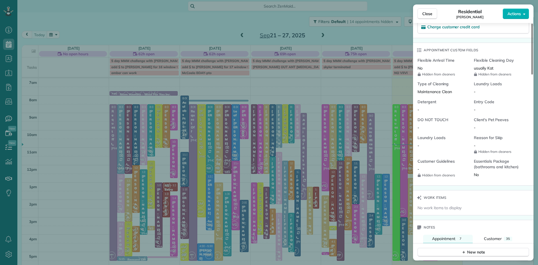
scroll to position [274, 0]
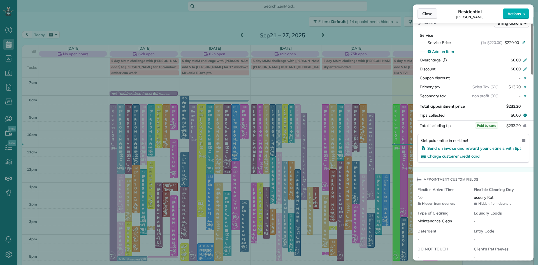
click at [423, 13] on span "Close" at bounding box center [428, 14] width 10 height 6
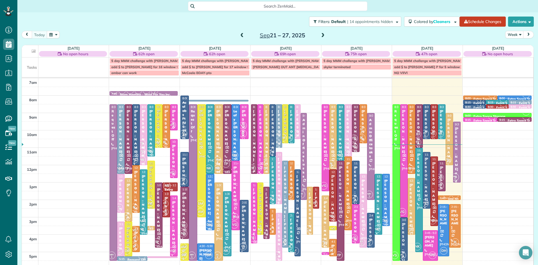
click at [411, 167] on span "IK" at bounding box center [410, 169] width 8 height 8
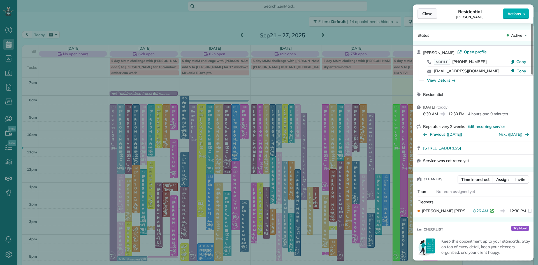
click at [428, 15] on span "Close" at bounding box center [428, 14] width 10 height 6
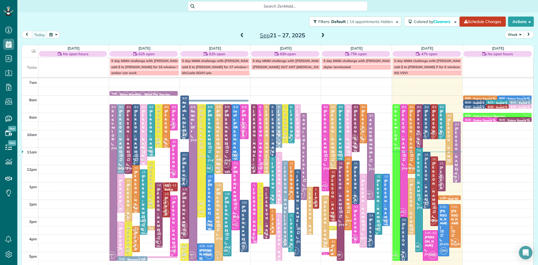
click at [323, 33] on span at bounding box center [323, 35] width 6 height 5
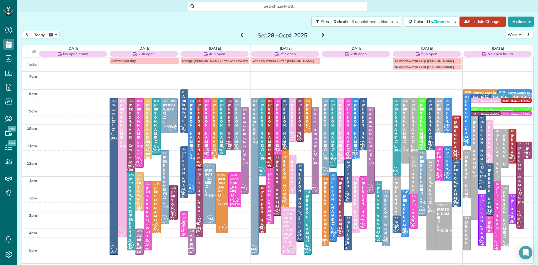
click at [513, 204] on div "[PERSON_NAME]" at bounding box center [513, 221] width 4 height 44
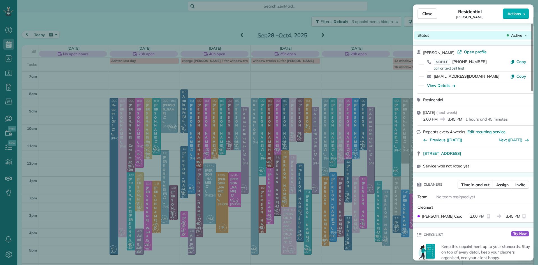
click at [517, 36] on span "Active" at bounding box center [517, 36] width 11 height 6
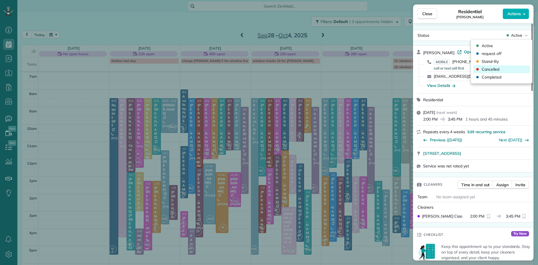
click at [492, 70] on span "Cancelled" at bounding box center [505, 69] width 47 height 6
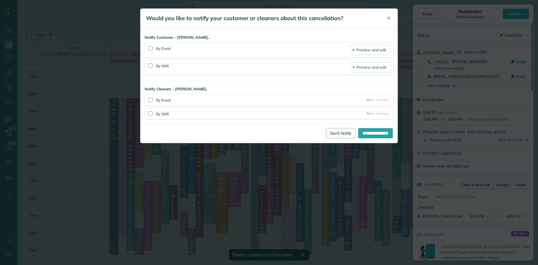
click at [335, 133] on link "Don't Notify" at bounding box center [341, 133] width 30 height 10
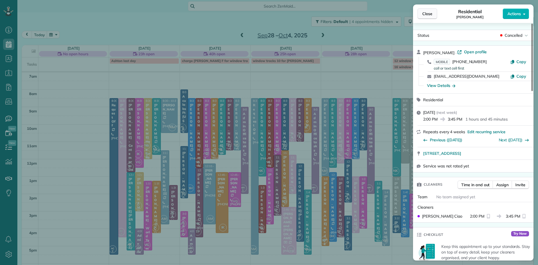
click at [434, 14] on button "Close" at bounding box center [428, 13] width 20 height 11
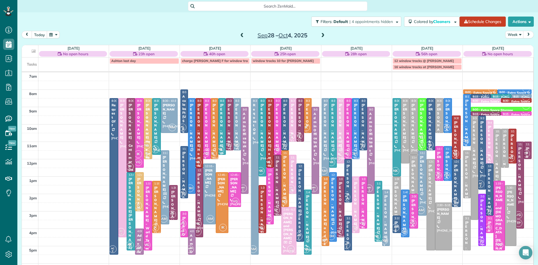
click at [242, 36] on span at bounding box center [242, 35] width 6 height 5
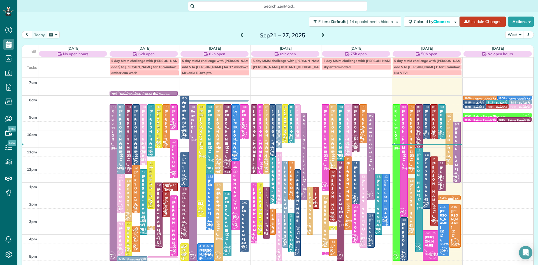
click at [240, 33] on span at bounding box center [242, 35] width 6 height 5
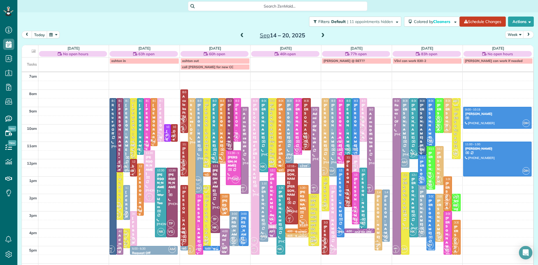
click at [320, 35] on span at bounding box center [323, 35] width 6 height 5
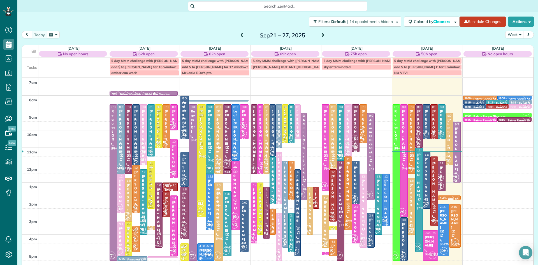
click at [418, 139] on span "TP" at bounding box center [418, 143] width 8 height 8
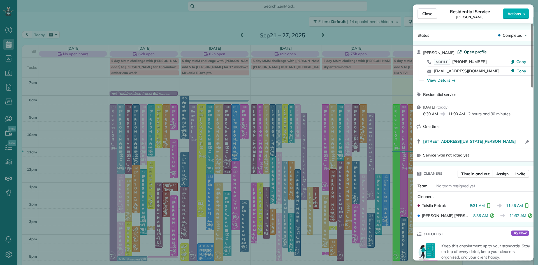
click at [470, 52] on span "Open profile" at bounding box center [475, 52] width 23 height 6
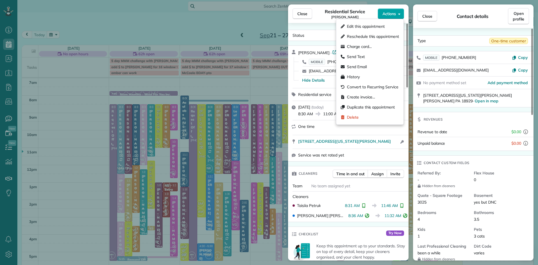
click at [384, 13] on span "Actions" at bounding box center [389, 14] width 13 height 6
click at [364, 46] on span "Charge card…" at bounding box center [373, 47] width 52 height 6
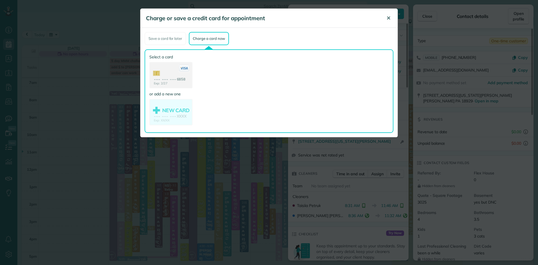
click at [388, 18] on span "✕" at bounding box center [389, 18] width 4 height 6
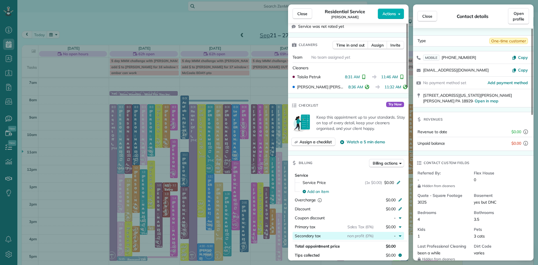
scroll to position [131, 0]
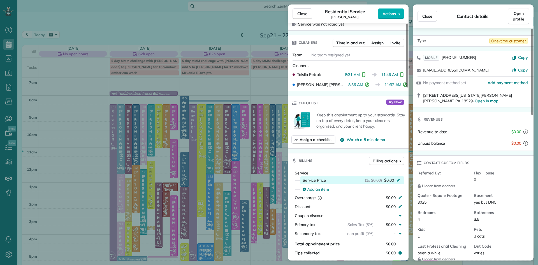
click at [392, 183] on span "$0.00" at bounding box center [390, 181] width 10 height 6
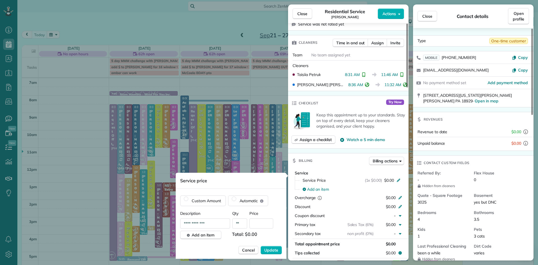
click at [259, 222] on input "text" at bounding box center [262, 223] width 24 height 10
type input "*******"
click at [261, 246] on button "Update" at bounding box center [271, 250] width 21 height 8
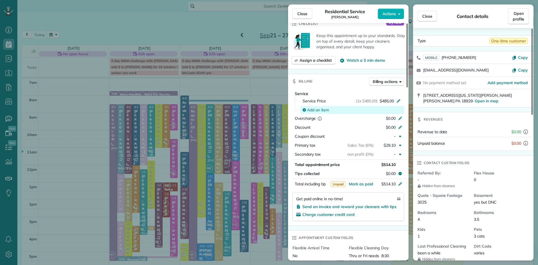
scroll to position [226, 0]
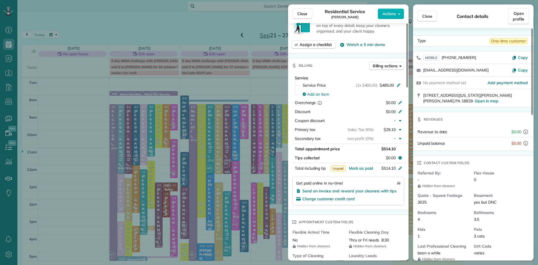
click at [384, 7] on div "Close Residential Service Kristine Robb Actions" at bounding box center [348, 13] width 121 height 19
click at [385, 10] on button "Actions" at bounding box center [391, 13] width 26 height 11
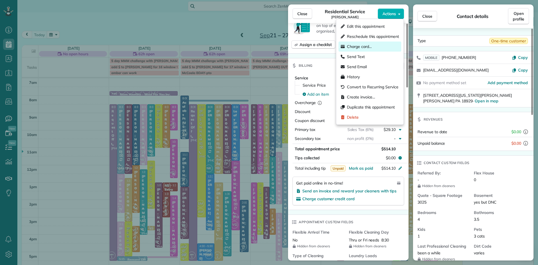
click at [369, 45] on span "Charge card…" at bounding box center [373, 47] width 52 height 6
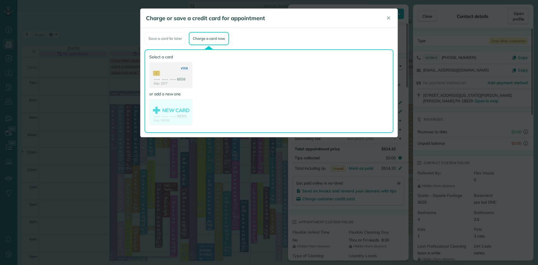
click at [173, 72] on use at bounding box center [171, 76] width 42 height 26
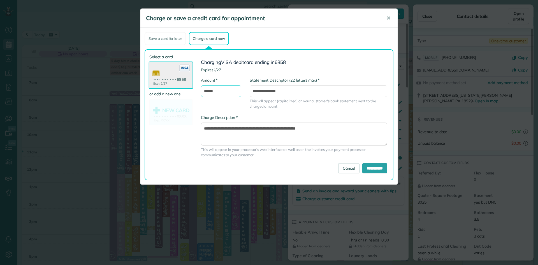
click at [207, 91] on input "******" at bounding box center [221, 91] width 40 height 12
type input "******"
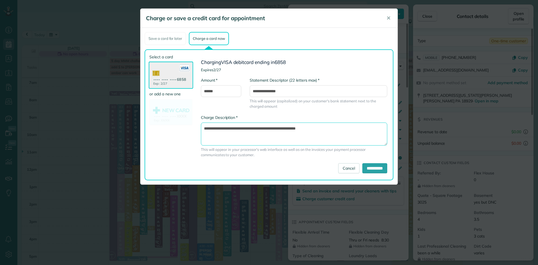
click at [331, 131] on textarea "**********" at bounding box center [294, 134] width 187 height 23
type textarea "**********"
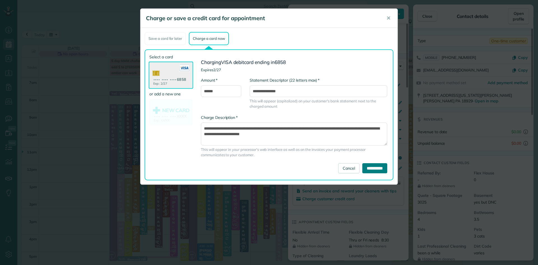
drag, startPoint x: 380, startPoint y: 169, endPoint x: 381, endPoint y: 178, distance: 9.3
click at [381, 178] on div "Select a card Exp: 2/27 •••• •••• •••• 6858 or add a new one NEW CARD Exp: XX/X…" at bounding box center [269, 114] width 249 height 131
click at [374, 168] on input "**********" at bounding box center [375, 168] width 25 height 10
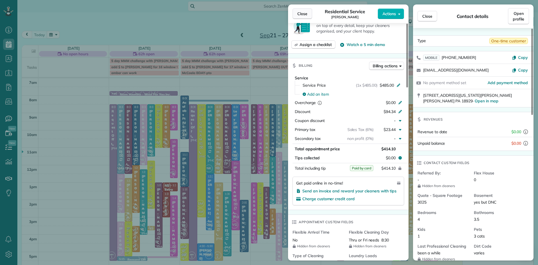
click at [305, 12] on span "Close" at bounding box center [303, 14] width 10 height 6
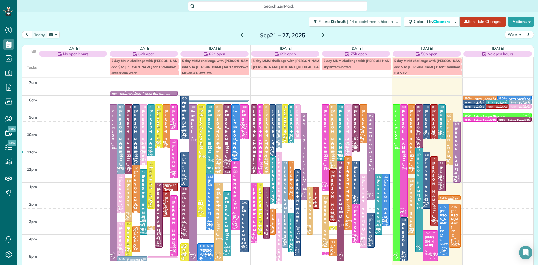
click at [339, 149] on div "[PERSON_NAME]" at bounding box center [341, 131] width 4 height 44
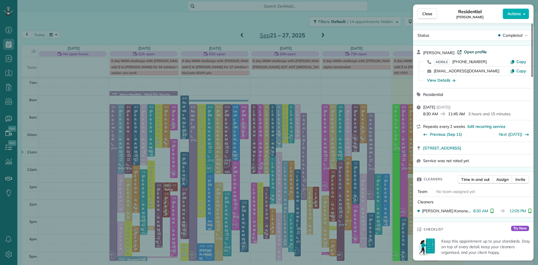
click at [477, 51] on span "Open profile" at bounding box center [475, 52] width 23 height 6
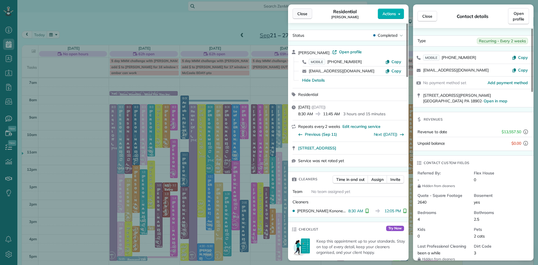
click at [302, 10] on button "Close" at bounding box center [303, 13] width 20 height 11
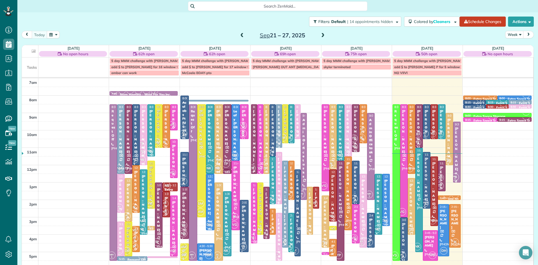
click at [323, 34] on span at bounding box center [323, 35] width 6 height 5
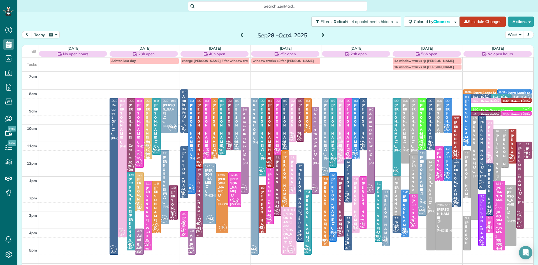
click at [323, 36] on span at bounding box center [323, 35] width 6 height 5
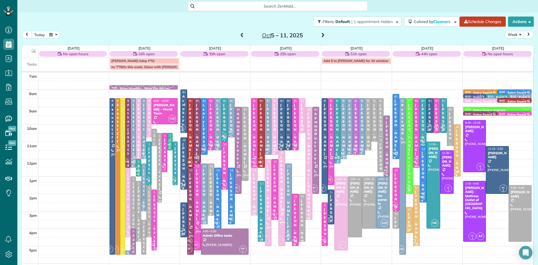
click at [349, 148] on span "AM" at bounding box center [348, 150] width 8 height 8
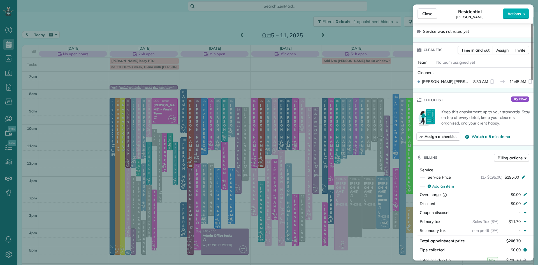
scroll to position [159, 0]
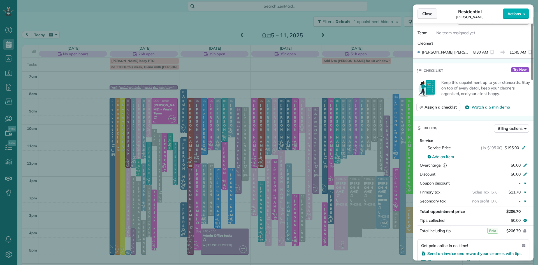
click at [428, 15] on span "Close" at bounding box center [428, 14] width 10 height 6
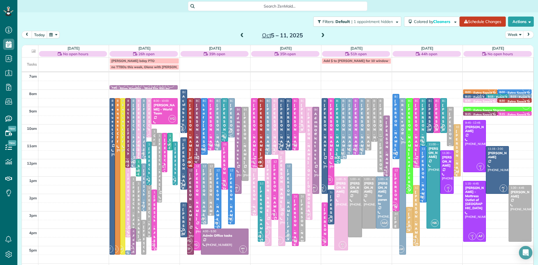
click at [322, 34] on span at bounding box center [323, 35] width 6 height 5
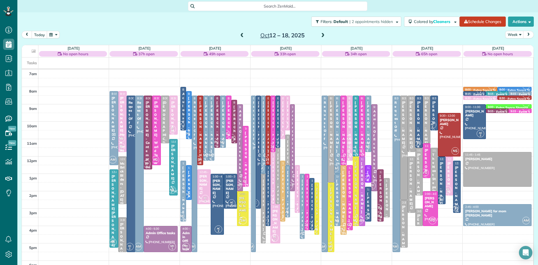
click at [322, 36] on span at bounding box center [323, 35] width 6 height 5
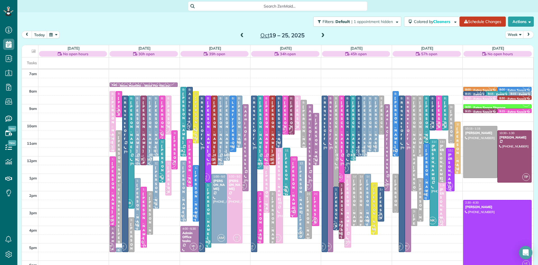
click at [370, 123] on div "[PERSON_NAME]" at bounding box center [370, 127] width 2 height 52
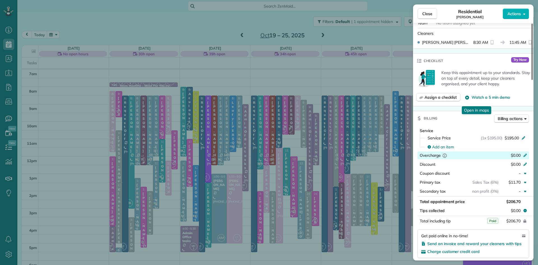
scroll to position [257, 0]
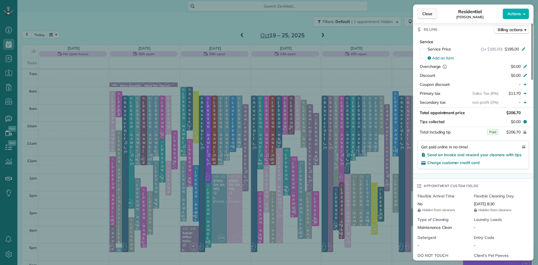
click at [427, 15] on span "Close" at bounding box center [428, 14] width 10 height 6
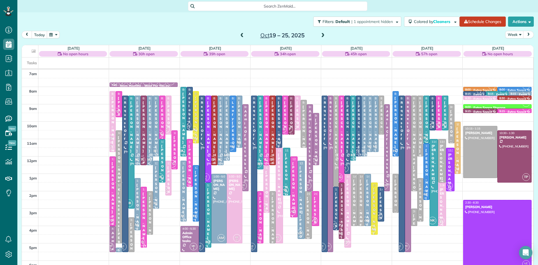
click at [322, 35] on span at bounding box center [323, 35] width 6 height 5
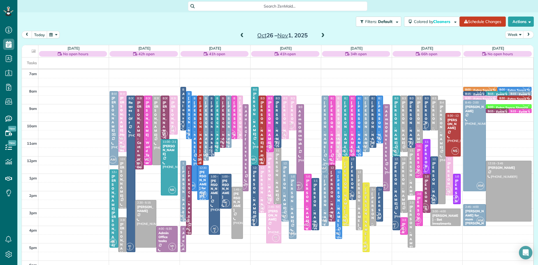
click at [322, 35] on span at bounding box center [323, 35] width 6 height 5
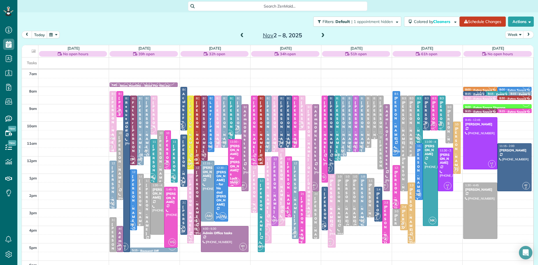
click at [349, 132] on div "[PERSON_NAME]" at bounding box center [350, 127] width 3 height 52
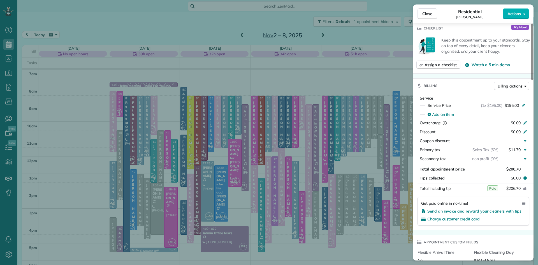
scroll to position [272, 0]
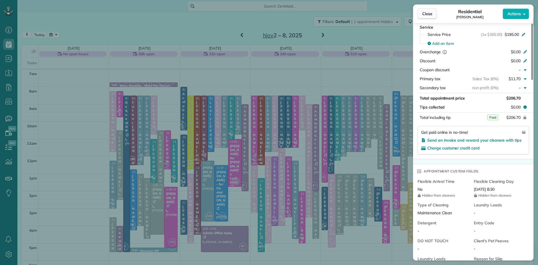
click at [424, 13] on span "Close" at bounding box center [428, 14] width 10 height 6
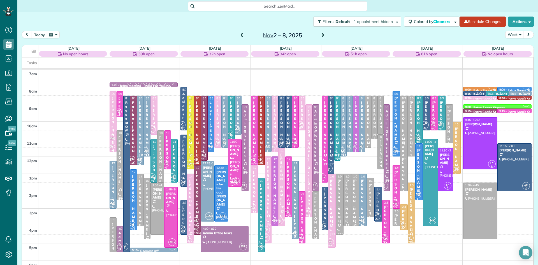
click at [321, 35] on span at bounding box center [323, 35] width 6 height 5
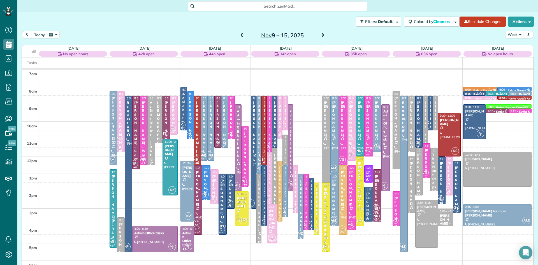
click at [321, 35] on span at bounding box center [323, 35] width 6 height 5
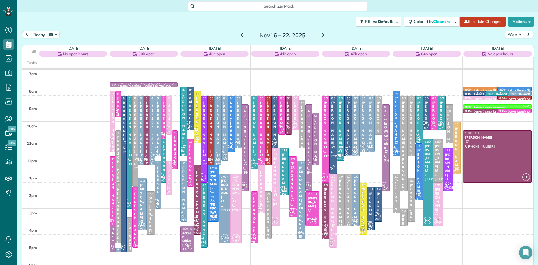
click at [364, 145] on span "AM" at bounding box center [362, 147] width 8 height 8
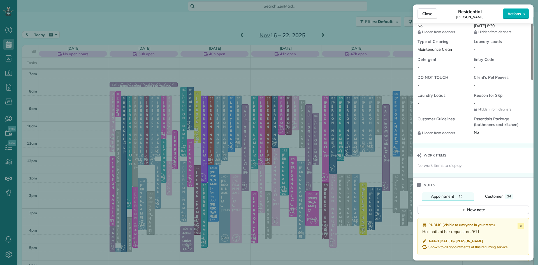
scroll to position [349, 0]
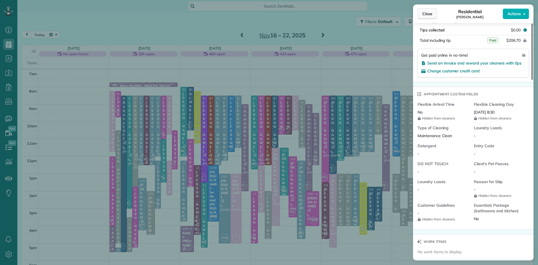
click at [433, 12] on button "Close" at bounding box center [428, 13] width 20 height 11
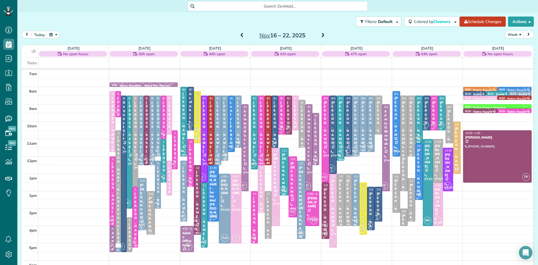
click at [324, 35] on span at bounding box center [323, 35] width 6 height 5
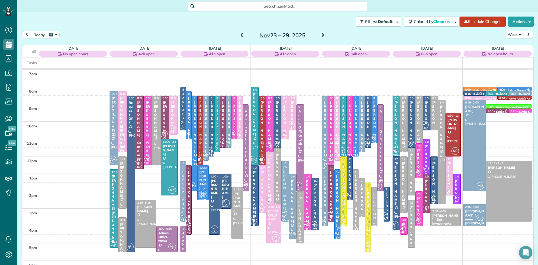
click at [324, 35] on span at bounding box center [323, 35] width 6 height 5
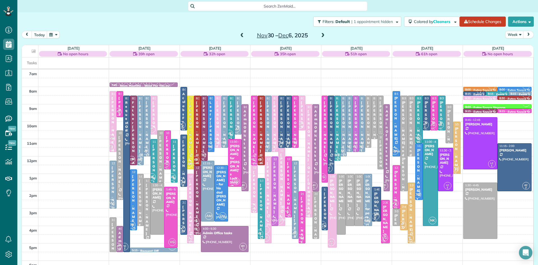
click at [351, 139] on div "[PERSON_NAME]" at bounding box center [350, 127] width 3 height 52
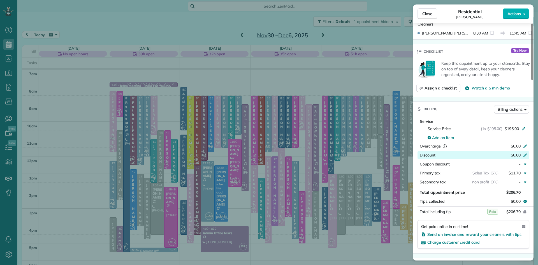
scroll to position [251, 0]
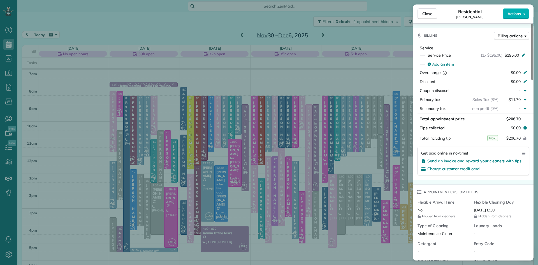
drag, startPoint x: 427, startPoint y: 12, endPoint x: 328, endPoint y: 26, distance: 100.5
click at [427, 12] on span "Close" at bounding box center [428, 14] width 10 height 6
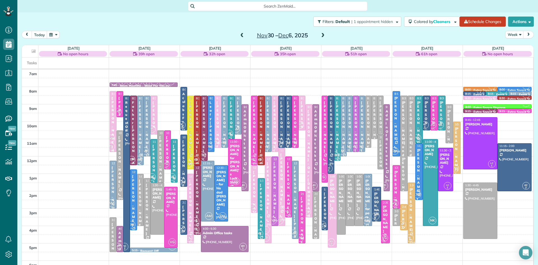
click at [324, 34] on span at bounding box center [323, 35] width 6 height 5
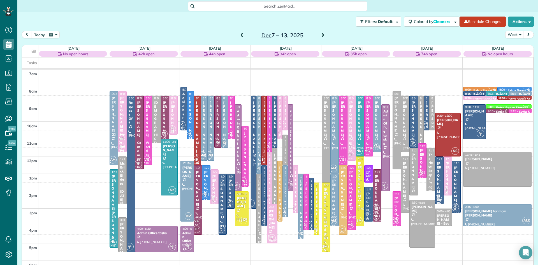
click at [321, 36] on span at bounding box center [323, 35] width 6 height 5
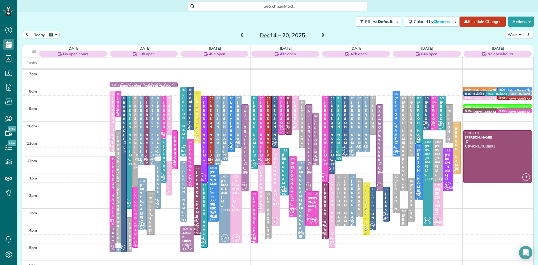
click at [359, 144] on span "AM" at bounding box center [358, 147] width 8 height 8
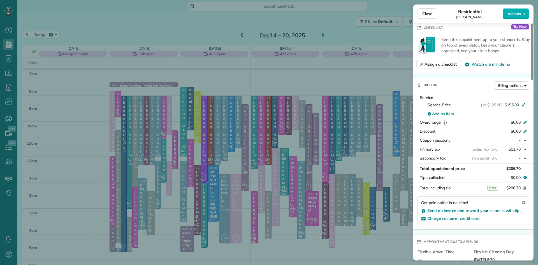
scroll to position [214, 0]
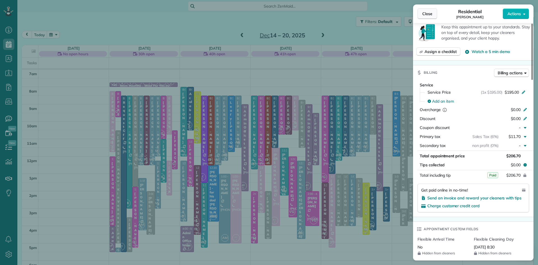
click at [421, 14] on button "Close" at bounding box center [428, 13] width 20 height 11
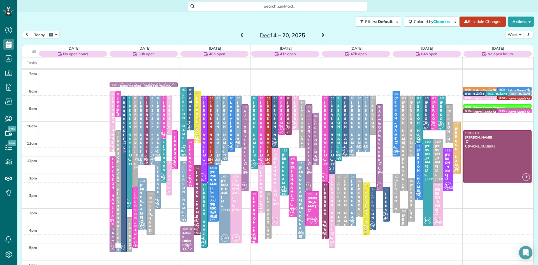
click at [39, 35] on button "today" at bounding box center [40, 35] width 16 height 8
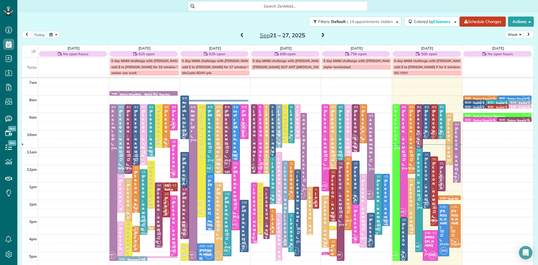
click at [323, 36] on span at bounding box center [323, 35] width 6 height 5
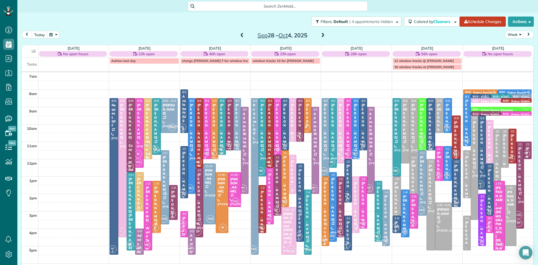
click at [263, 225] on span "NS" at bounding box center [261, 228] width 8 height 8
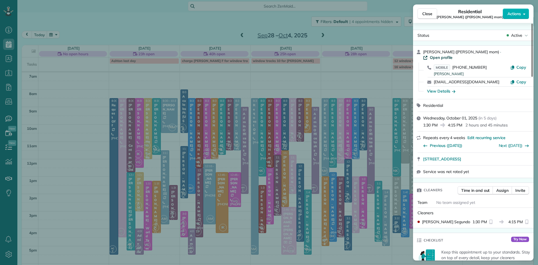
click at [443, 58] on span "Open profile" at bounding box center [441, 58] width 23 height 6
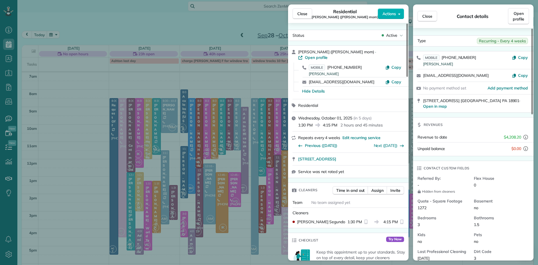
click at [305, 15] on span "Close" at bounding box center [303, 14] width 10 height 6
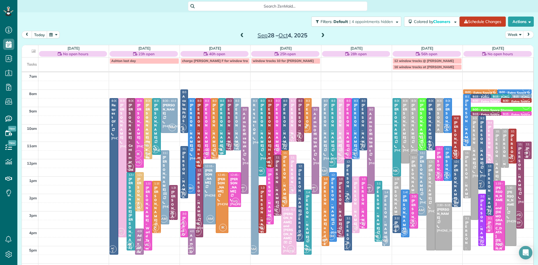
click at [53, 35] on button "button" at bounding box center [53, 35] width 13 height 8
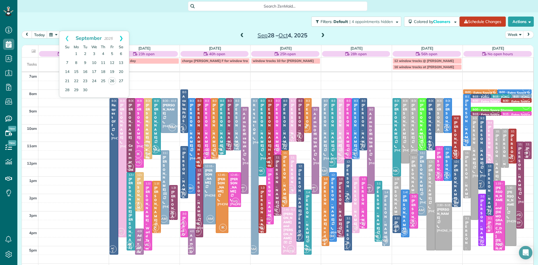
click at [123, 37] on link "Next" at bounding box center [121, 38] width 15 height 14
click at [104, 89] on link "30" at bounding box center [103, 90] width 9 height 9
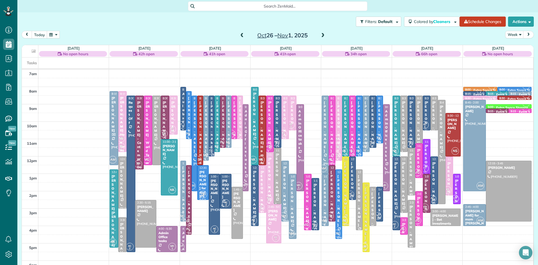
click at [380, 125] on div "[PERSON_NAME] - [PERSON_NAME] mom" at bounding box center [379, 161] width 3 height 121
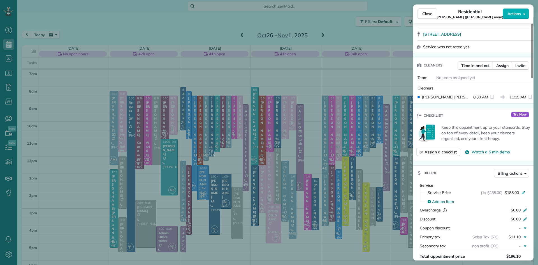
scroll to position [185, 0]
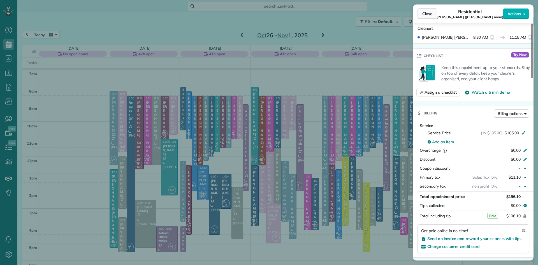
click at [430, 13] on span "Close" at bounding box center [428, 14] width 10 height 6
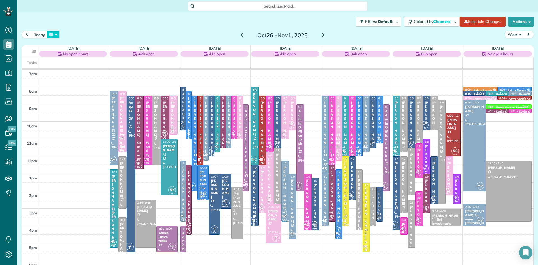
click at [50, 35] on button "button" at bounding box center [53, 35] width 13 height 8
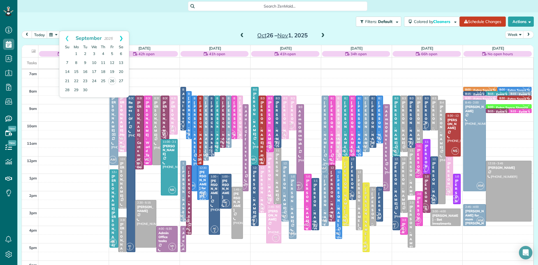
click at [122, 38] on link "Next" at bounding box center [121, 38] width 15 height 14
click at [122, 37] on link "Next" at bounding box center [121, 38] width 15 height 14
click at [104, 89] on link "27" at bounding box center [103, 90] width 9 height 9
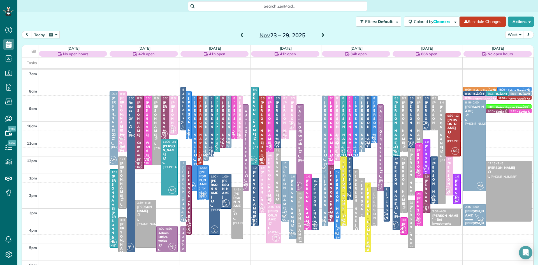
click at [375, 135] on div "DH" at bounding box center [372, 138] width 8 height 8
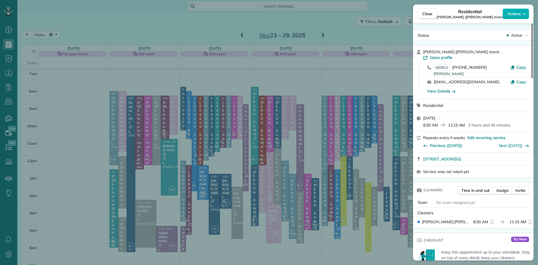
scroll to position [205, 0]
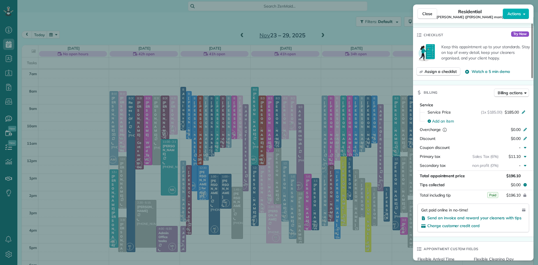
drag, startPoint x: 424, startPoint y: 10, endPoint x: 340, endPoint y: 25, distance: 85.2
click at [424, 10] on button "Close" at bounding box center [428, 13] width 20 height 11
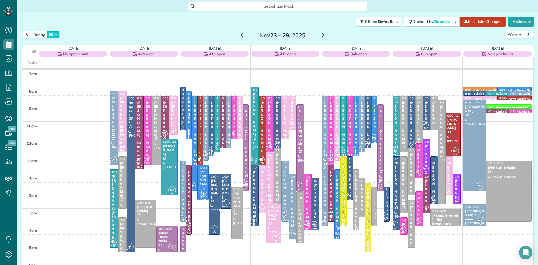
click at [52, 35] on button "button" at bounding box center [53, 35] width 13 height 8
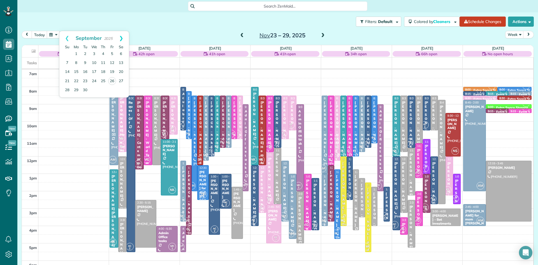
click at [121, 37] on link "Next" at bounding box center [121, 38] width 15 height 14
click at [103, 80] on link "25" at bounding box center [103, 81] width 9 height 9
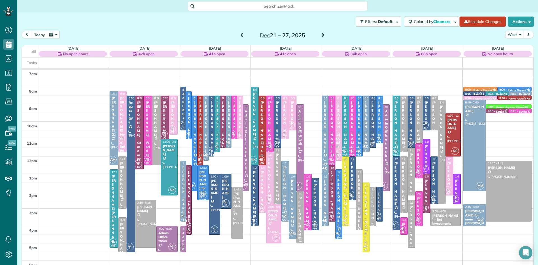
click at [379, 130] on div "[PERSON_NAME] - [PERSON_NAME] mom" at bounding box center [379, 161] width 3 height 121
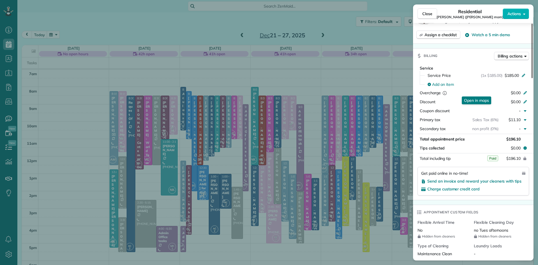
scroll to position [279, 0]
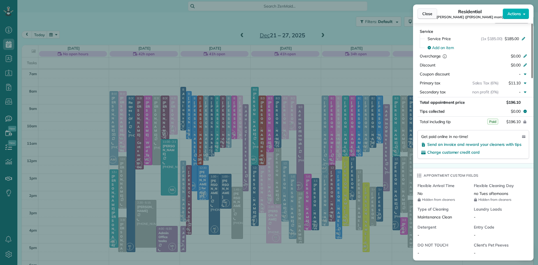
click at [426, 15] on span "Close" at bounding box center [428, 14] width 10 height 6
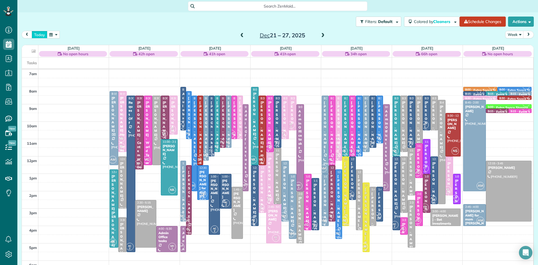
click at [38, 33] on button "today" at bounding box center [40, 35] width 16 height 8
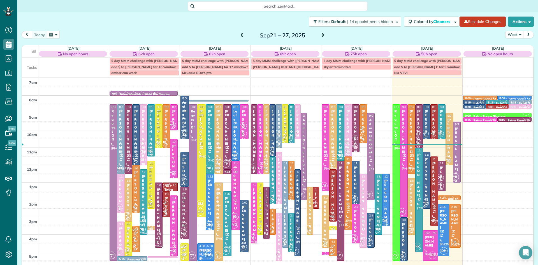
click at [442, 181] on span "DH" at bounding box center [441, 178] width 8 height 8
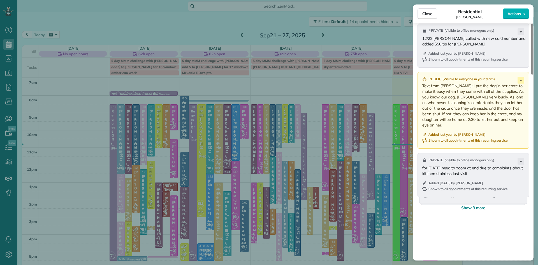
scroll to position [591, 0]
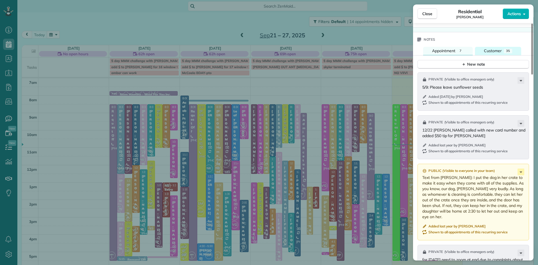
click at [499, 53] on span "Customer" at bounding box center [493, 50] width 18 height 5
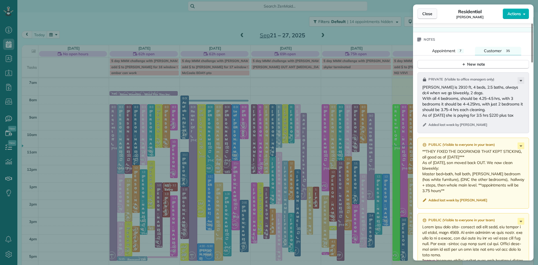
click at [429, 16] on span "Close" at bounding box center [428, 14] width 10 height 6
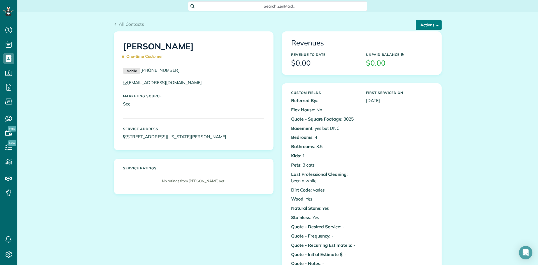
click at [432, 24] on button "Actions" at bounding box center [429, 25] width 26 height 10
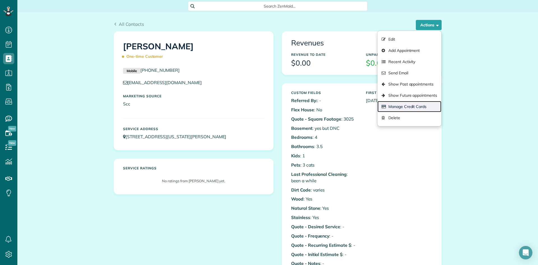
click at [406, 108] on link "Manage Credit Cards" at bounding box center [410, 106] width 64 height 11
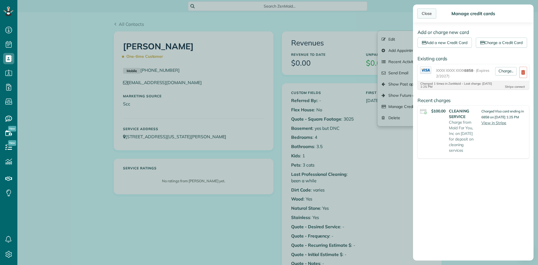
click at [422, 13] on div "Close" at bounding box center [427, 13] width 19 height 10
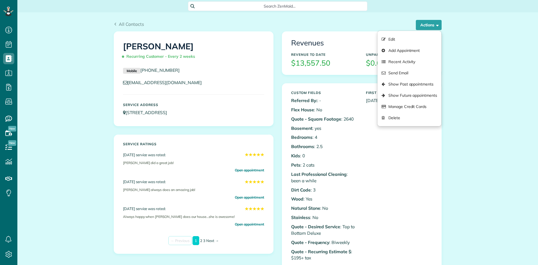
click at [400, 108] on link "Manage Credit Cards" at bounding box center [410, 106] width 64 height 11
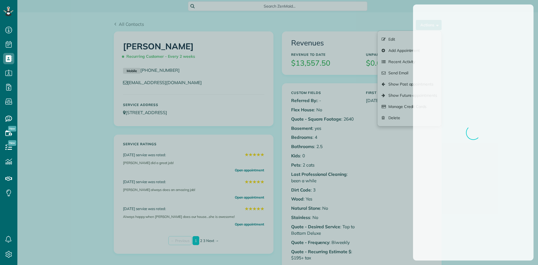
scroll to position [3, 3]
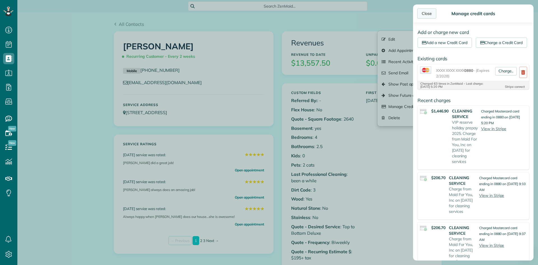
click at [430, 10] on div "Close" at bounding box center [427, 13] width 19 height 10
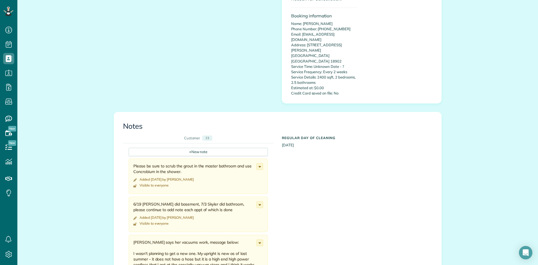
scroll to position [437, 0]
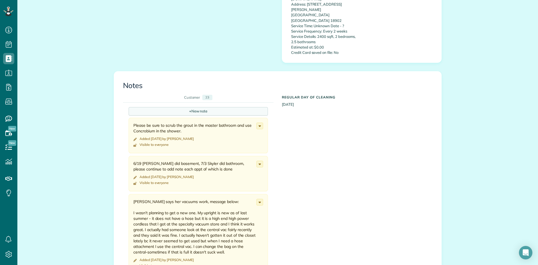
click at [200, 107] on div "+ New note" at bounding box center [198, 111] width 139 height 8
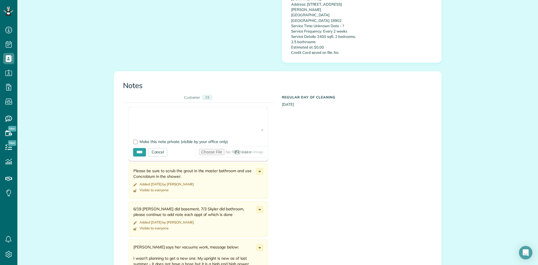
click at [152, 112] on textarea at bounding box center [198, 122] width 130 height 20
paste textarea "**********"
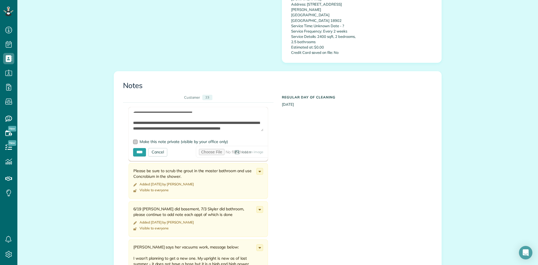
type textarea "**********"
click at [135, 140] on div at bounding box center [135, 142] width 4 height 4
click at [142, 148] on input "****" at bounding box center [139, 152] width 13 height 8
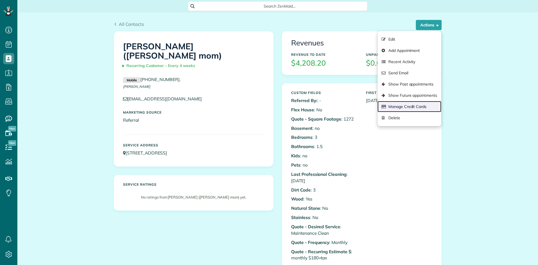
scroll to position [3, 3]
click at [415, 106] on link "Manage Credit Cards" at bounding box center [410, 106] width 64 height 11
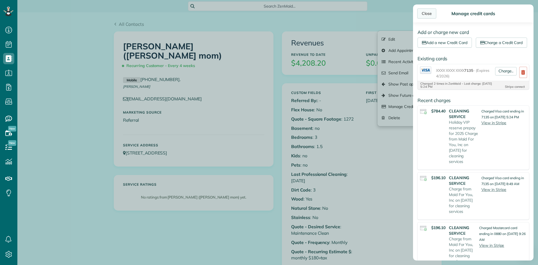
click at [429, 11] on div "Close" at bounding box center [427, 13] width 19 height 10
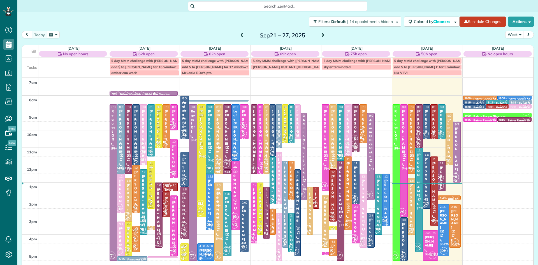
scroll to position [3, 3]
click at [321, 35] on span at bounding box center [323, 35] width 6 height 5
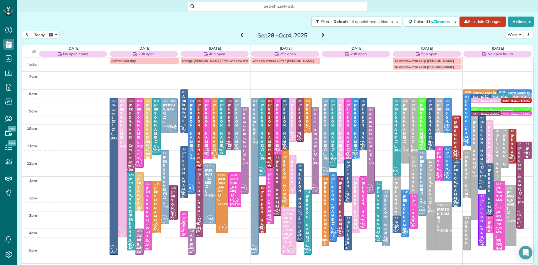
click at [322, 35] on span at bounding box center [323, 35] width 6 height 5
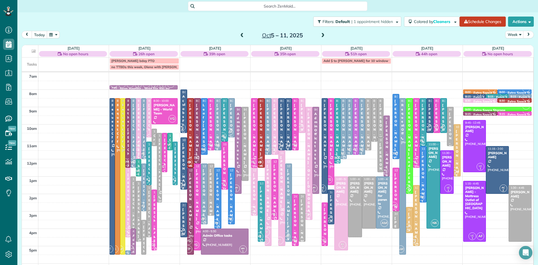
click at [395, 152] on span "DH" at bounding box center [394, 154] width 8 height 8
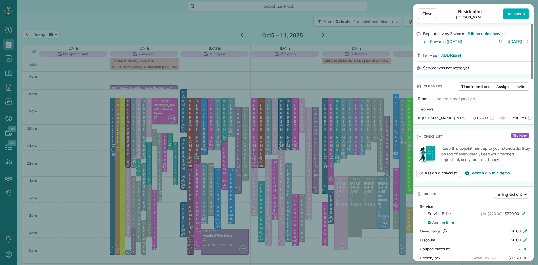
scroll to position [99, 0]
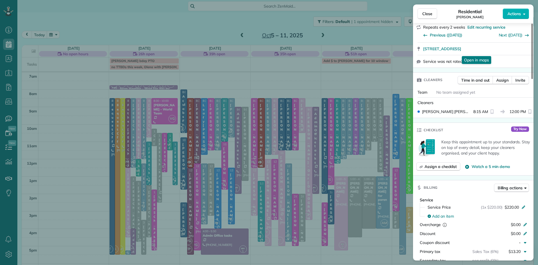
drag, startPoint x: 432, startPoint y: 13, endPoint x: 323, endPoint y: 43, distance: 112.9
click at [432, 13] on span "Close" at bounding box center [428, 14] width 10 height 6
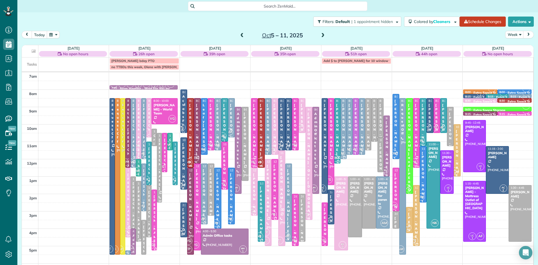
click at [323, 35] on span at bounding box center [323, 35] width 6 height 5
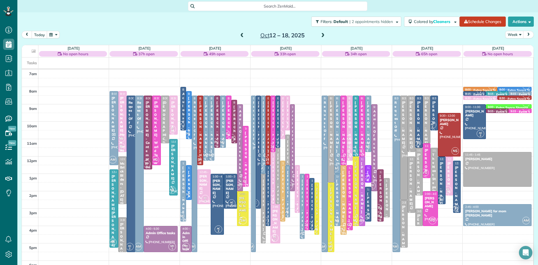
click at [323, 35] on span at bounding box center [323, 35] width 6 height 5
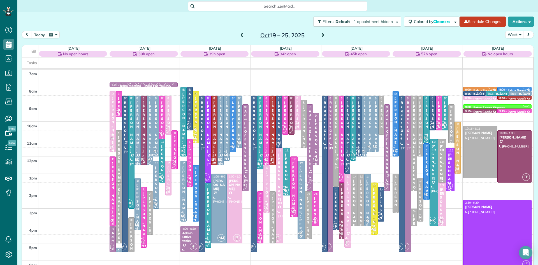
click at [396, 148] on span "DH" at bounding box center [394, 151] width 8 height 8
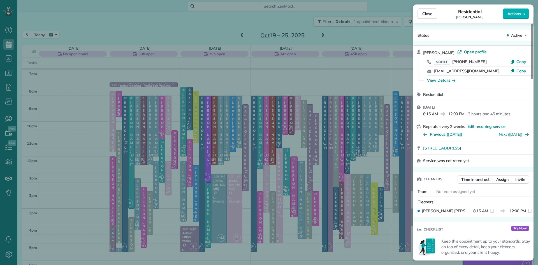
scroll to position [112, 0]
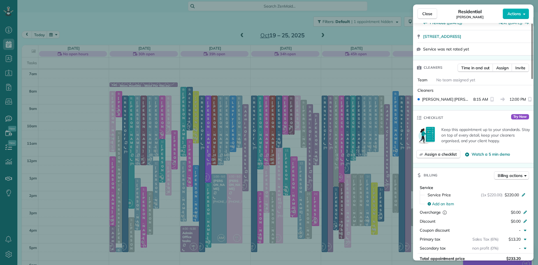
drag, startPoint x: 435, startPoint y: 11, endPoint x: 337, endPoint y: 45, distance: 104.0
click at [436, 11] on button "Close" at bounding box center [428, 13] width 20 height 11
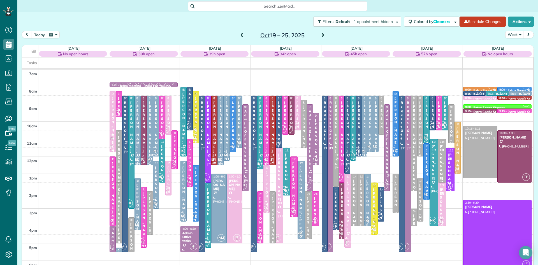
click at [322, 35] on span at bounding box center [323, 35] width 6 height 5
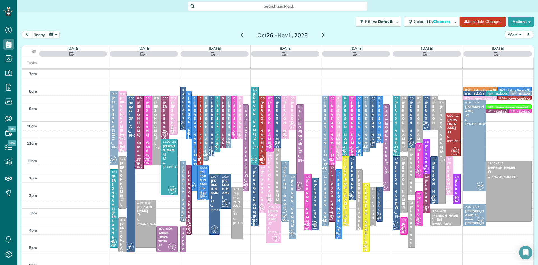
click at [323, 35] on span at bounding box center [323, 35] width 6 height 5
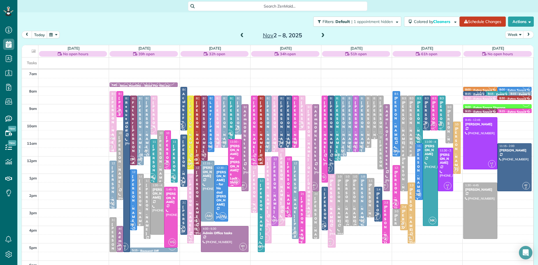
click at [395, 141] on div "[PERSON_NAME]" at bounding box center [397, 118] width 4 height 44
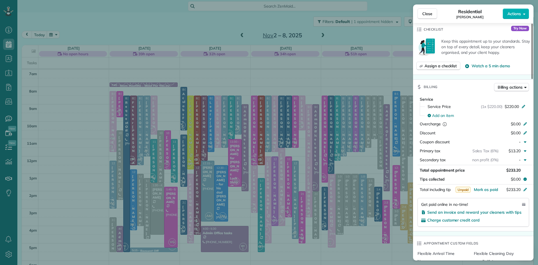
scroll to position [200, 0]
click at [428, 15] on span "Close" at bounding box center [428, 14] width 10 height 6
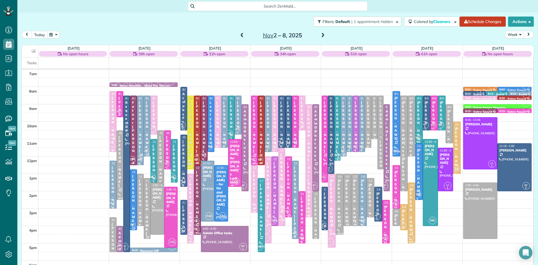
click at [40, 36] on button "today" at bounding box center [40, 35] width 16 height 8
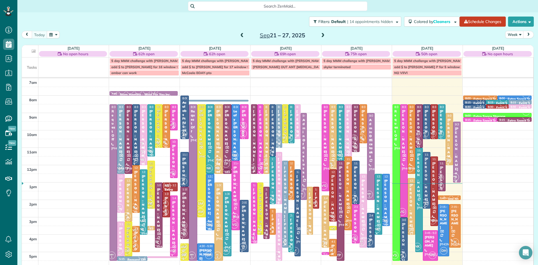
click at [442, 178] on span "DH" at bounding box center [441, 178] width 8 height 8
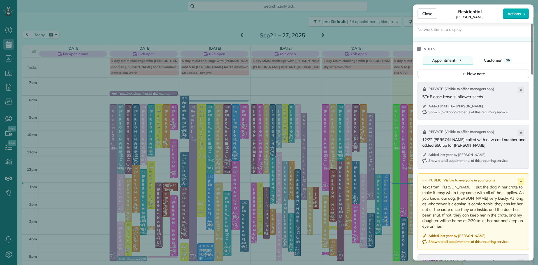
scroll to position [600, 0]
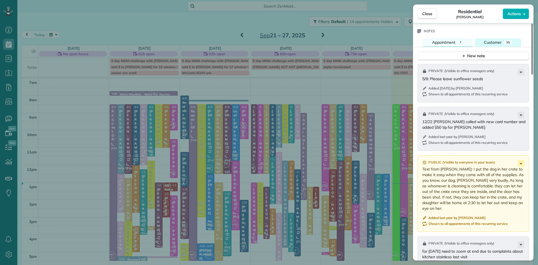
click at [499, 45] on span "Customer" at bounding box center [493, 42] width 18 height 5
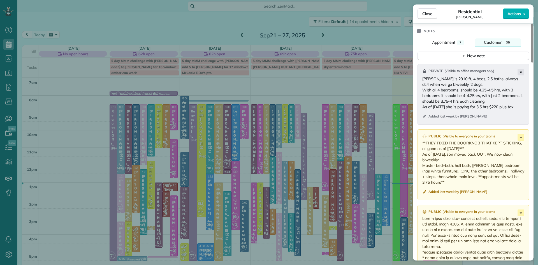
click at [522, 75] on icon at bounding box center [521, 72] width 7 height 7
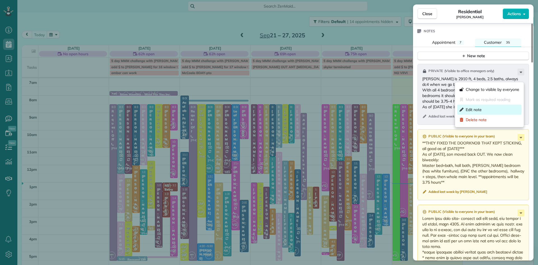
click at [486, 109] on span "Edit note" at bounding box center [493, 110] width 54 height 6
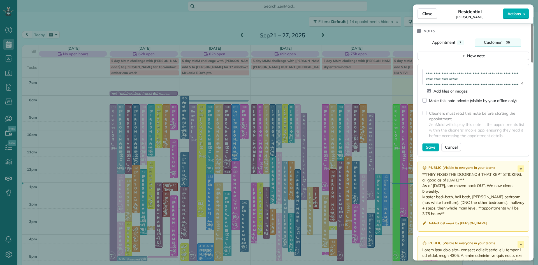
scroll to position [28, 0]
click at [445, 85] on textarea "**********" at bounding box center [473, 77] width 101 height 16
click at [497, 85] on textarea "**********" at bounding box center [473, 77] width 101 height 16
click at [506, 85] on textarea "**********" at bounding box center [473, 77] width 101 height 16
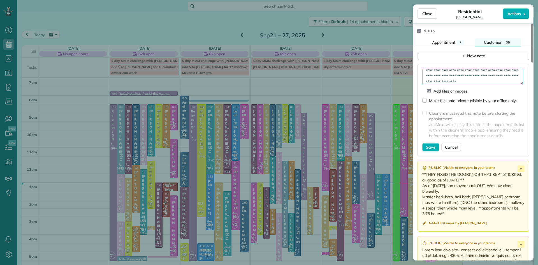
click at [515, 85] on textarea "**********" at bounding box center [473, 77] width 101 height 16
type textarea "**********"
click at [432, 150] on span "Save" at bounding box center [431, 147] width 10 height 6
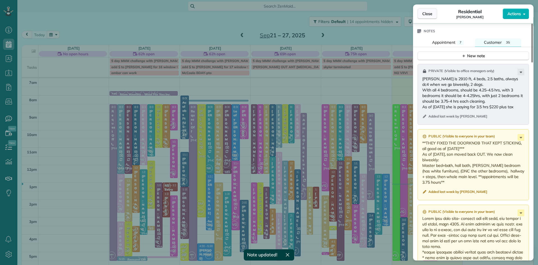
click at [425, 17] on button "Close" at bounding box center [428, 13] width 20 height 11
click at [424, 10] on button "Close" at bounding box center [428, 13] width 20 height 11
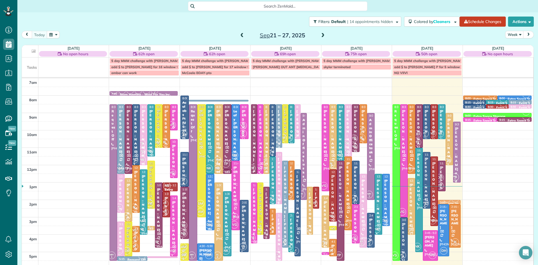
drag, startPoint x: 453, startPoint y: 196, endPoint x: 453, endPoint y: 199, distance: 2.8
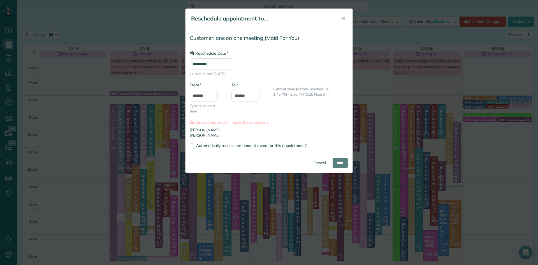
type input "**********"
click at [339, 164] on input "****" at bounding box center [340, 163] width 15 height 10
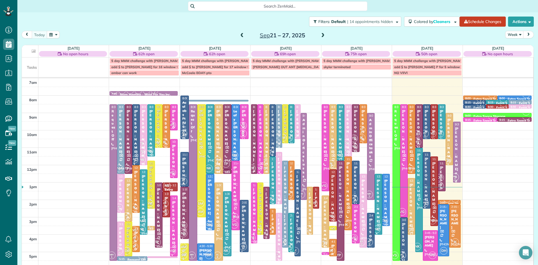
click at [411, 139] on div "[PERSON_NAME]" at bounding box center [412, 131] width 4 height 44
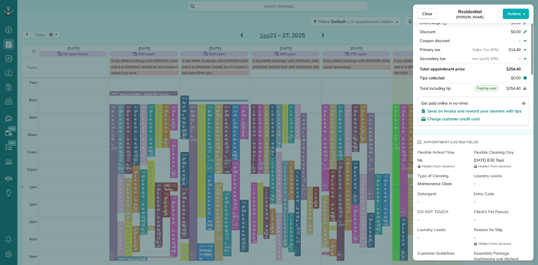
scroll to position [471, 0]
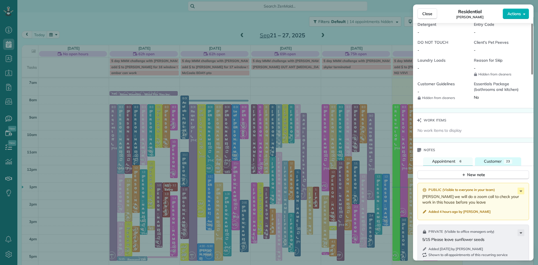
click at [483, 165] on button "Customer 23" at bounding box center [498, 161] width 46 height 8
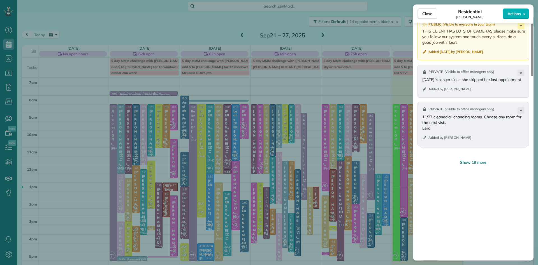
scroll to position [718, 0]
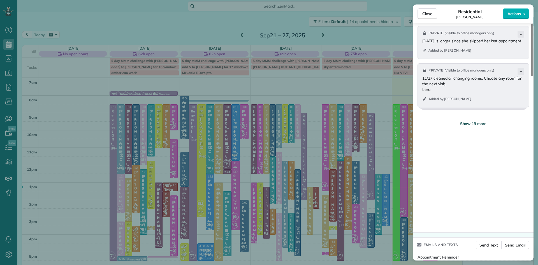
click at [474, 126] on span "Show 19 more" at bounding box center [474, 124] width 26 height 6
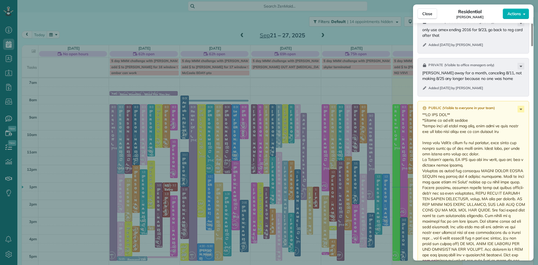
scroll to position [1657, 0]
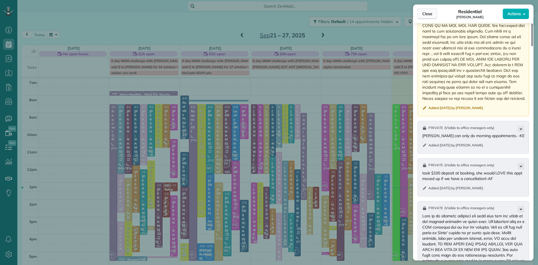
click at [423, 17] on button "Close" at bounding box center [428, 13] width 20 height 11
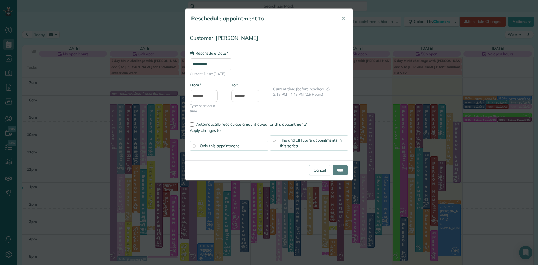
type input "**********"
click at [339, 169] on input "****" at bounding box center [340, 170] width 15 height 10
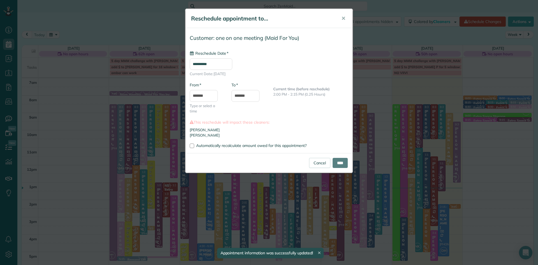
type input "**********"
click at [342, 164] on input "****" at bounding box center [340, 163] width 15 height 10
